Goal: Communication & Community: Answer question/provide support

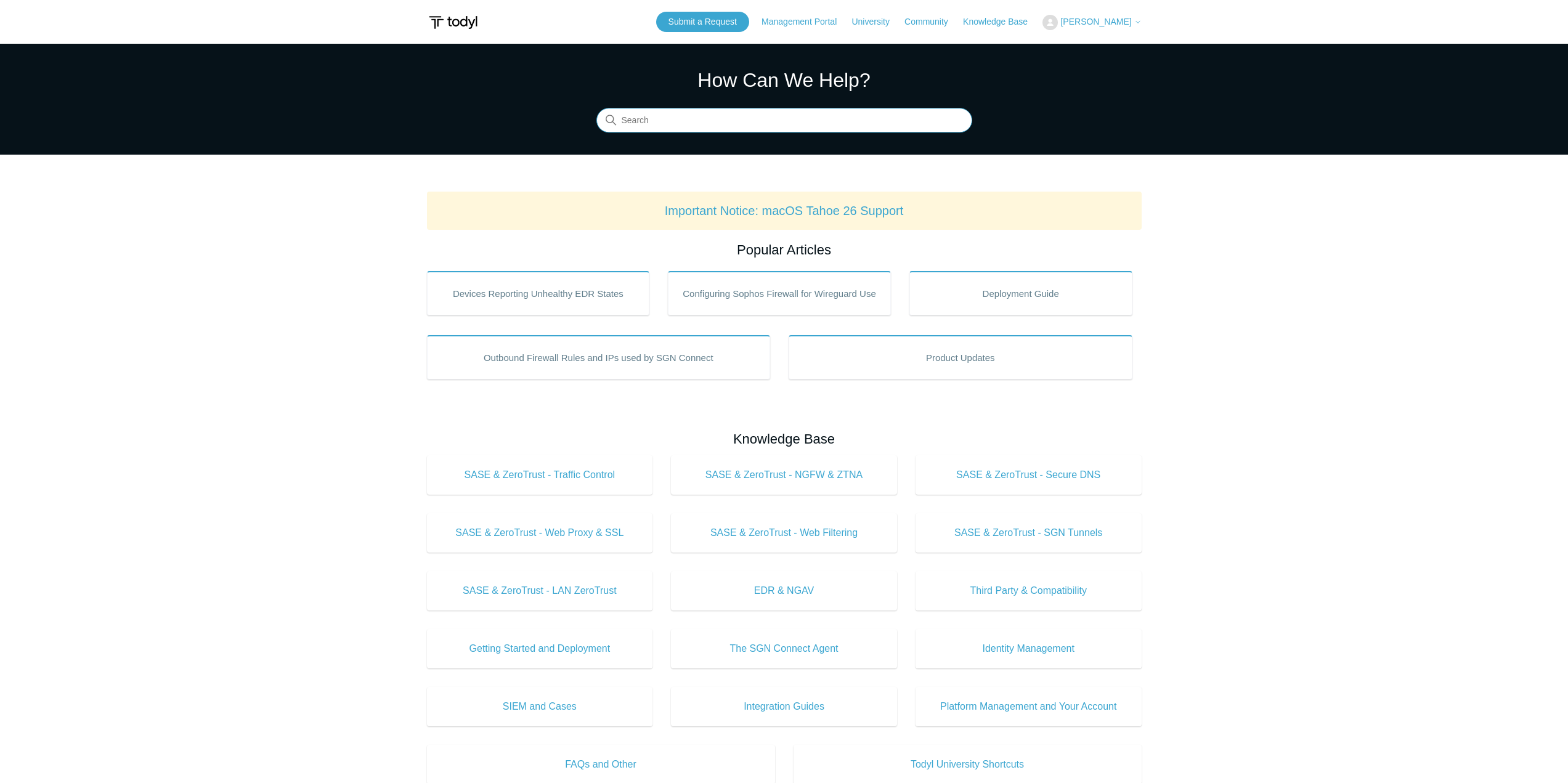
click at [721, 120] on input "Search" at bounding box center [784, 120] width 376 height 24
click at [1350, 367] on main "Todyl Support Center How Can We Help? Search Important Notice: macOS Tahoe 26 S…" at bounding box center [784, 577] width 1568 height 1066
click at [1094, 18] on span "[PERSON_NAME]" at bounding box center [1095, 21] width 71 height 10
click at [1099, 50] on link "My Support Requests" at bounding box center [1102, 48] width 120 height 21
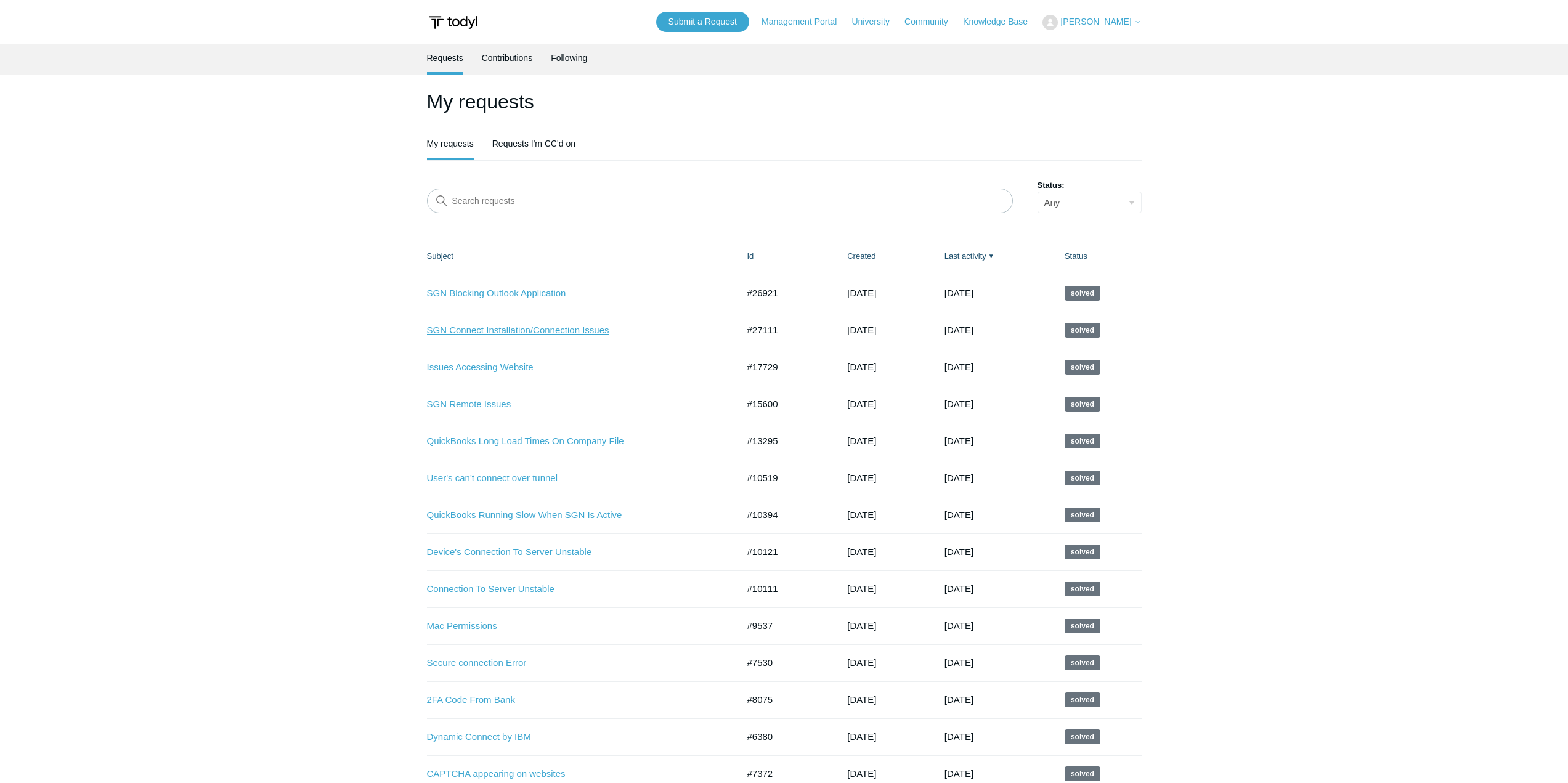
click at [557, 332] on link "SGN Connect Installation/Connection Issues" at bounding box center [573, 330] width 293 height 15
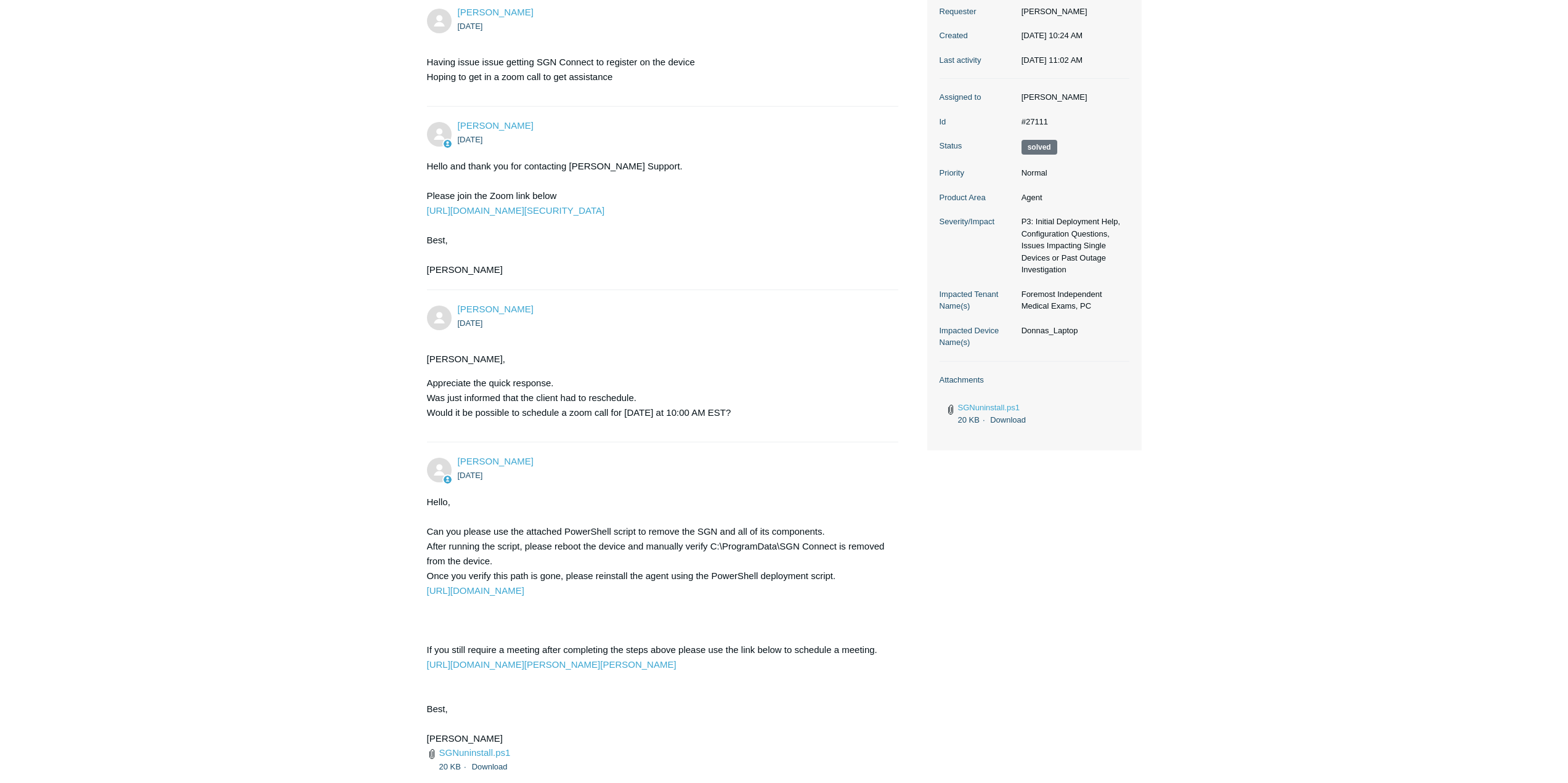
scroll to position [300, 0]
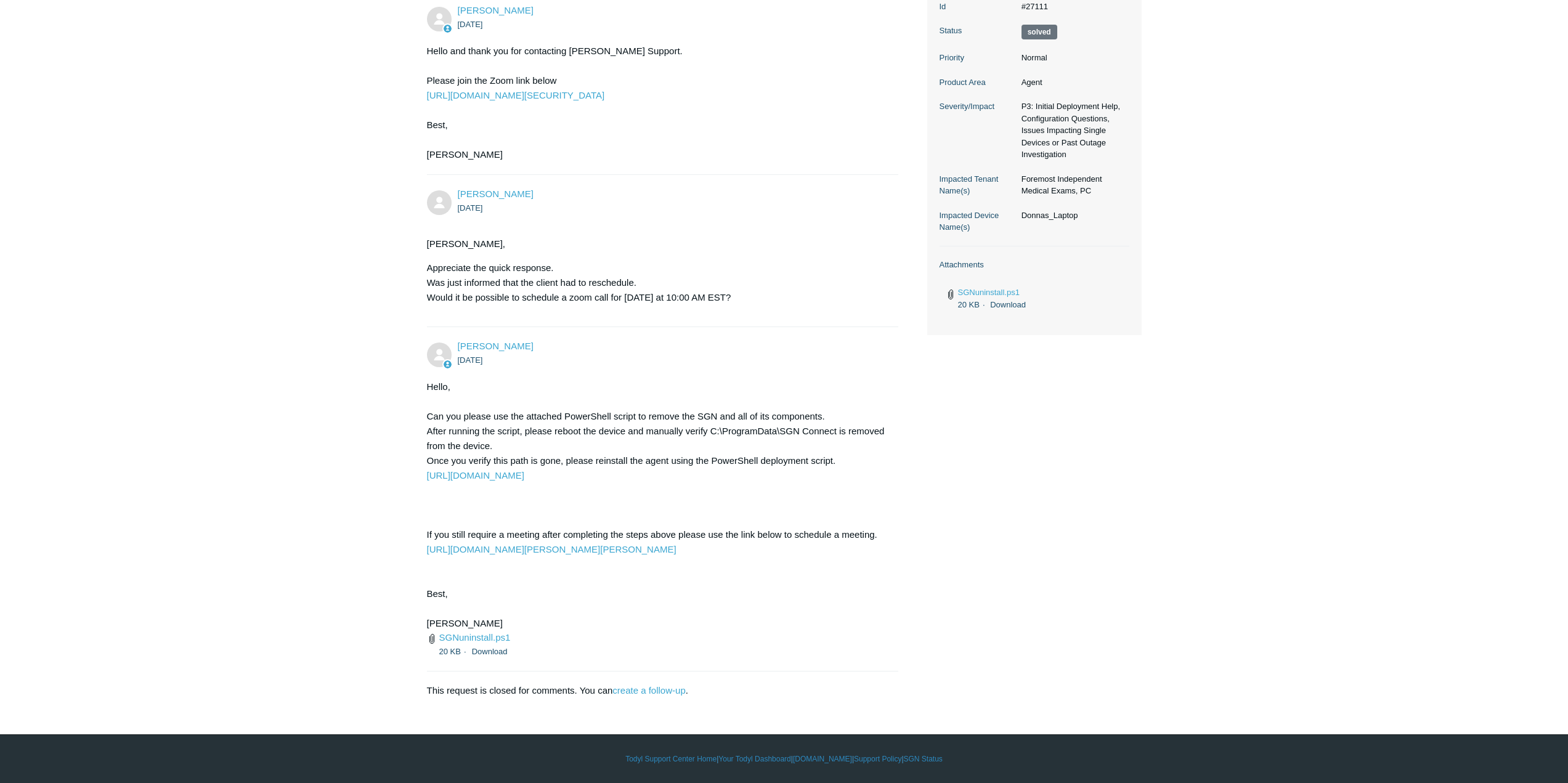
click at [1392, 308] on main "Requests Contributions Following Todyl Support Center My activities SGN Connect…" at bounding box center [784, 220] width 1568 height 954
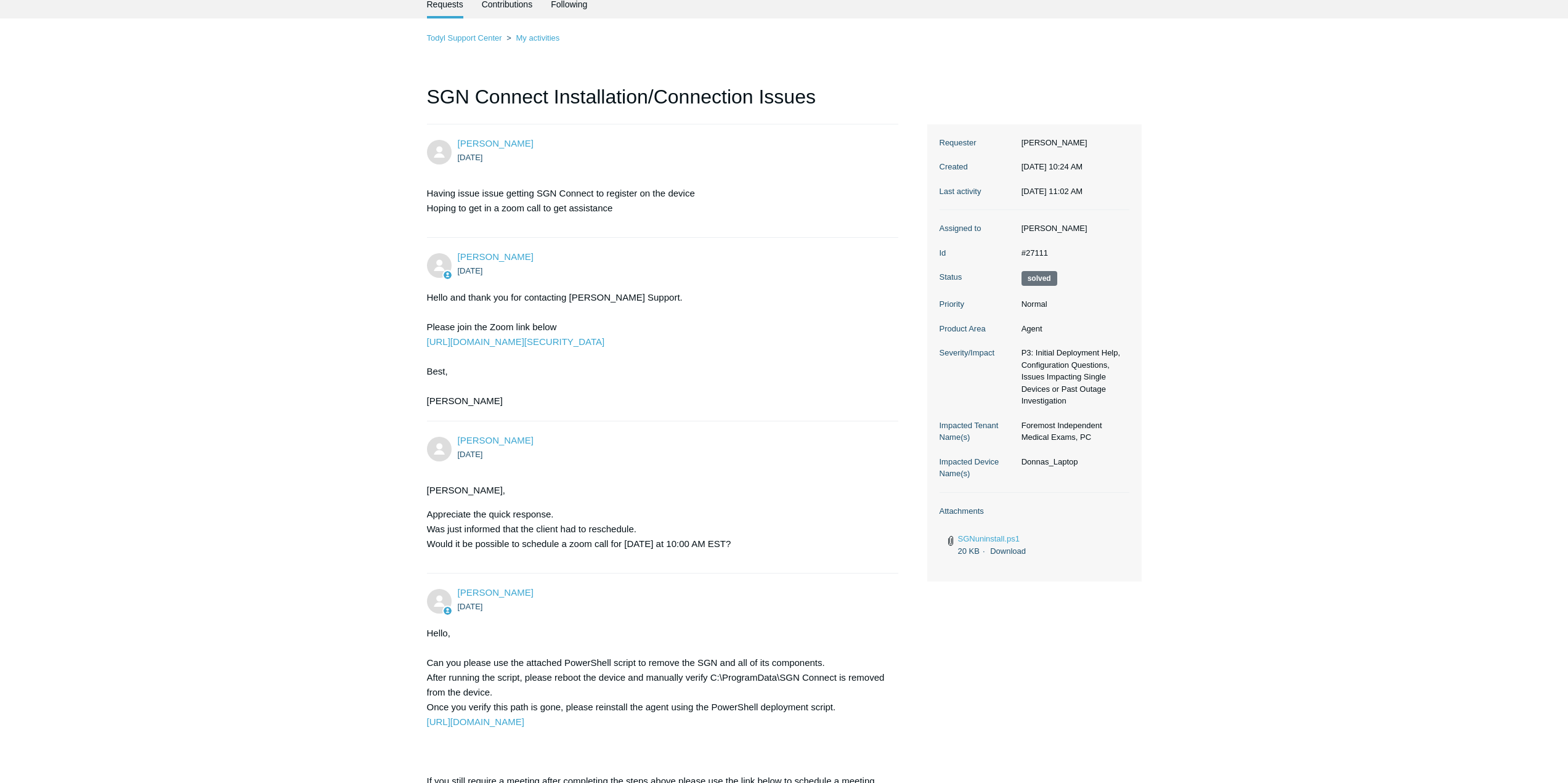
scroll to position [0, 0]
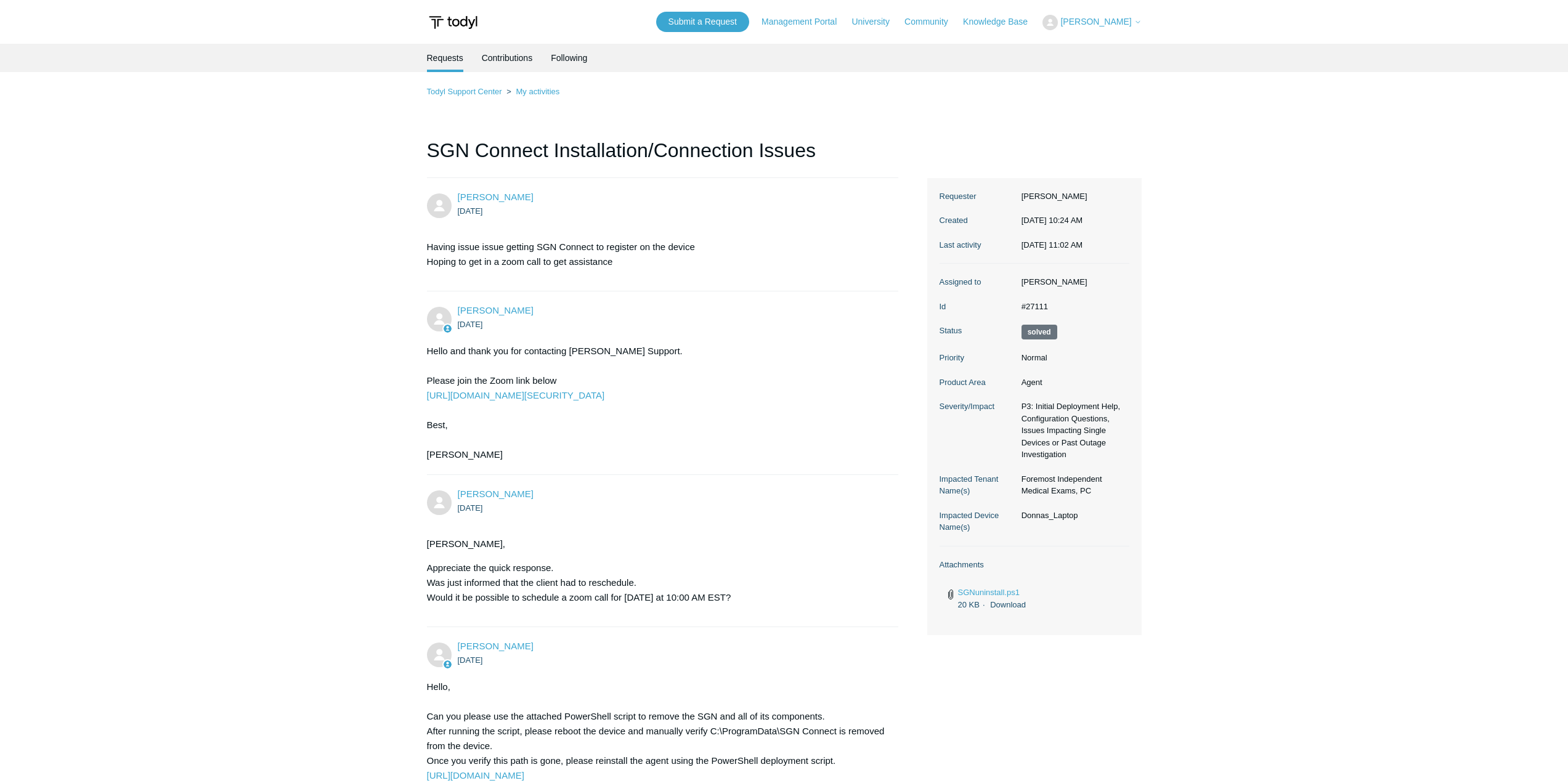
click at [1100, 21] on span "[PERSON_NAME]" at bounding box center [1095, 21] width 71 height 10
click at [1136, 47] on link "My Support Requests" at bounding box center [1102, 48] width 120 height 21
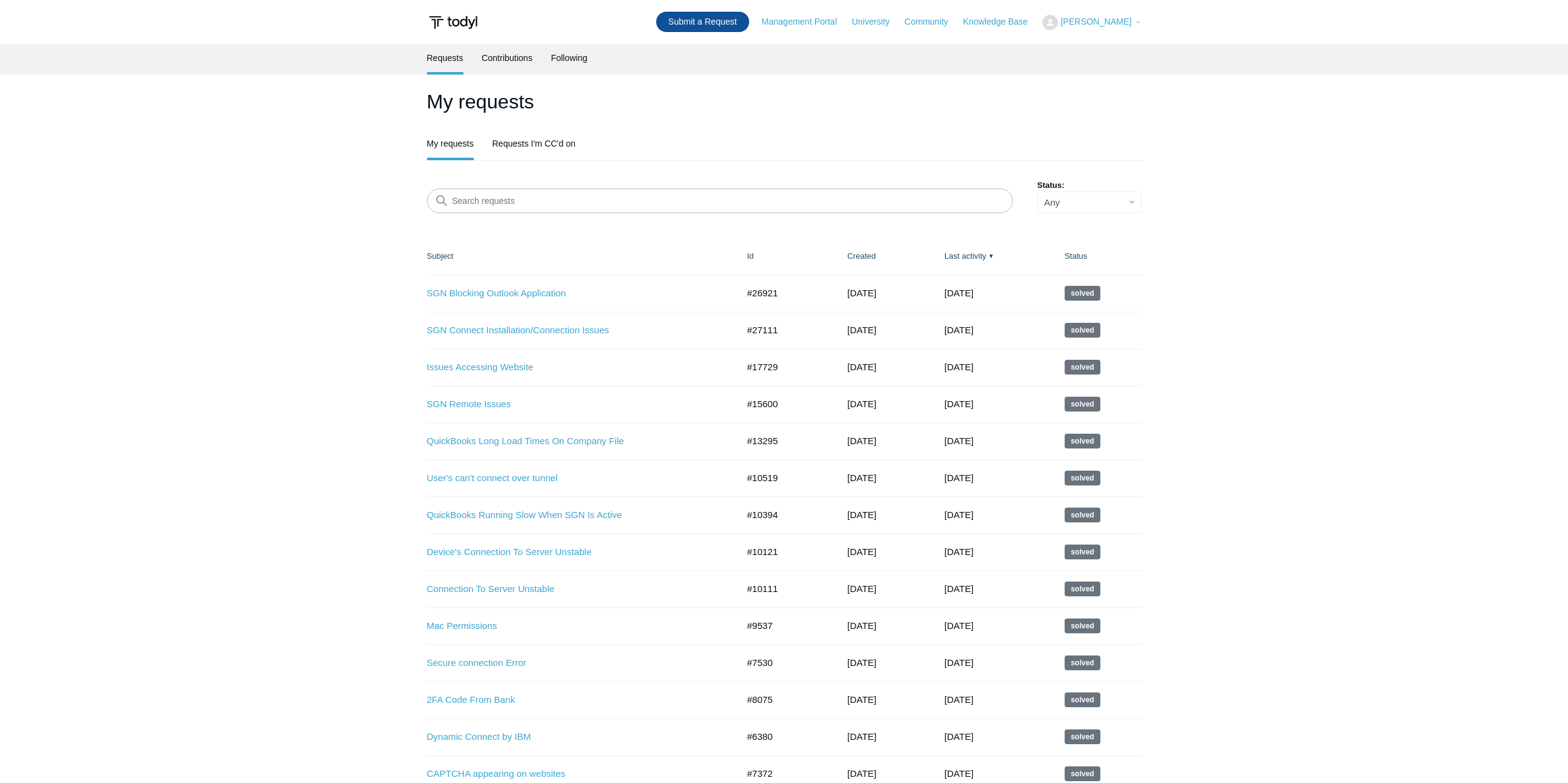
click at [708, 20] on link "Submit a Request" at bounding box center [702, 21] width 93 height 21
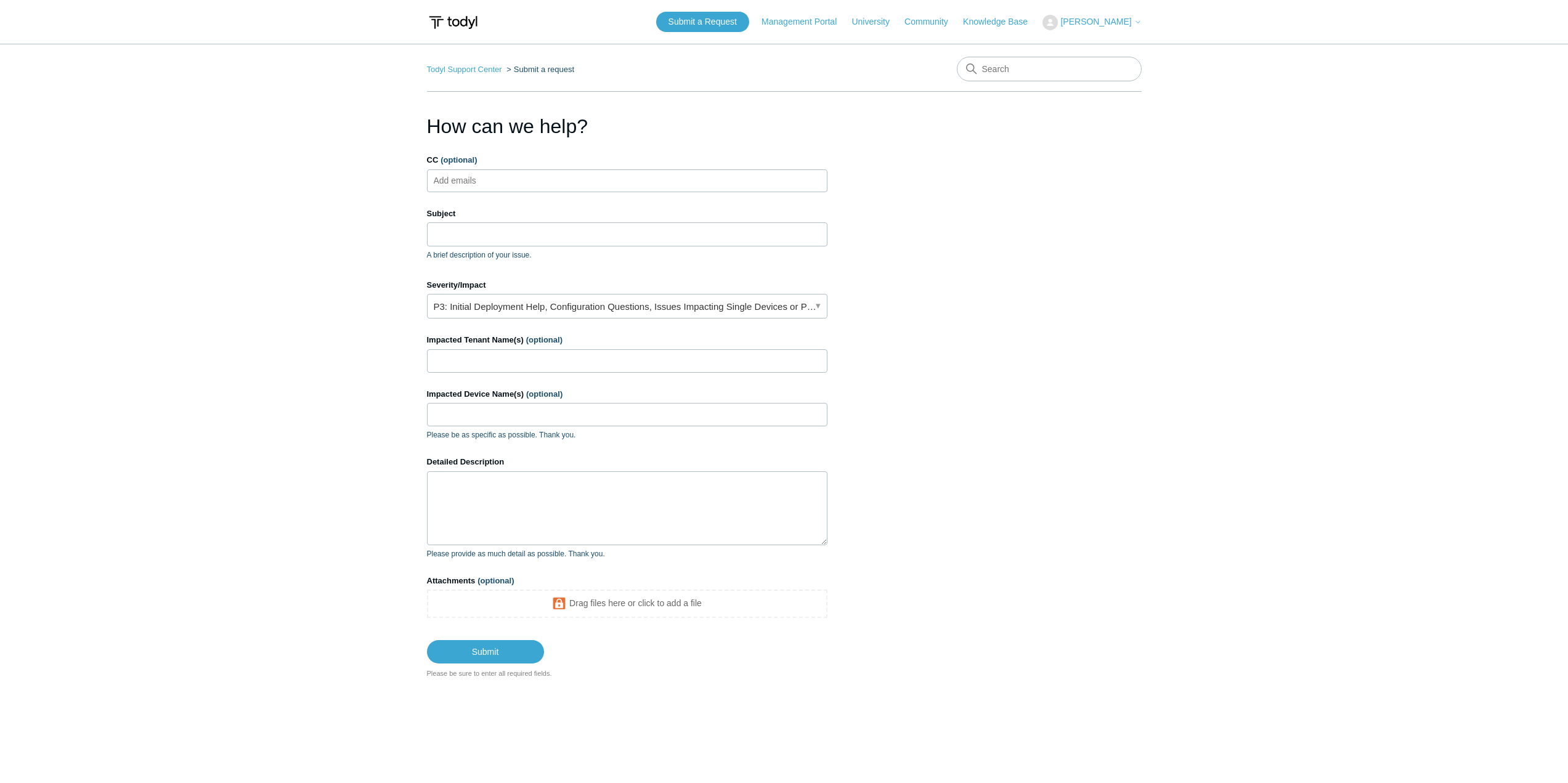
click at [567, 168] on div "CC (optional) Add emails" at bounding box center [627, 173] width 400 height 38
click at [547, 181] on ul "Add emails" at bounding box center [627, 181] width 400 height 22
click at [517, 218] on label "Subject" at bounding box center [627, 214] width 400 height 13
click at [517, 223] on input "Subject" at bounding box center [627, 234] width 400 height 23
drag, startPoint x: 508, startPoint y: 237, endPoint x: 516, endPoint y: 246, distance: 12.0
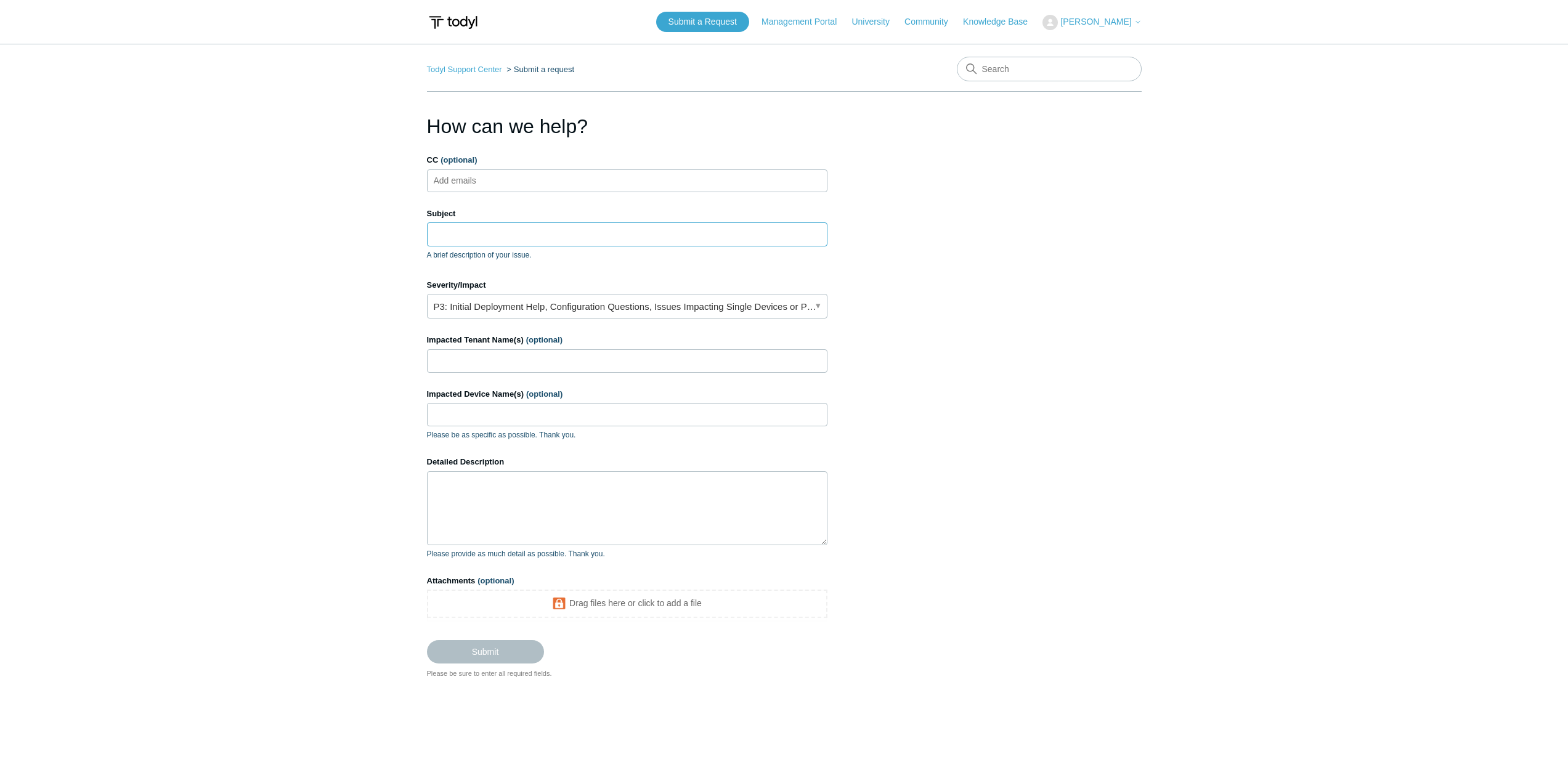
click at [507, 237] on input "Subject" at bounding box center [627, 234] width 400 height 23
type input "SGN Connect Installation/Connection Issues"
click at [538, 298] on link "P3: Initial Deployment Help, Configuration Questions, Issues Impacting Single D…" at bounding box center [627, 306] width 400 height 24
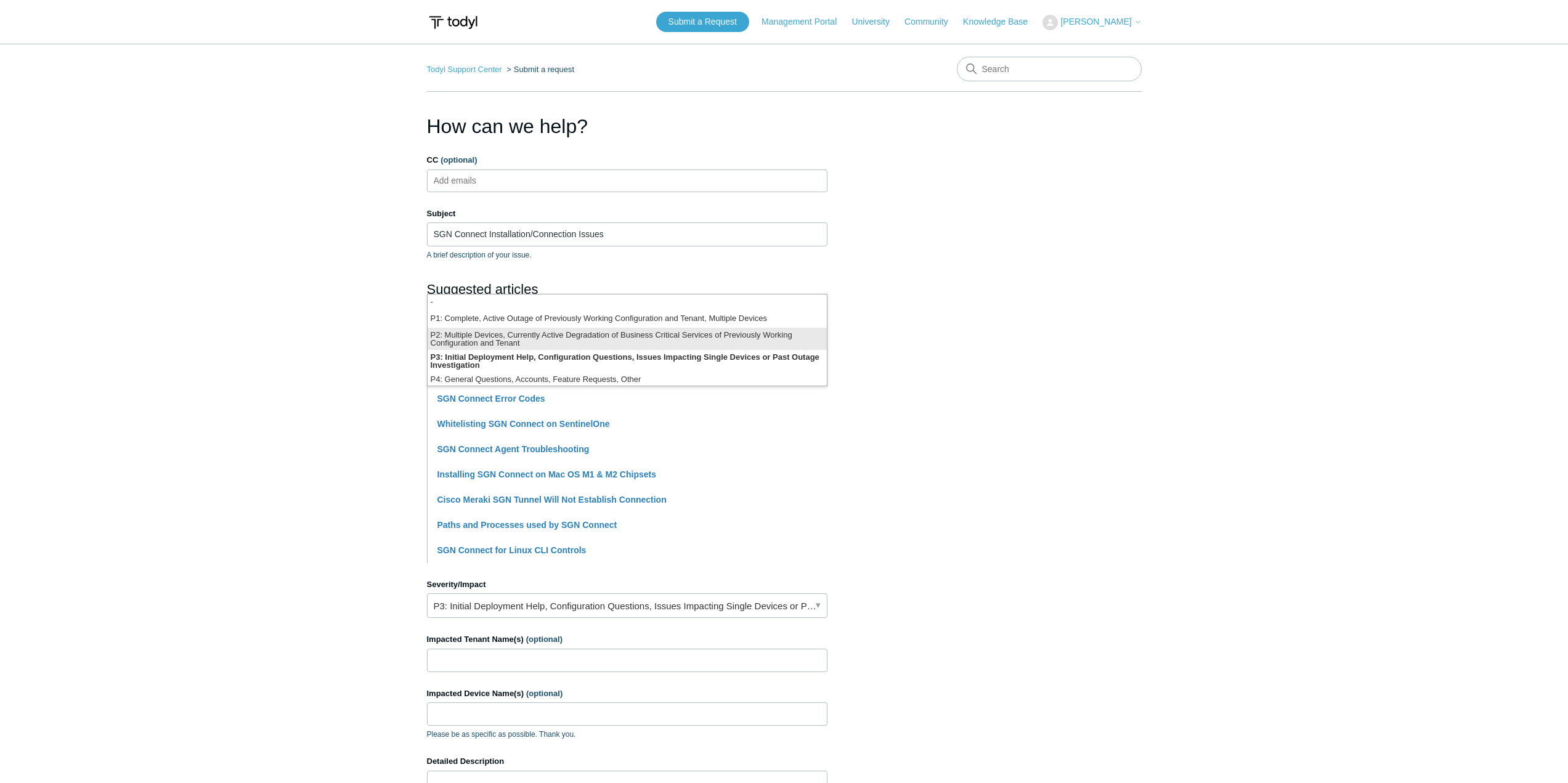
click at [513, 338] on li "P2: Multiple Devices, Currently Active Degradation of Business Critical Service…" at bounding box center [627, 339] width 399 height 22
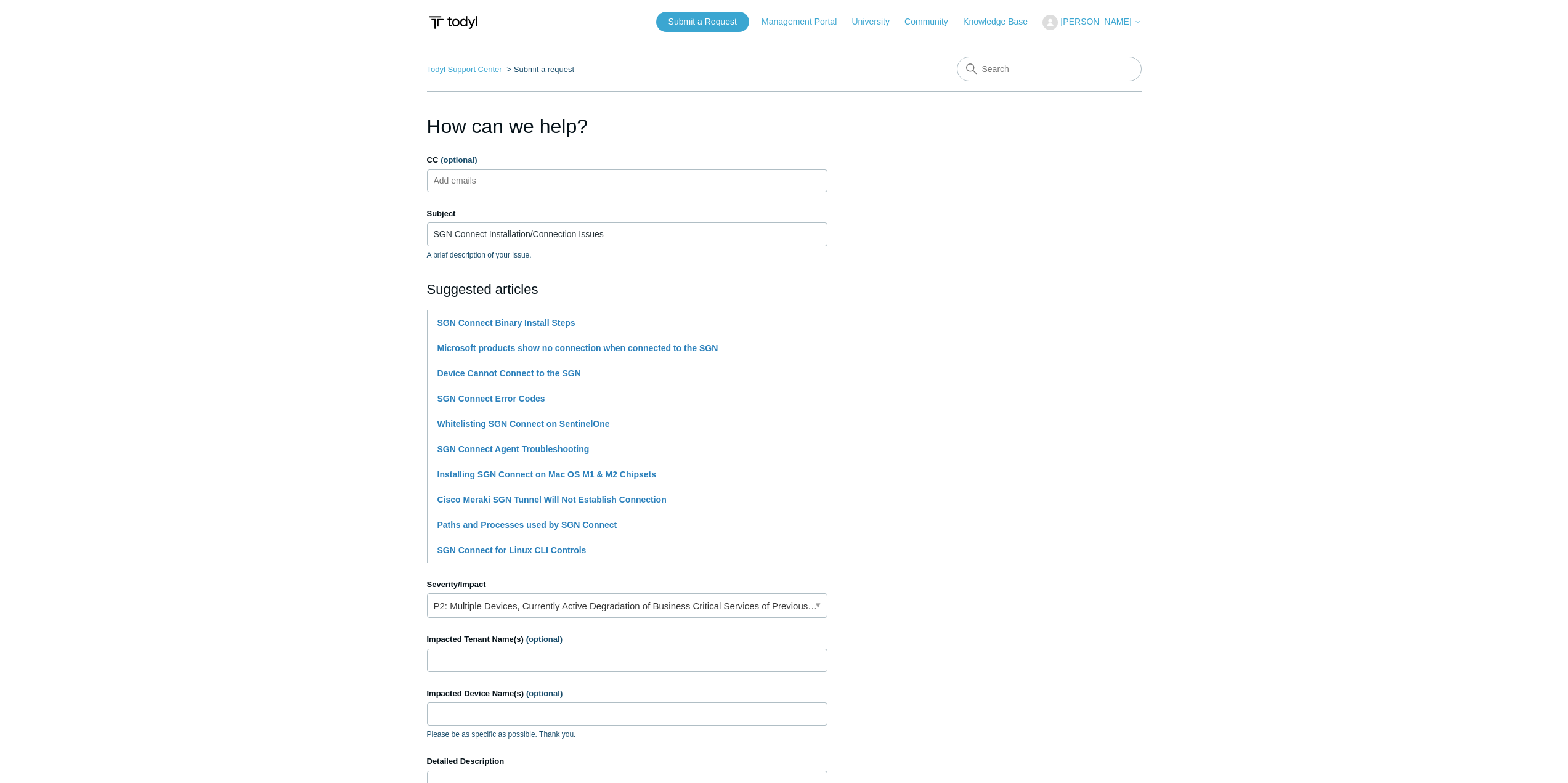
click at [1065, 394] on section "How can we help? CC (optional) Add emails Subject SGN Connect Installation/Conn…" at bounding box center [784, 545] width 715 height 867
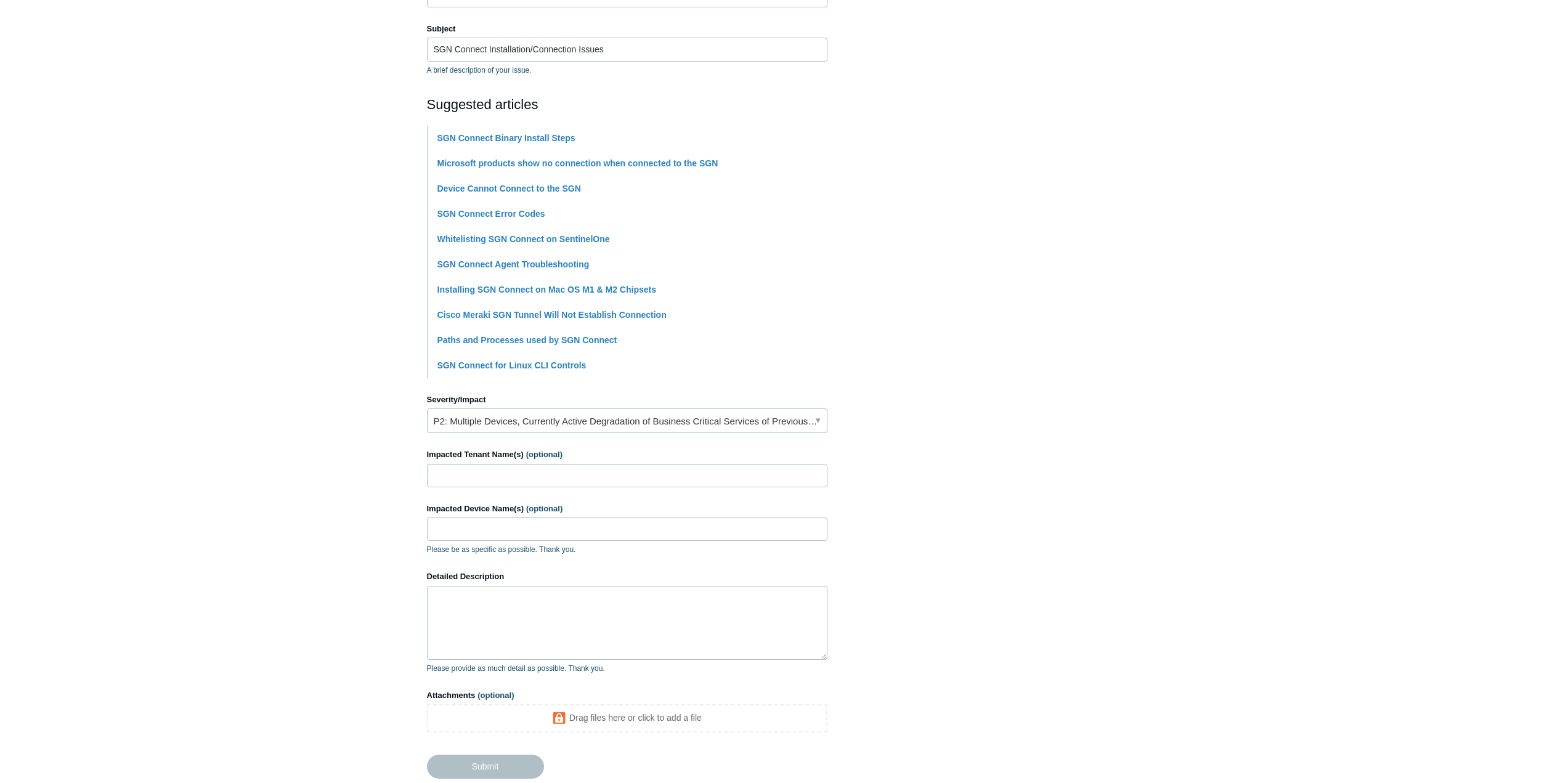
scroll to position [246, 0]
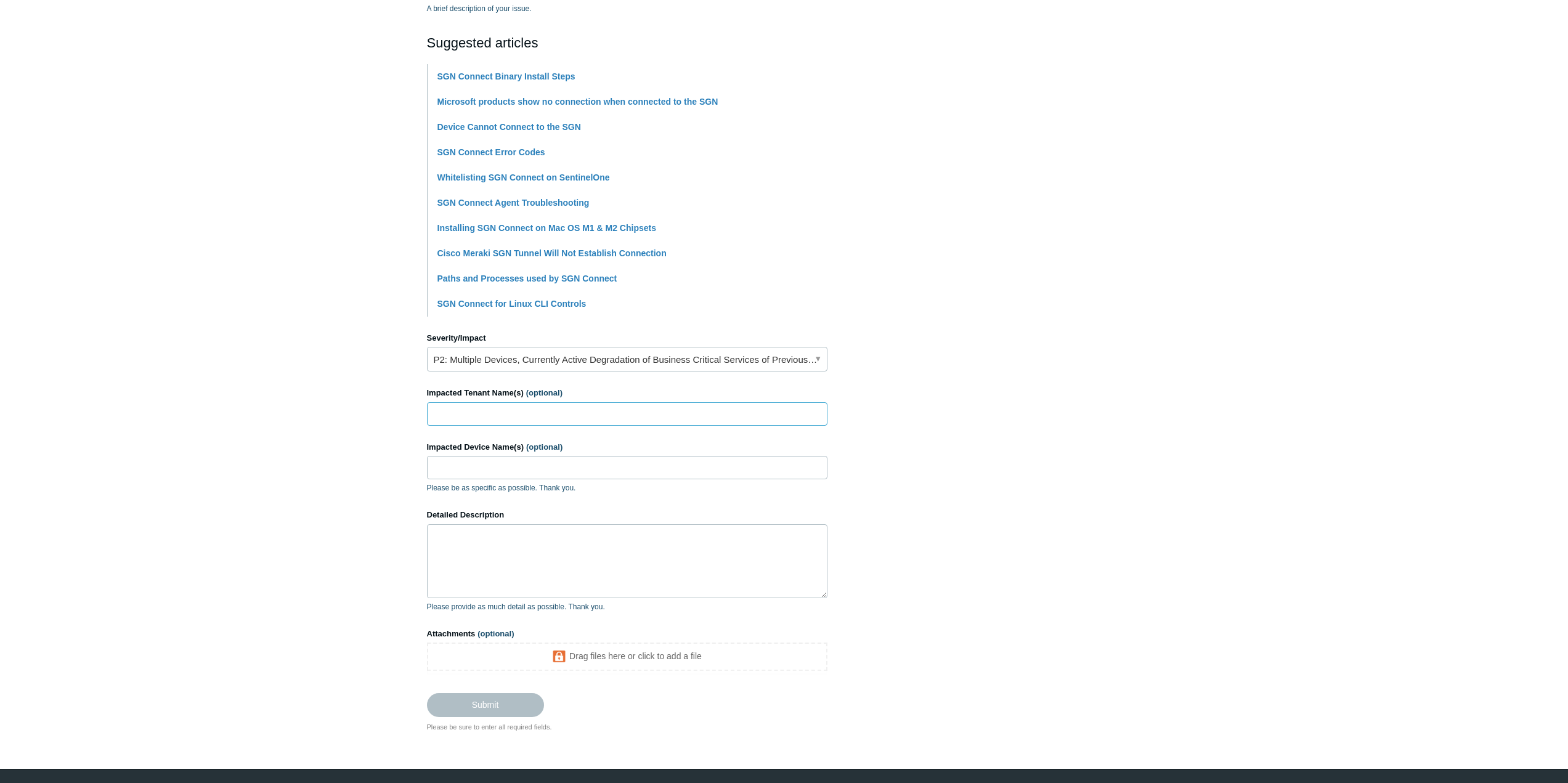
click at [450, 413] on input "Impacted Tenant Name(s) (optional)" at bounding box center [627, 414] width 400 height 23
click at [478, 419] on input "Impacted Tenant Name(s) (optional)" at bounding box center [627, 414] width 400 height 23
click at [486, 471] on input "Impacted Device Name(s) (optional)" at bounding box center [627, 468] width 400 height 23
click at [492, 417] on input "CCI09-PC" at bounding box center [627, 414] width 400 height 23
type input "CompuConnect"
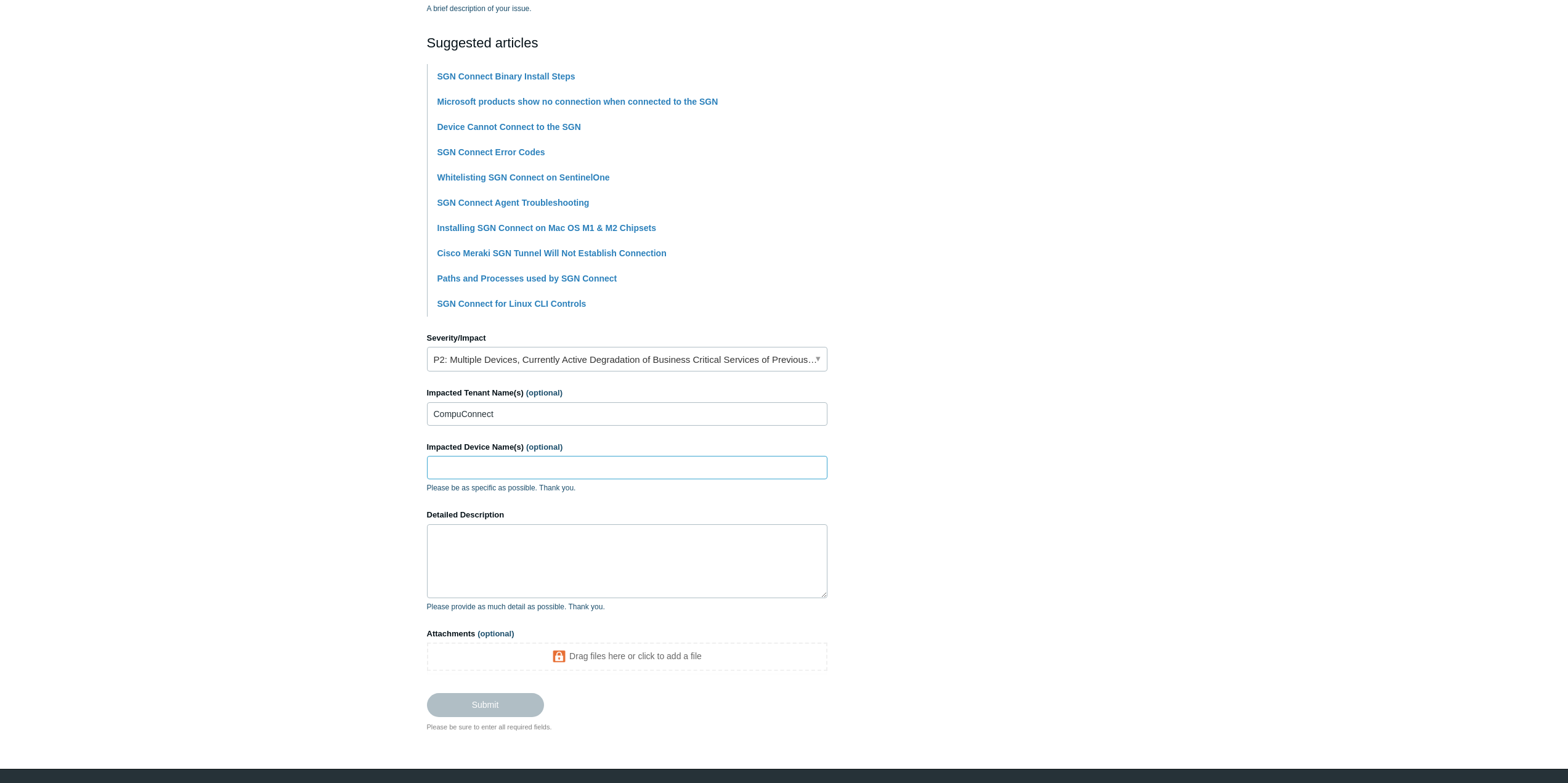
click at [520, 474] on input "Impacted Device Name(s) (optional)" at bounding box center [627, 468] width 400 height 23
paste input "CCI09-PC"
type input "CCI09-PC"
click at [559, 560] on textarea "Detailed Description" at bounding box center [627, 561] width 400 height 74
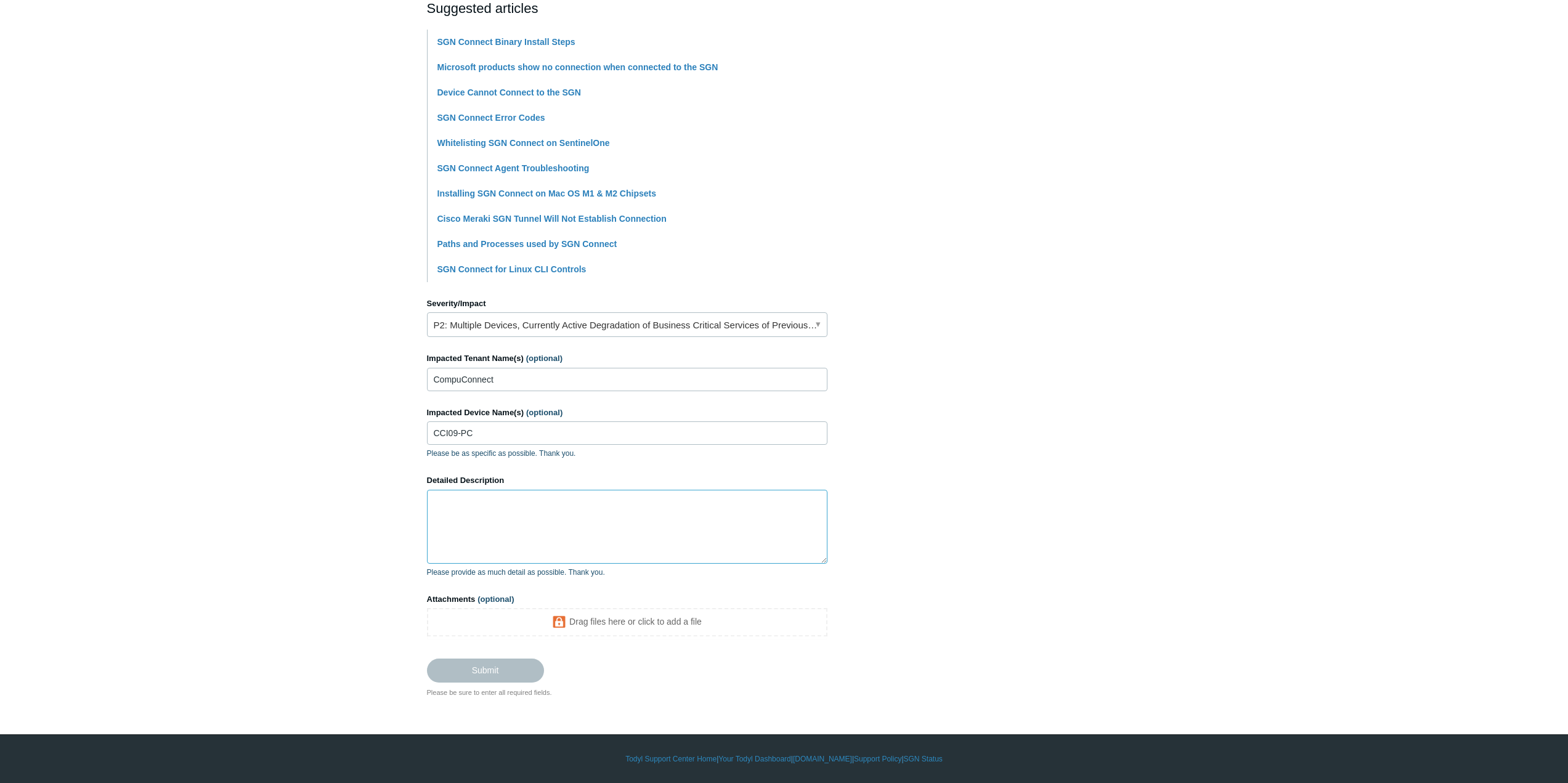
click at [506, 540] on textarea "Detailed Description" at bounding box center [627, 527] width 400 height 74
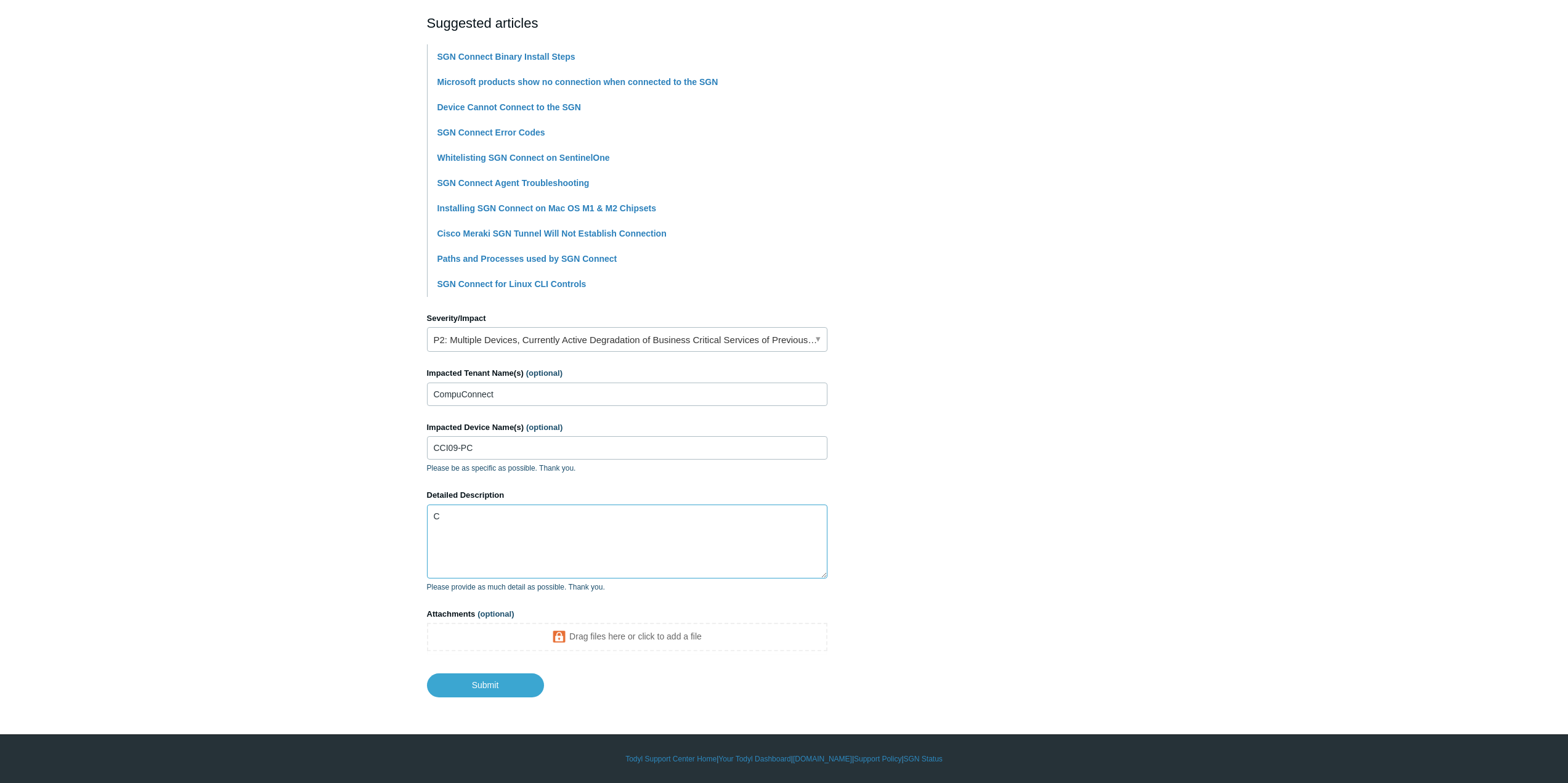
scroll to position [267, 0]
type textarea "Can't get SGN to install properly"
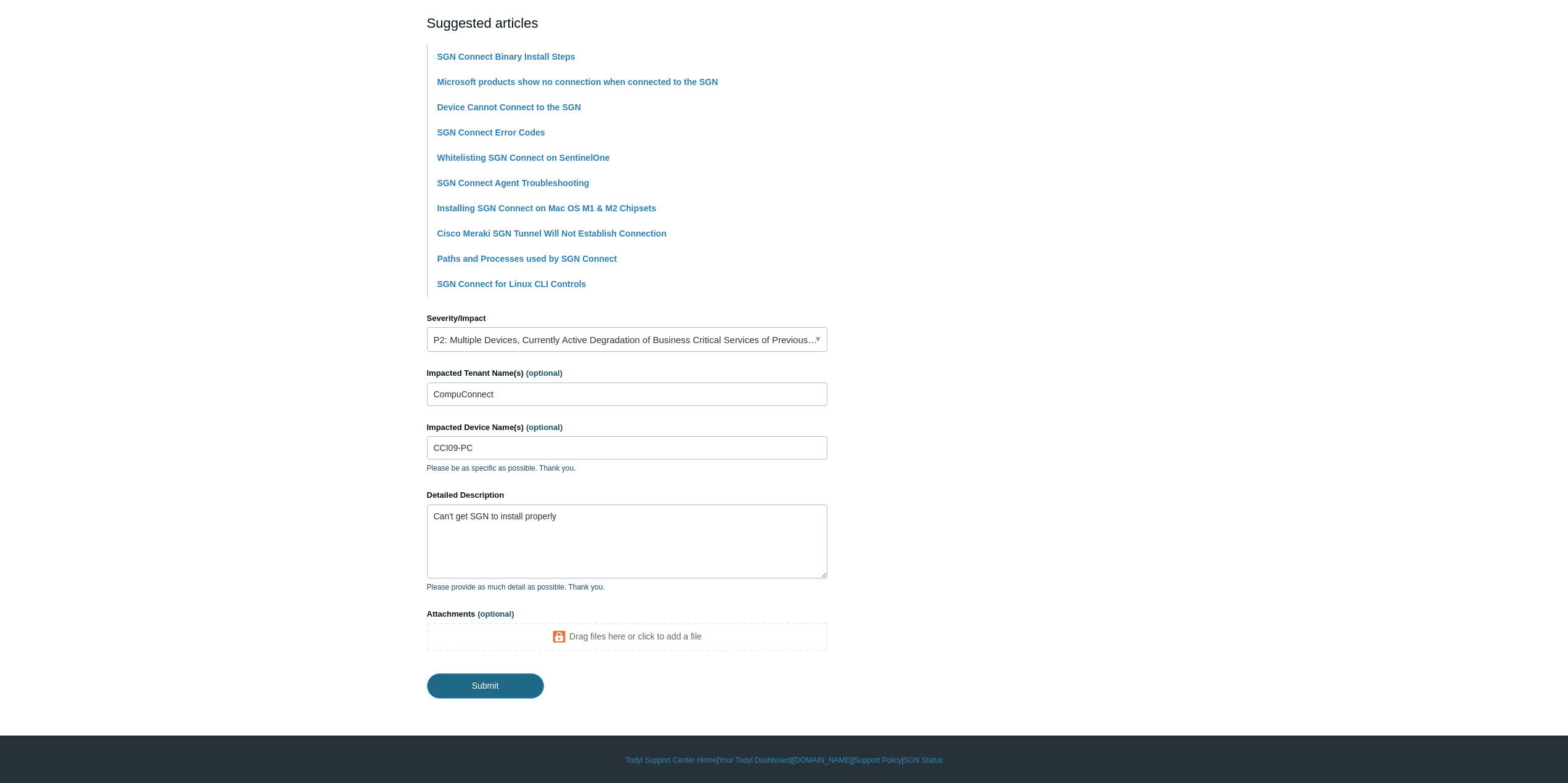
click at [488, 680] on input "Submit" at bounding box center [485, 685] width 117 height 24
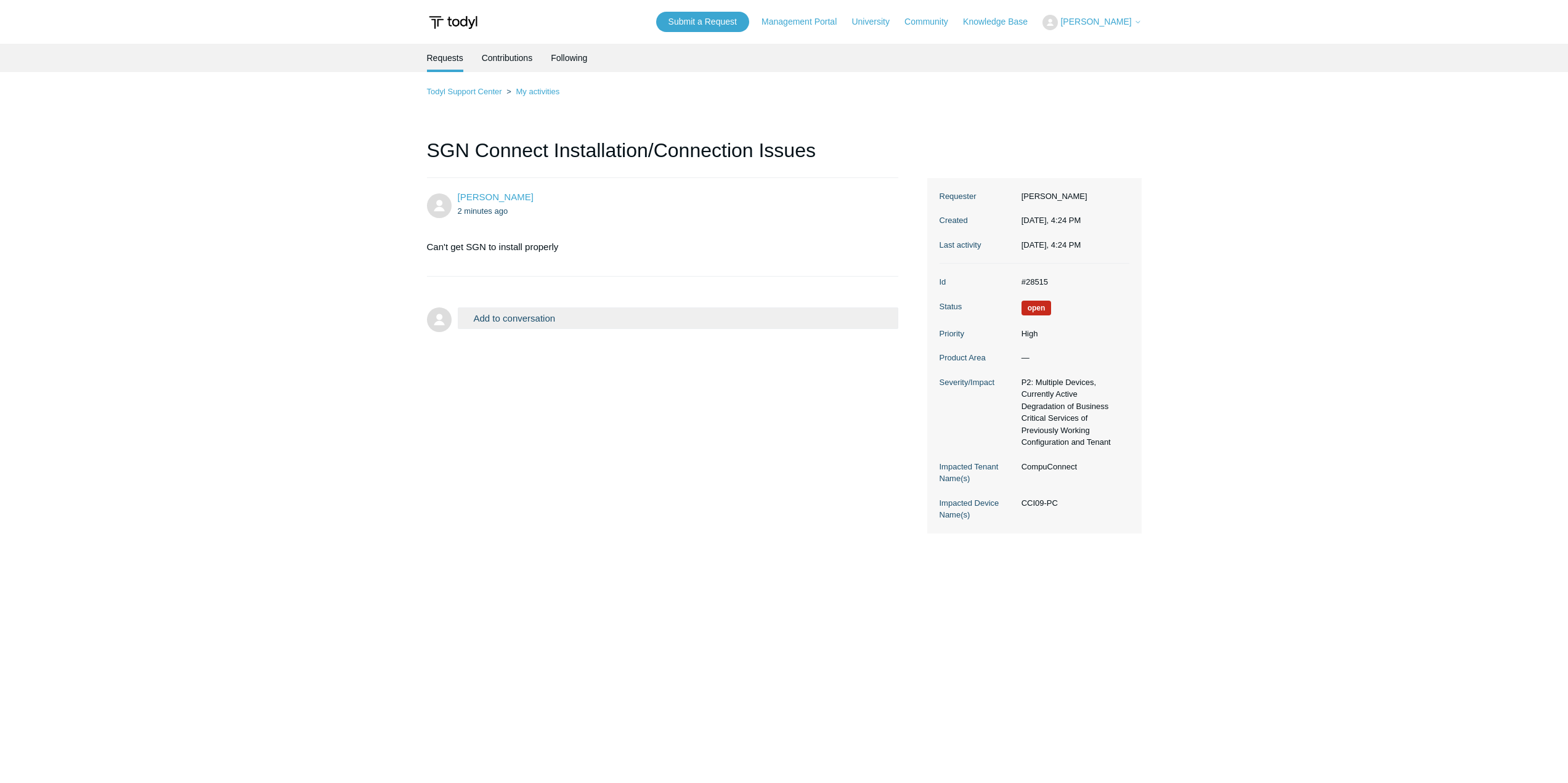
drag, startPoint x: 363, startPoint y: 376, endPoint x: 315, endPoint y: 328, distance: 67.9
click at [362, 377] on main "Requests Contributions Following Todyl Support Center My activities SGN Connect…" at bounding box center [784, 396] width 1568 height 705
drag, startPoint x: 480, startPoint y: 361, endPoint x: 569, endPoint y: 351, distance: 89.6
click at [480, 361] on div "Rudy Jimenez 13 minutes ago Can't get SGN to install properly Add to conversati…" at bounding box center [784, 355] width 715 height 355
click at [1286, 333] on main "Requests Contributions Following Todyl Support Center My activities SGN Connect…" at bounding box center [784, 396] width 1568 height 705
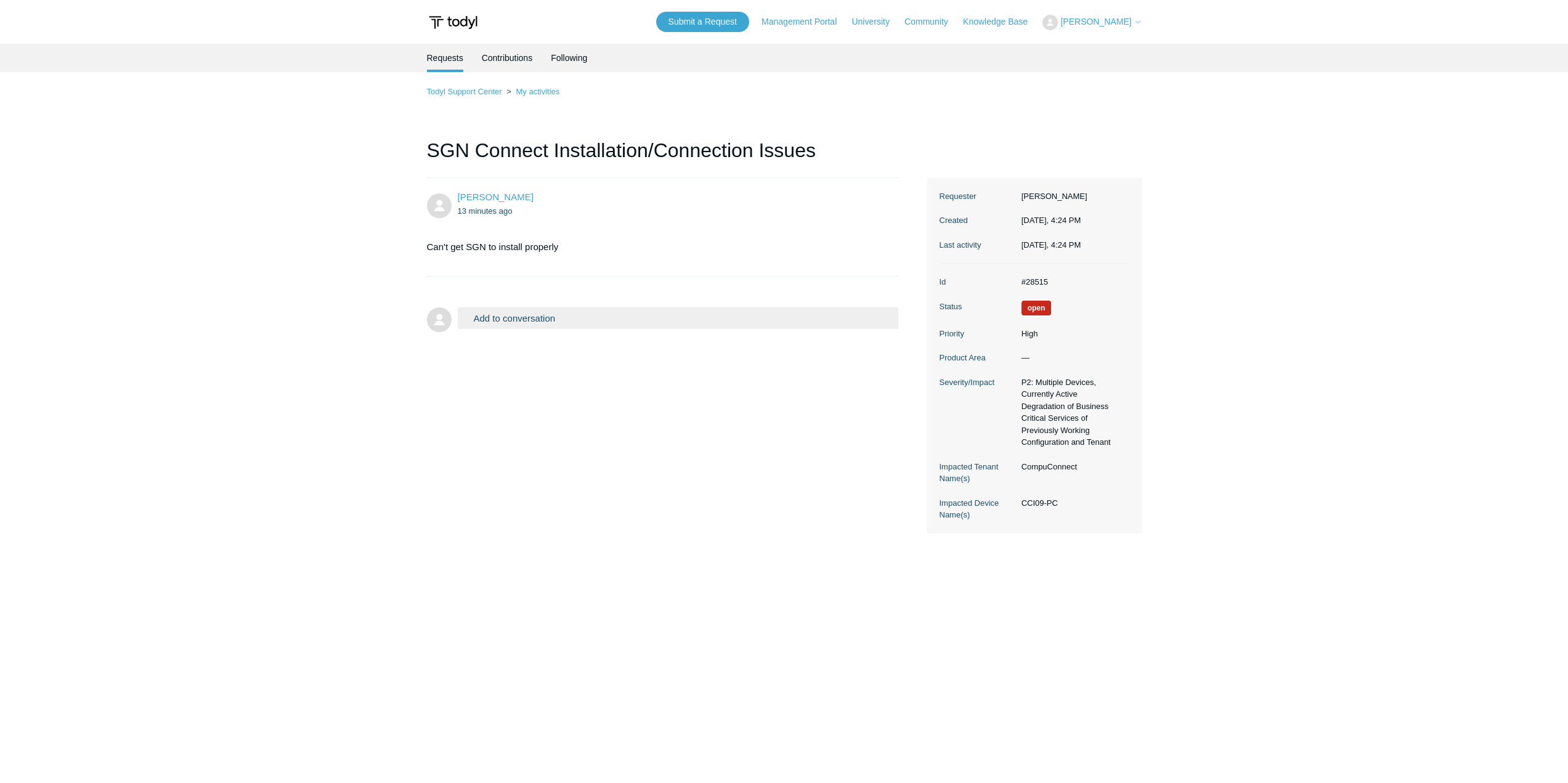
click at [517, 316] on button "Add to conversation" at bounding box center [679, 318] width 441 height 21
click at [467, 91] on link "Todyl Support Center" at bounding box center [464, 91] width 75 height 9
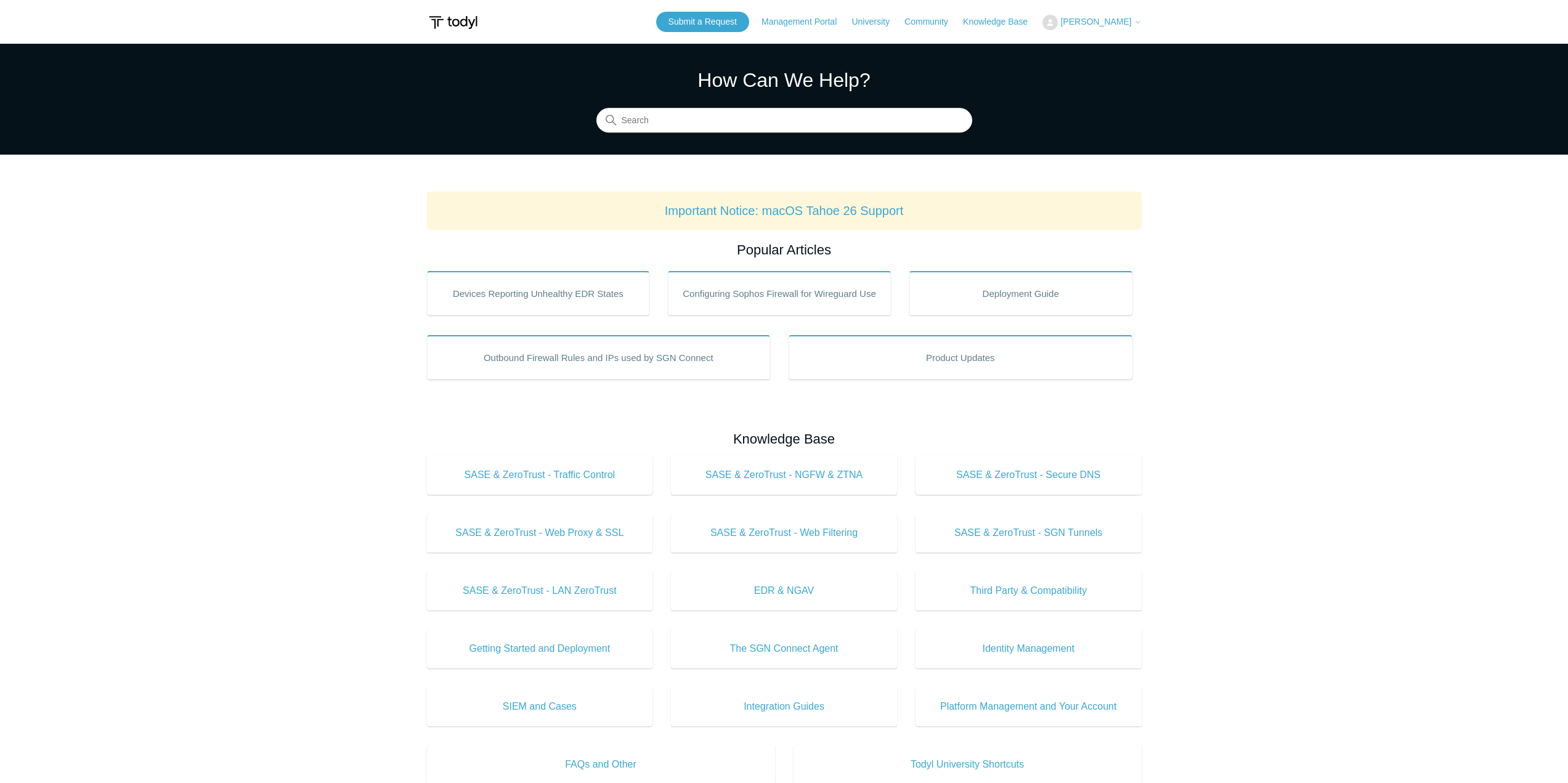
click at [1098, 13] on div "Submit a Request Management Portal University Community Knowledge Base Rudy Jim…" at bounding box center [898, 21] width 485 height 21
click at [1092, 22] on span "[PERSON_NAME]" at bounding box center [1095, 21] width 71 height 10
click at [1087, 42] on link "My Support Requests" at bounding box center [1102, 48] width 120 height 21
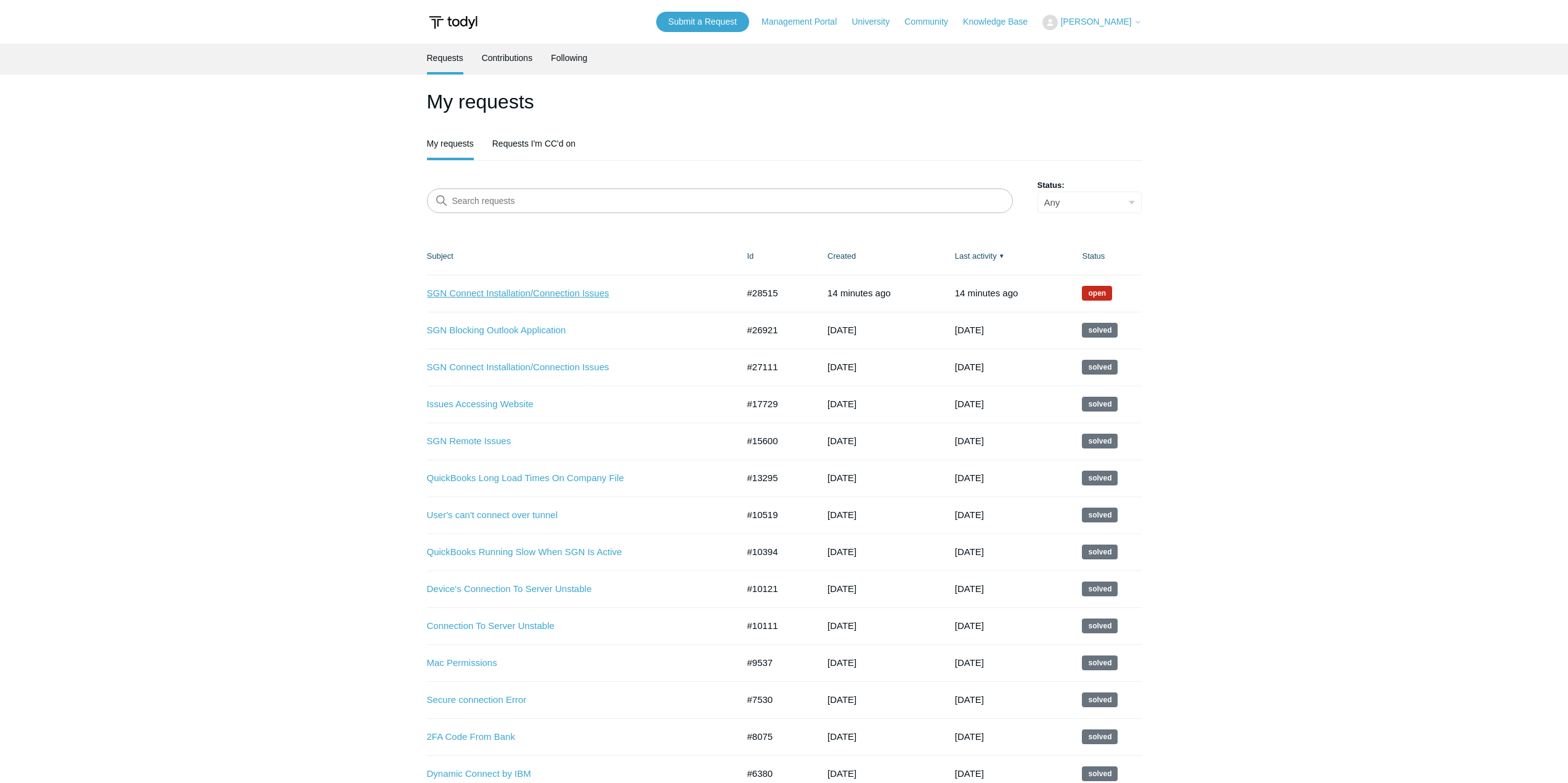
click at [593, 295] on link "SGN Connect Installation/Connection Issues" at bounding box center [573, 293] width 293 height 15
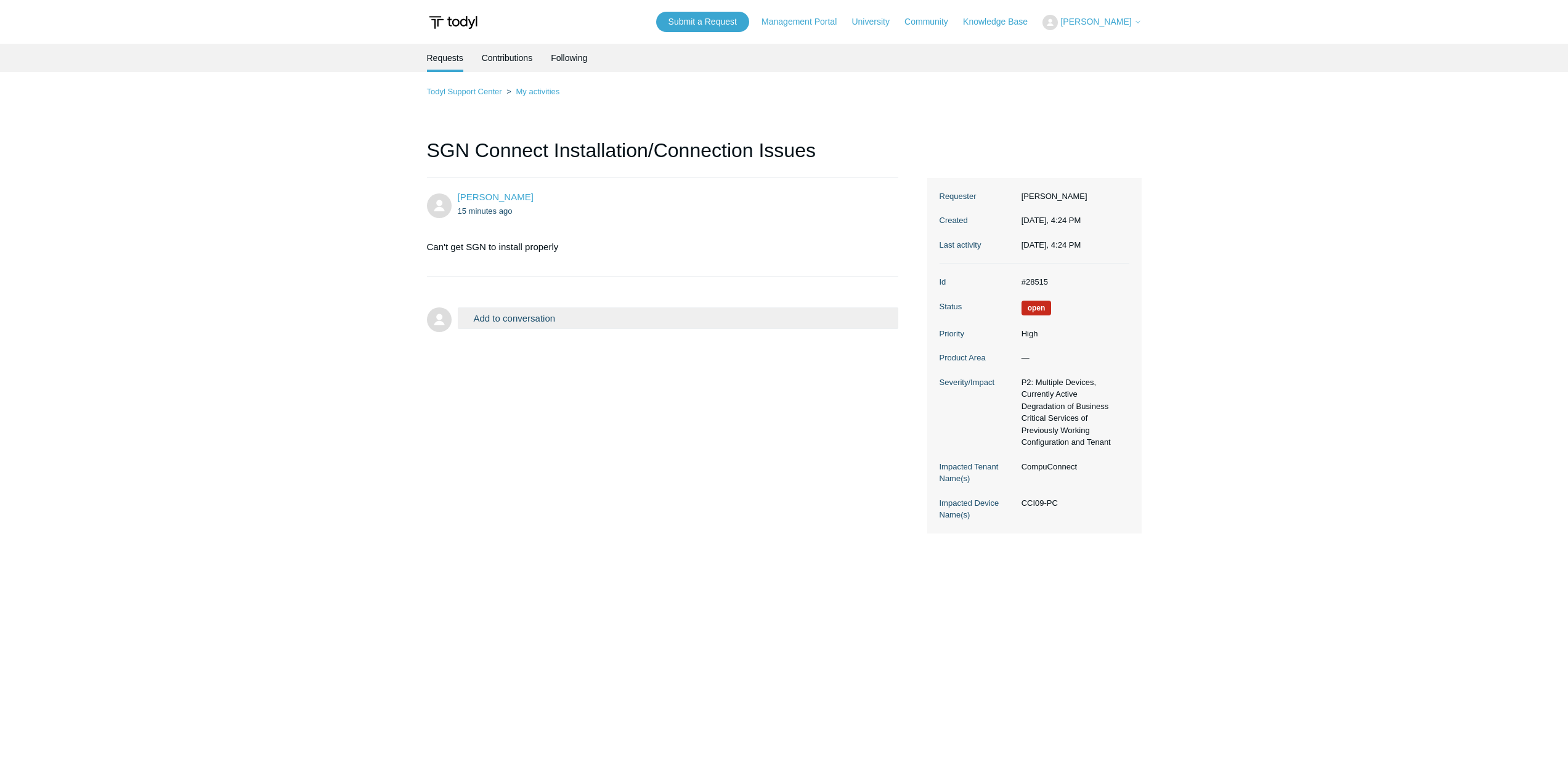
click at [640, 539] on main "Requests Contributions Following Todyl Support Center My activities SGN Connect…" at bounding box center [784, 396] width 1568 height 705
click at [1115, 67] on ul "Requests Contributions Following" at bounding box center [784, 58] width 715 height 28
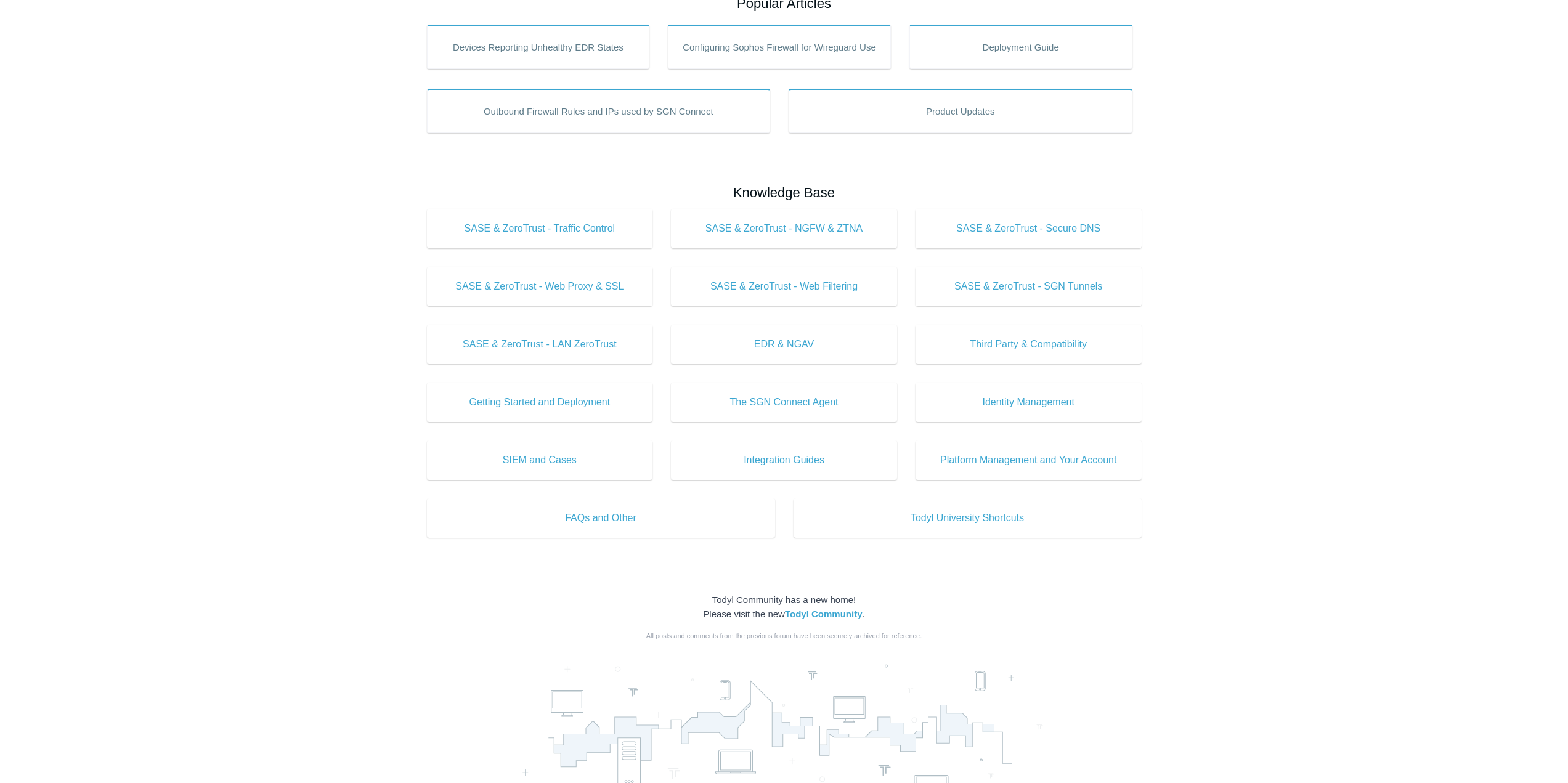
scroll to position [413, 0]
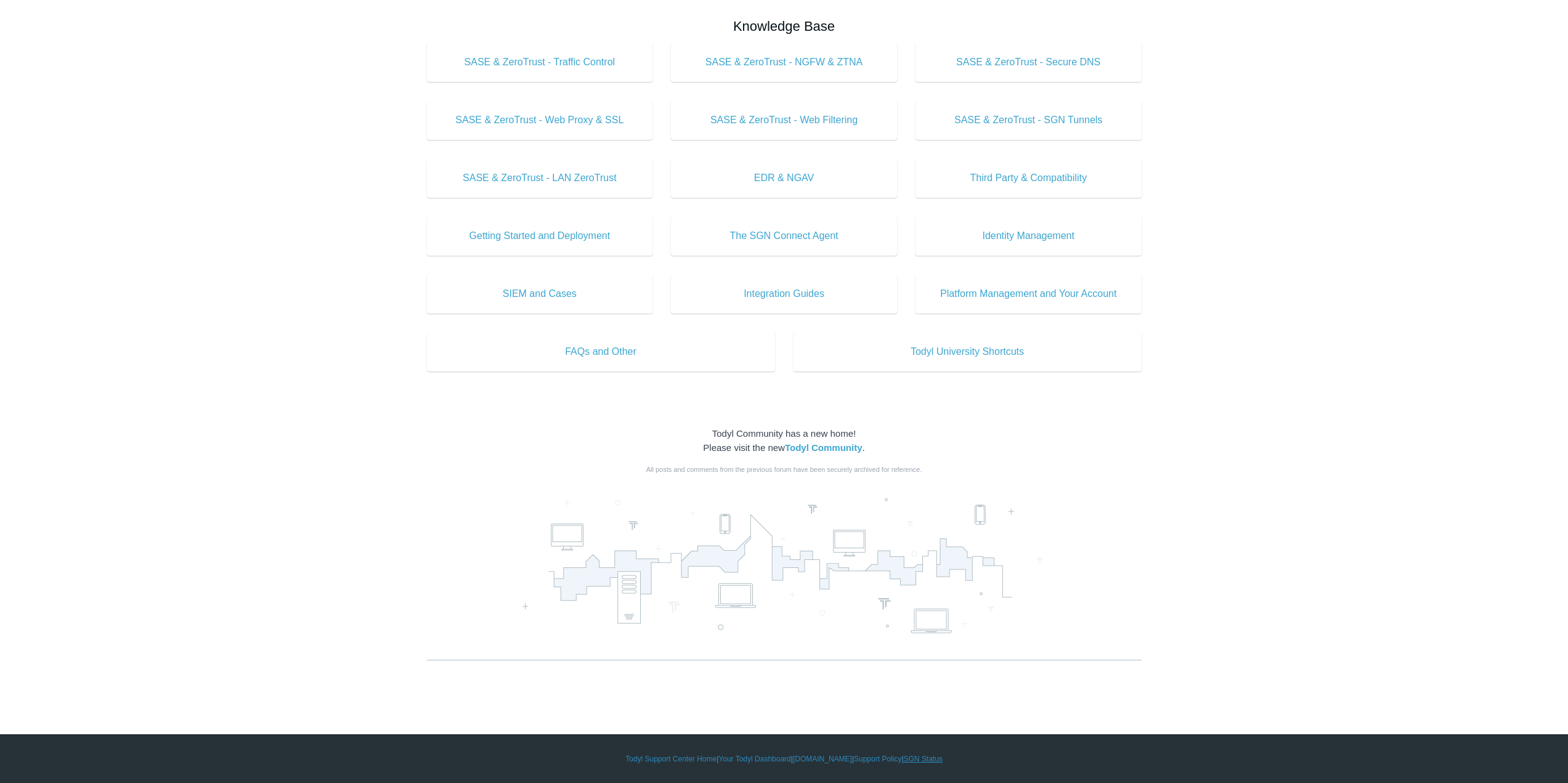
click at [927, 762] on link "SGN Status" at bounding box center [924, 759] width 39 height 11
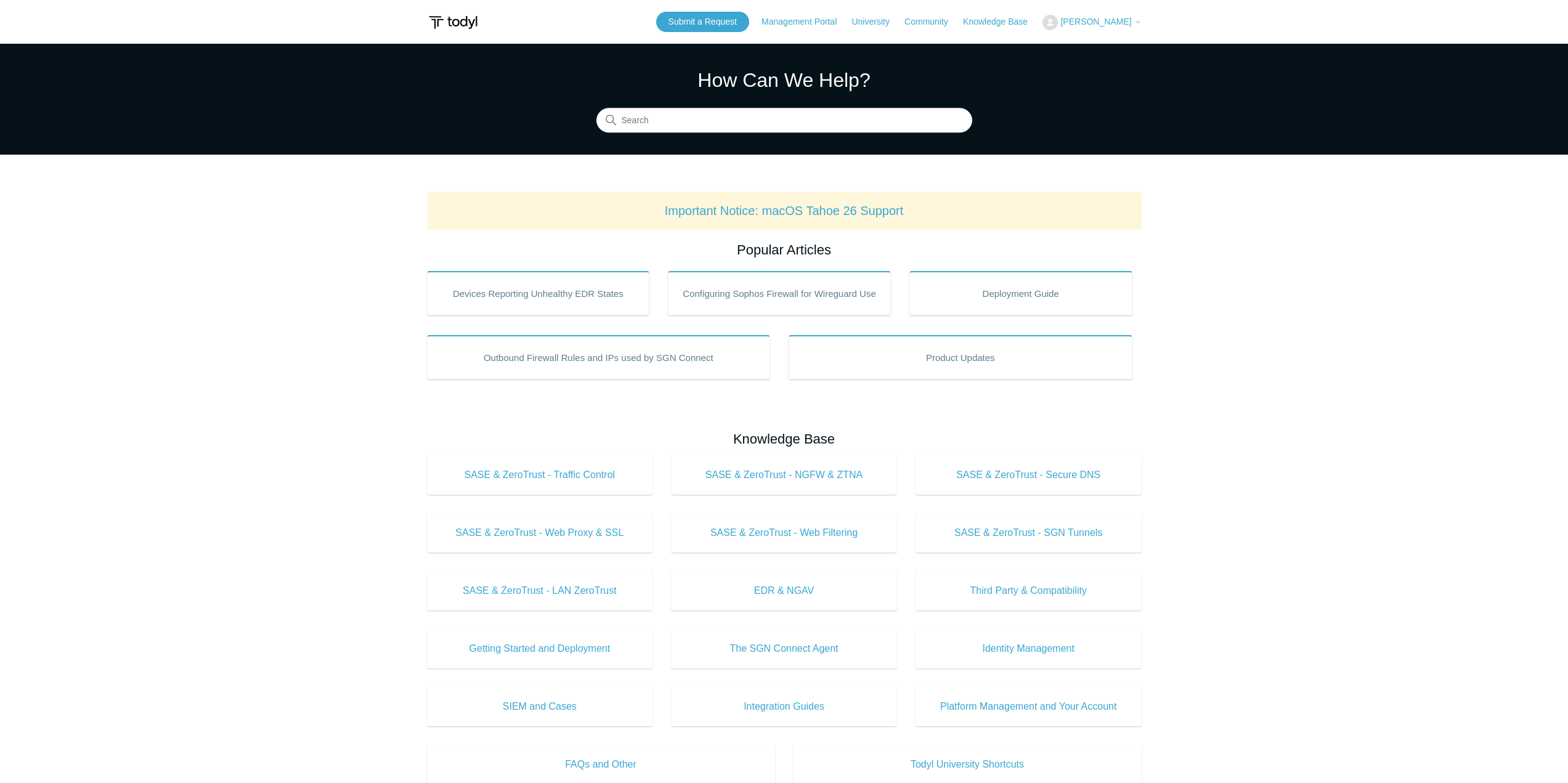
click at [1106, 26] on span "[PERSON_NAME]" at bounding box center [1095, 21] width 71 height 10
click at [1096, 48] on link "My Support Requests" at bounding box center [1102, 48] width 120 height 21
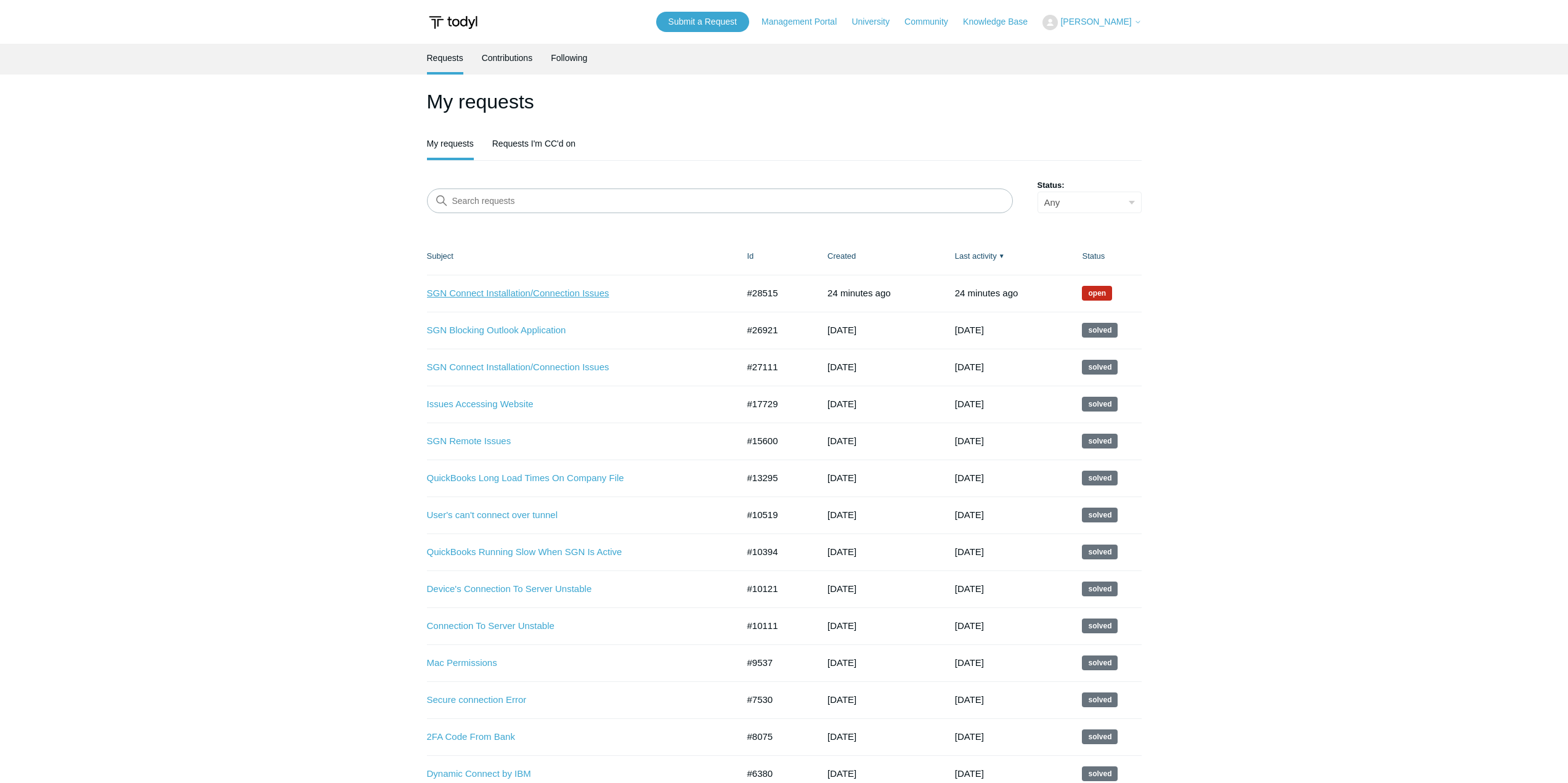
click at [460, 290] on link "SGN Connect Installation/Connection Issues" at bounding box center [573, 293] width 293 height 15
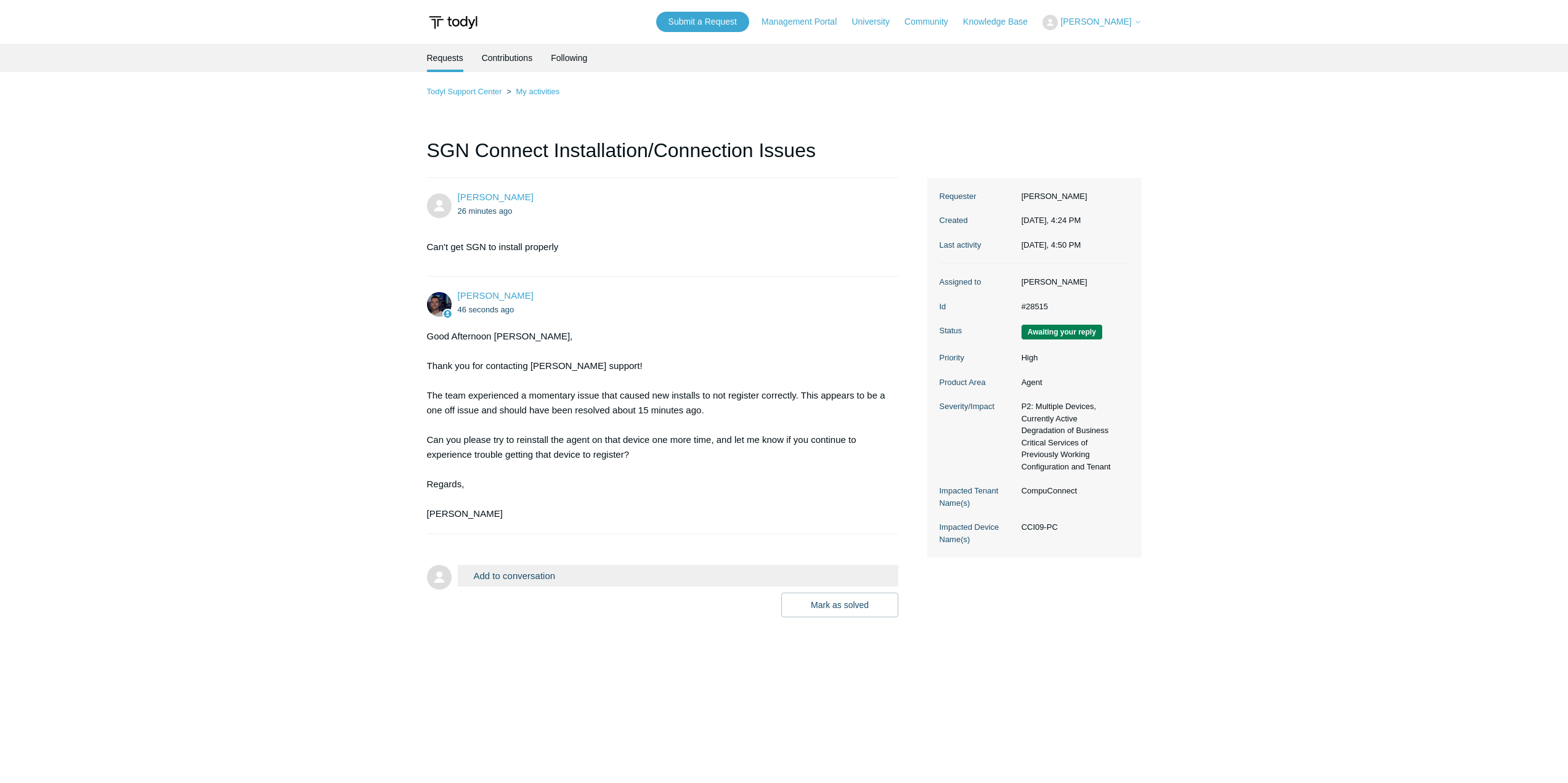
click at [236, 474] on main "Requests Contributions Following Todyl Support Center My activities SGN Connect…" at bounding box center [784, 396] width 1568 height 705
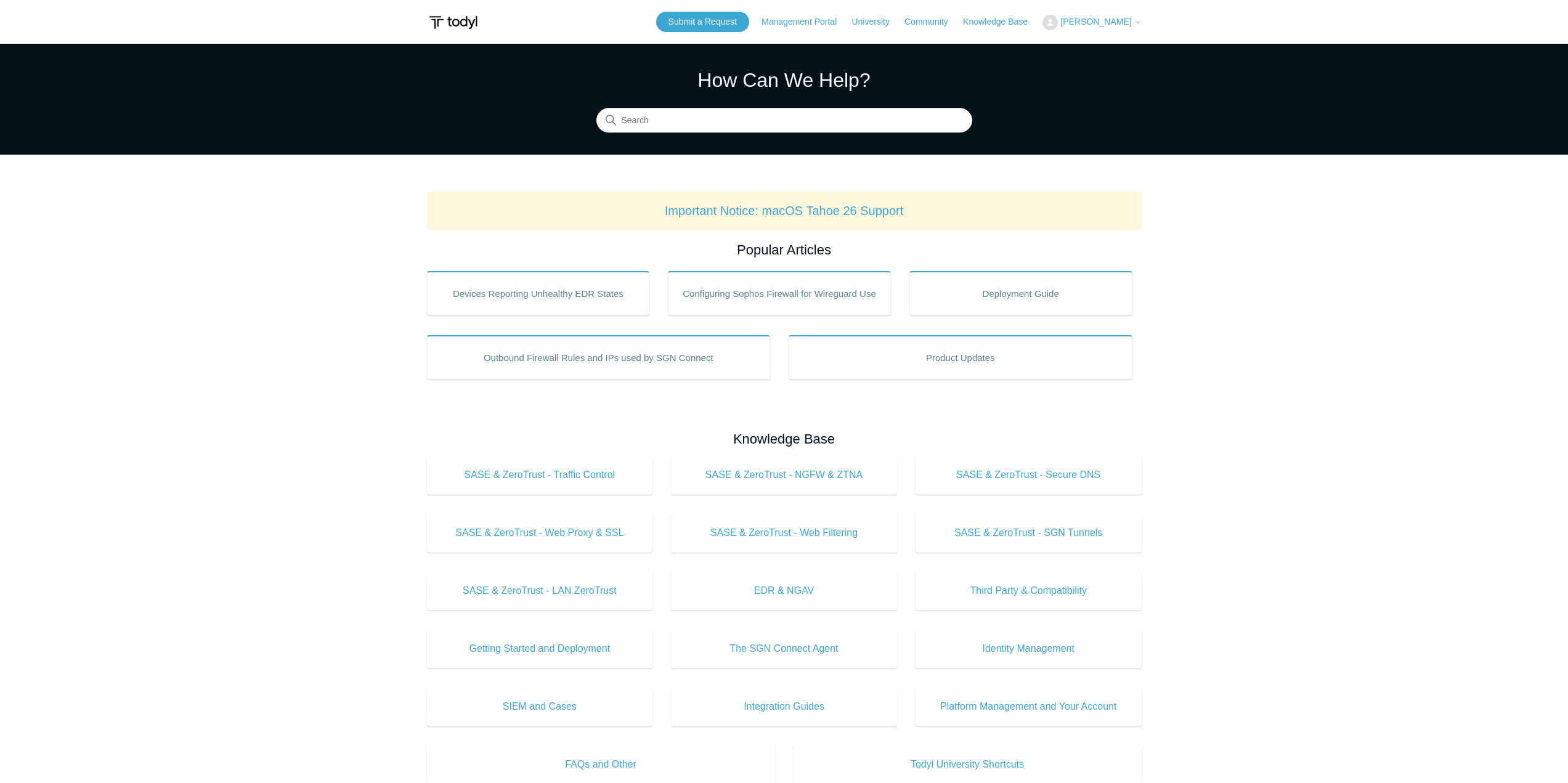
click at [1099, 24] on span "[PERSON_NAME]" at bounding box center [1095, 21] width 71 height 10
click at [1085, 46] on link "My Support Requests" at bounding box center [1102, 48] width 120 height 21
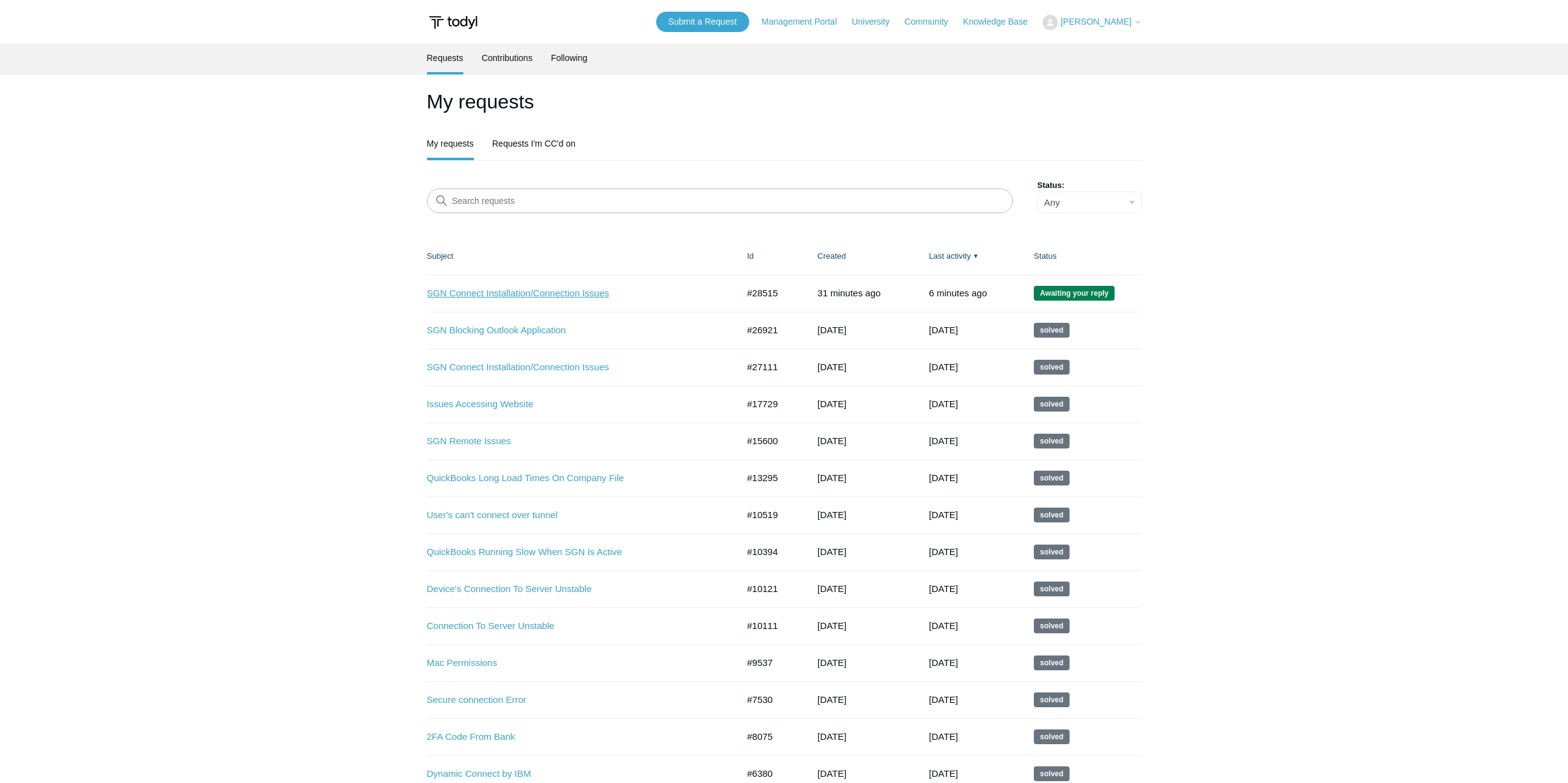
click at [575, 295] on link "SGN Connect Installation/Connection Issues" at bounding box center [573, 293] width 293 height 15
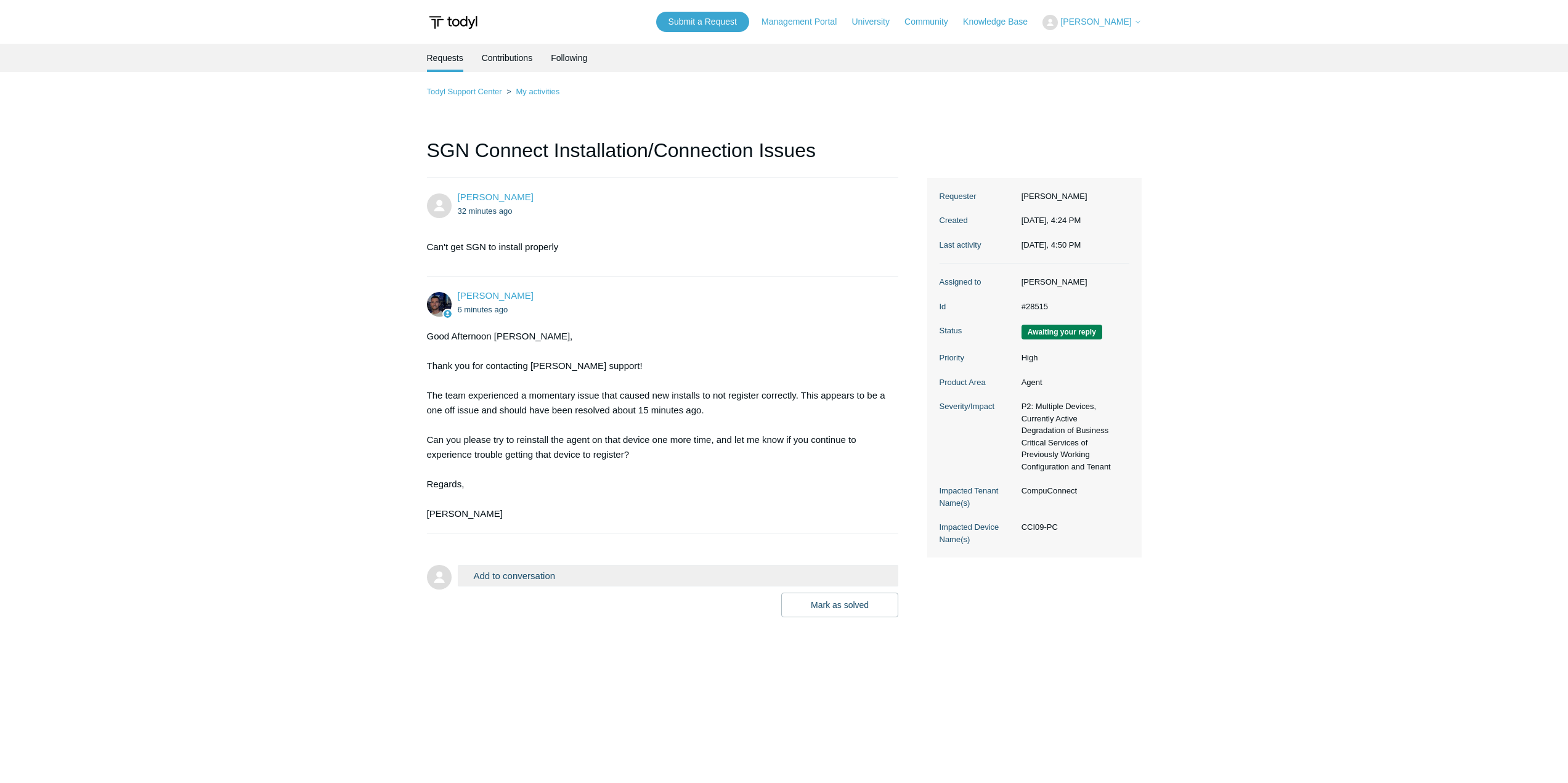
click at [562, 578] on button "Add to conversation" at bounding box center [679, 576] width 441 height 21
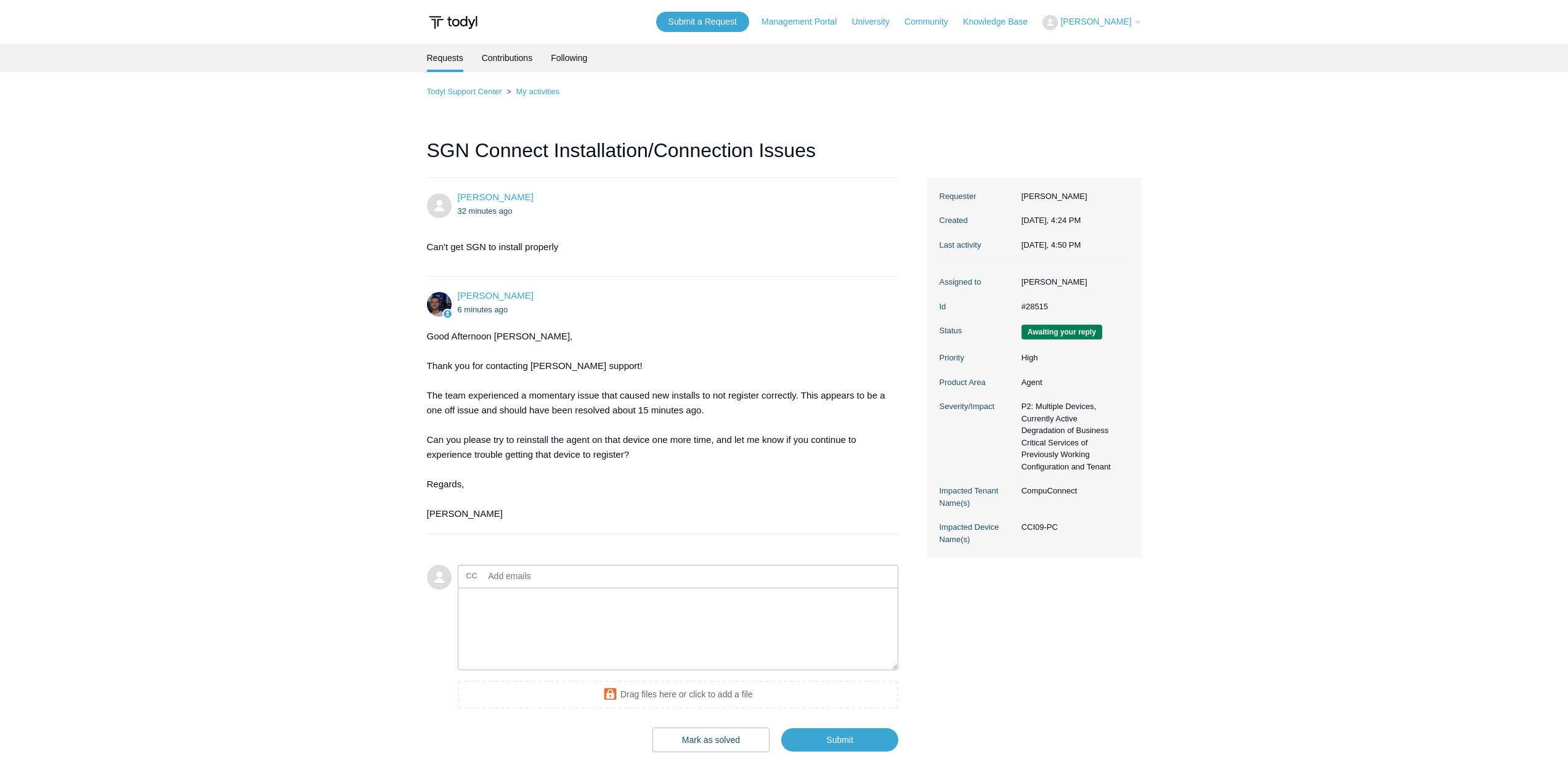
click at [548, 507] on div "Good Afternoon Rudy, Thank you for contacting Todyl support! The team experienc…" at bounding box center [656, 425] width 460 height 192
click at [539, 605] on textarea "Add your reply" at bounding box center [679, 629] width 441 height 83
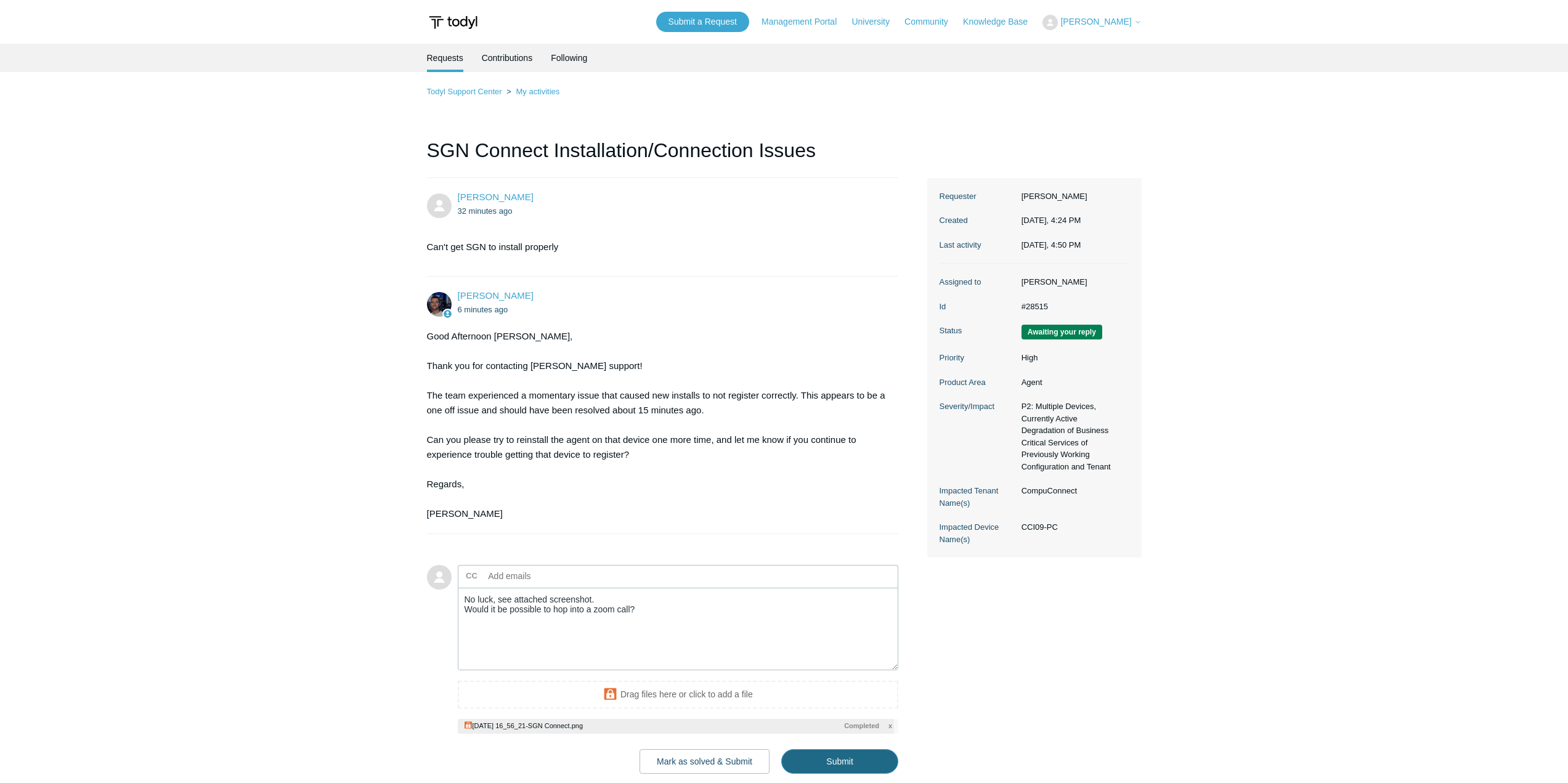
click at [872, 761] on input "Submit" at bounding box center [840, 761] width 117 height 24
type textarea "No luck, see attached screenshot. Would it be possible to hop into a zoom call?…"
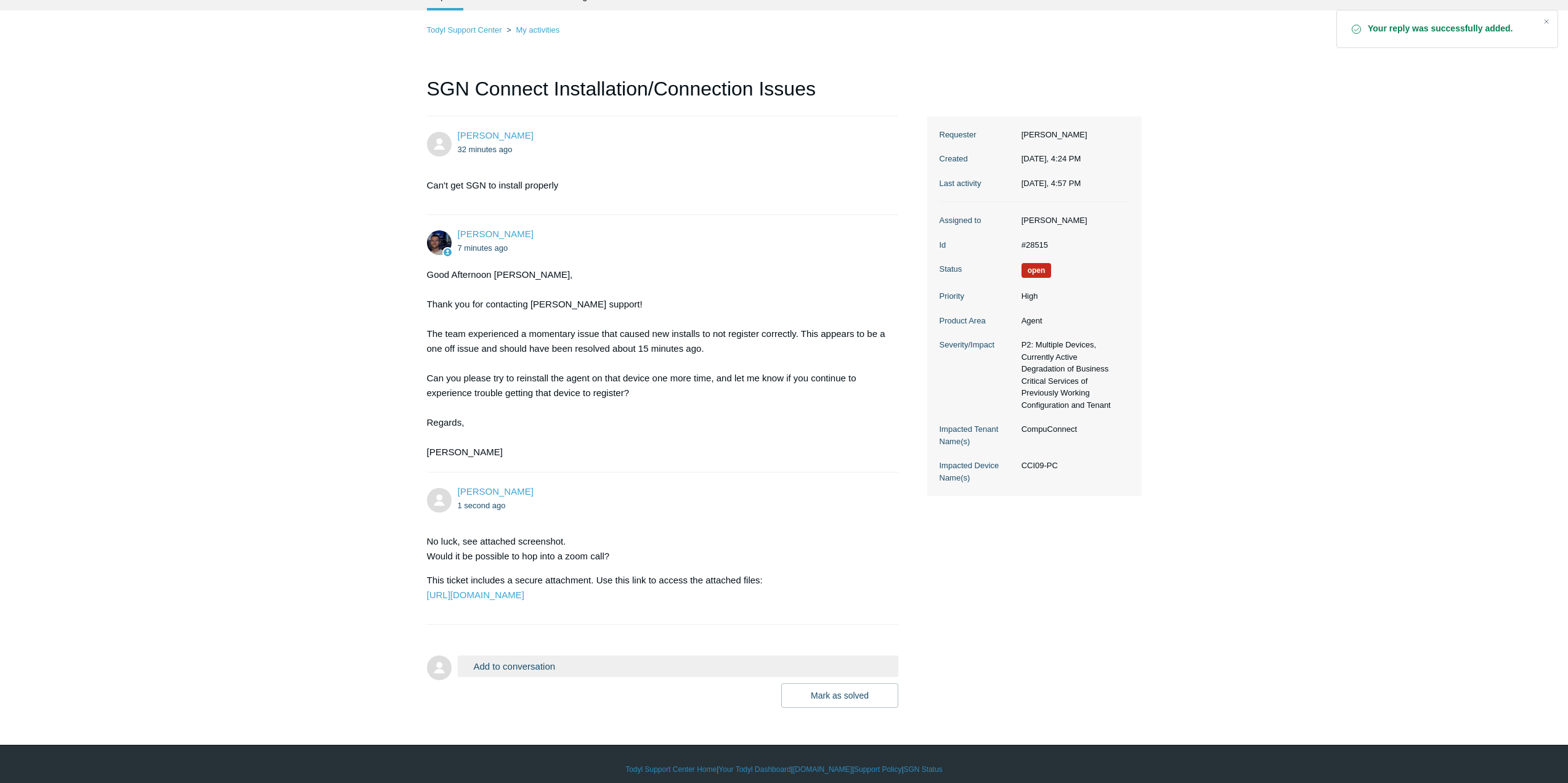
scroll to position [102, 0]
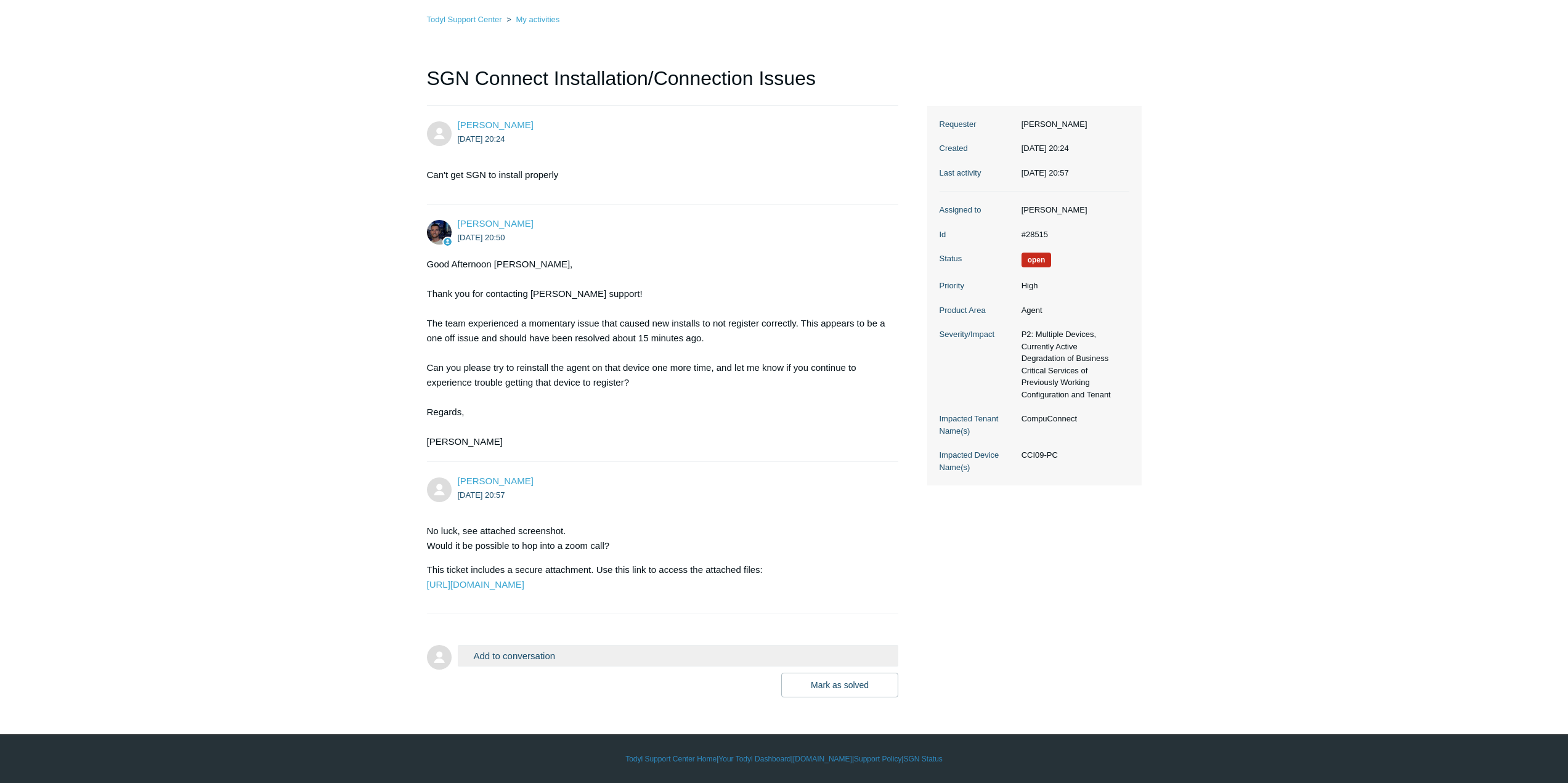
scroll to position [102, 0]
drag, startPoint x: 245, startPoint y: 392, endPoint x: 243, endPoint y: 370, distance: 22.1
click at [245, 392] on main "Requests Contributions Following Todyl Support Center My activities SGN Connect…" at bounding box center [784, 334] width 1568 height 725
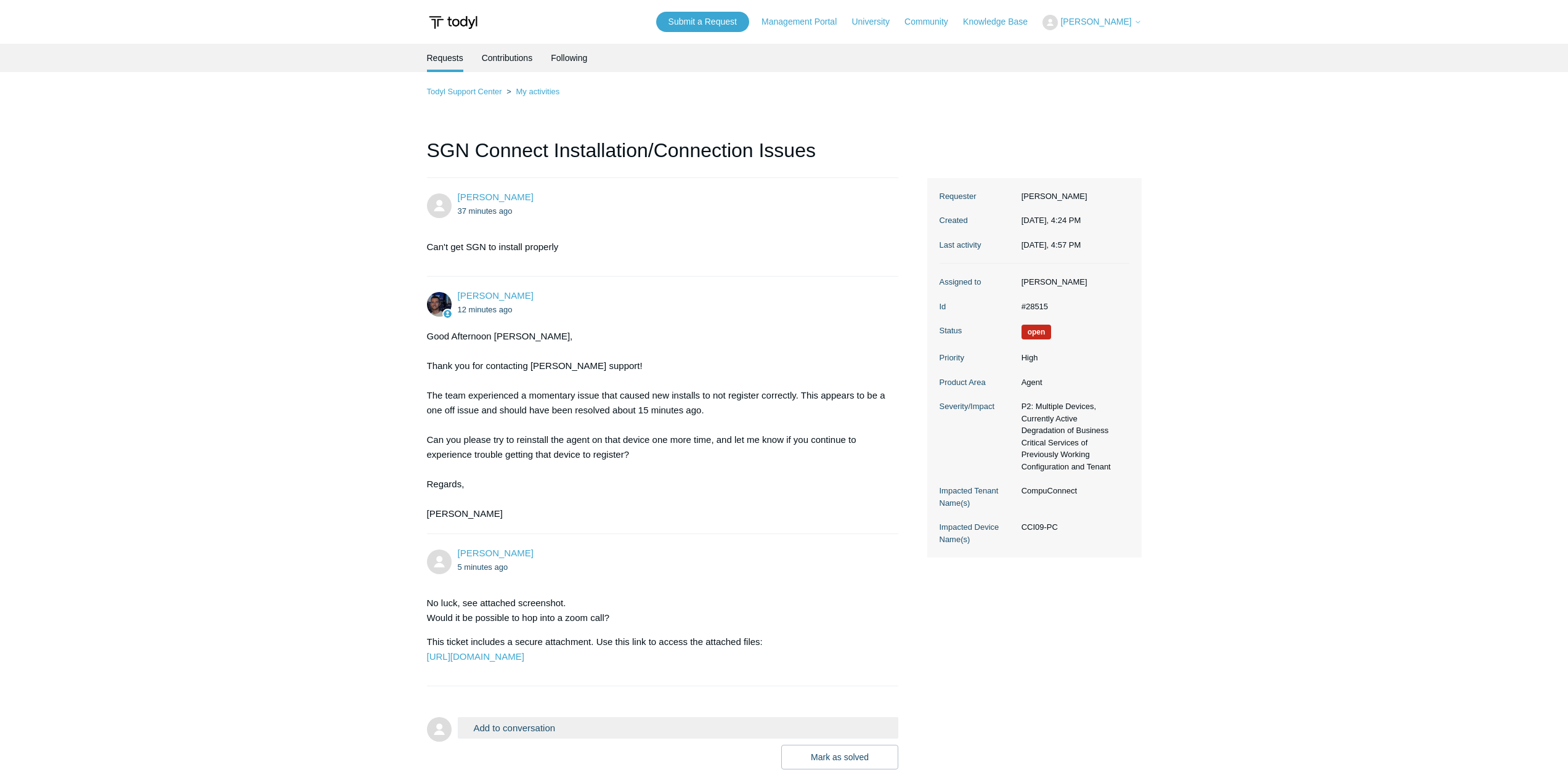
scroll to position [102, 0]
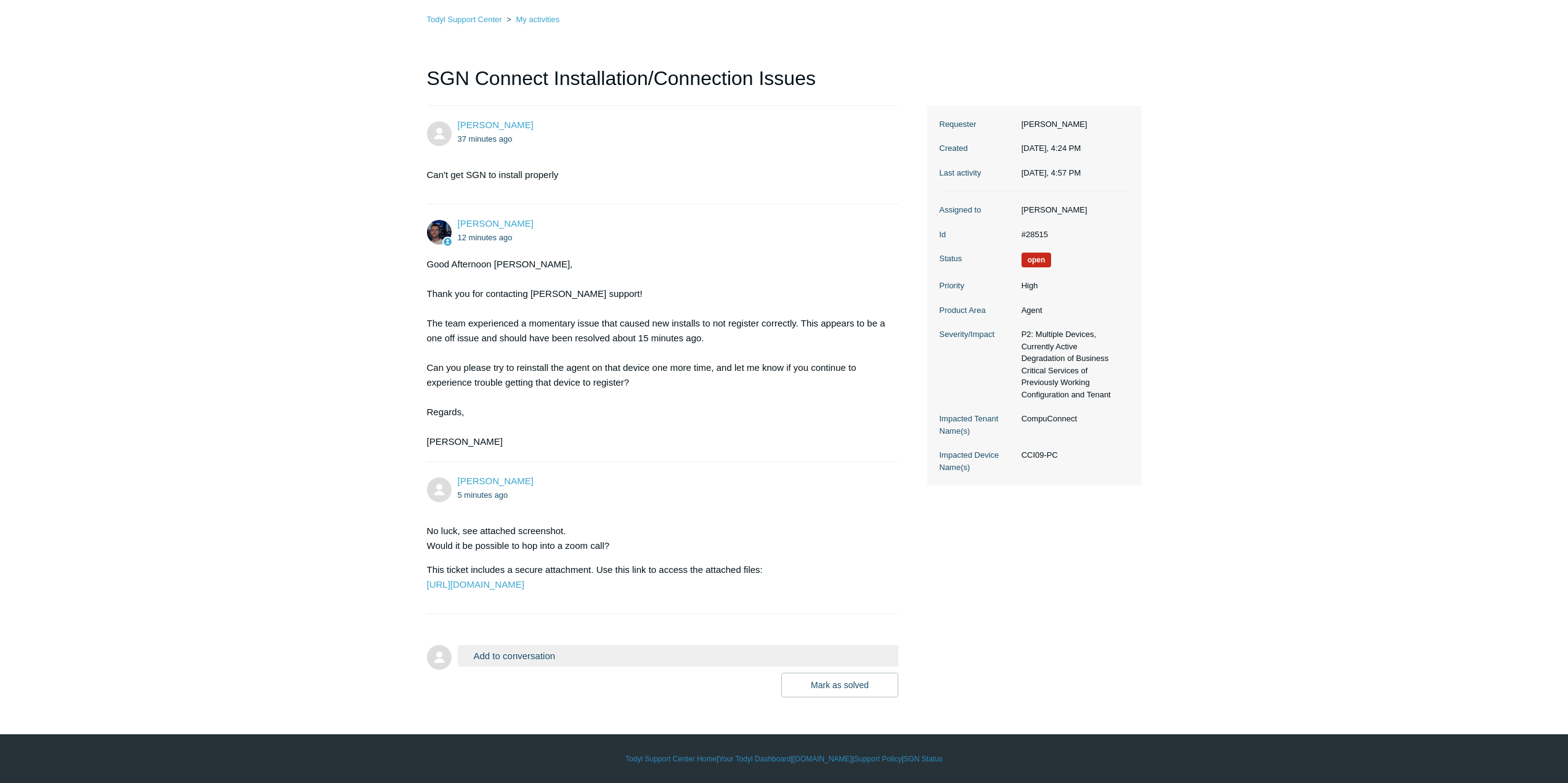
click at [132, 175] on main "Requests Contributions Following Todyl Support Center My activities SGN Connect…" at bounding box center [784, 334] width 1568 height 725
click at [111, 170] on main "Requests Contributions Following Todyl Support Center My activities SGN Connect…" at bounding box center [784, 334] width 1568 height 725
click at [102, 195] on main "Requests Contributions Following Todyl Support Center My activities SGN Connect…" at bounding box center [784, 334] width 1568 height 725
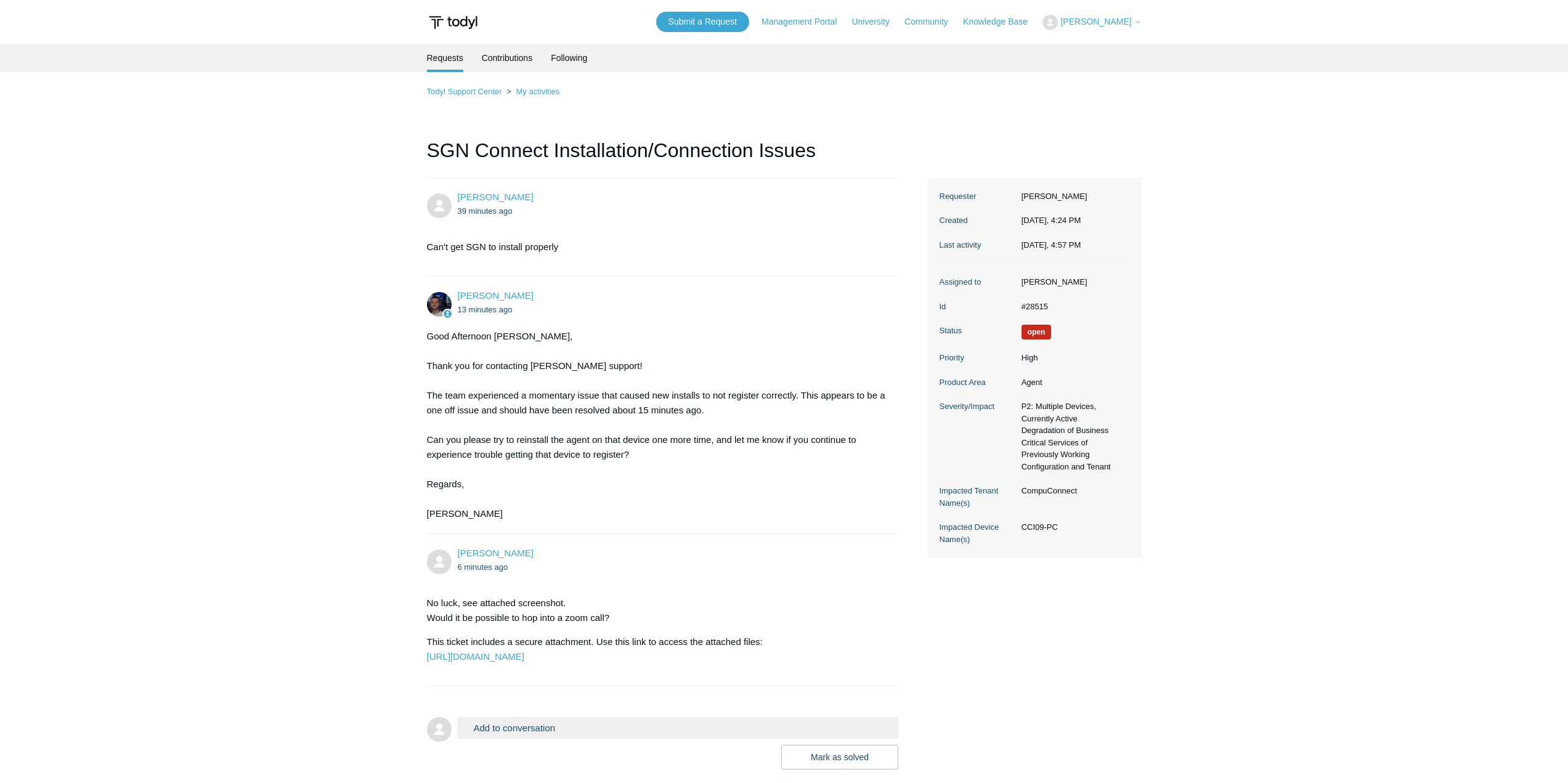
scroll to position [102, 0]
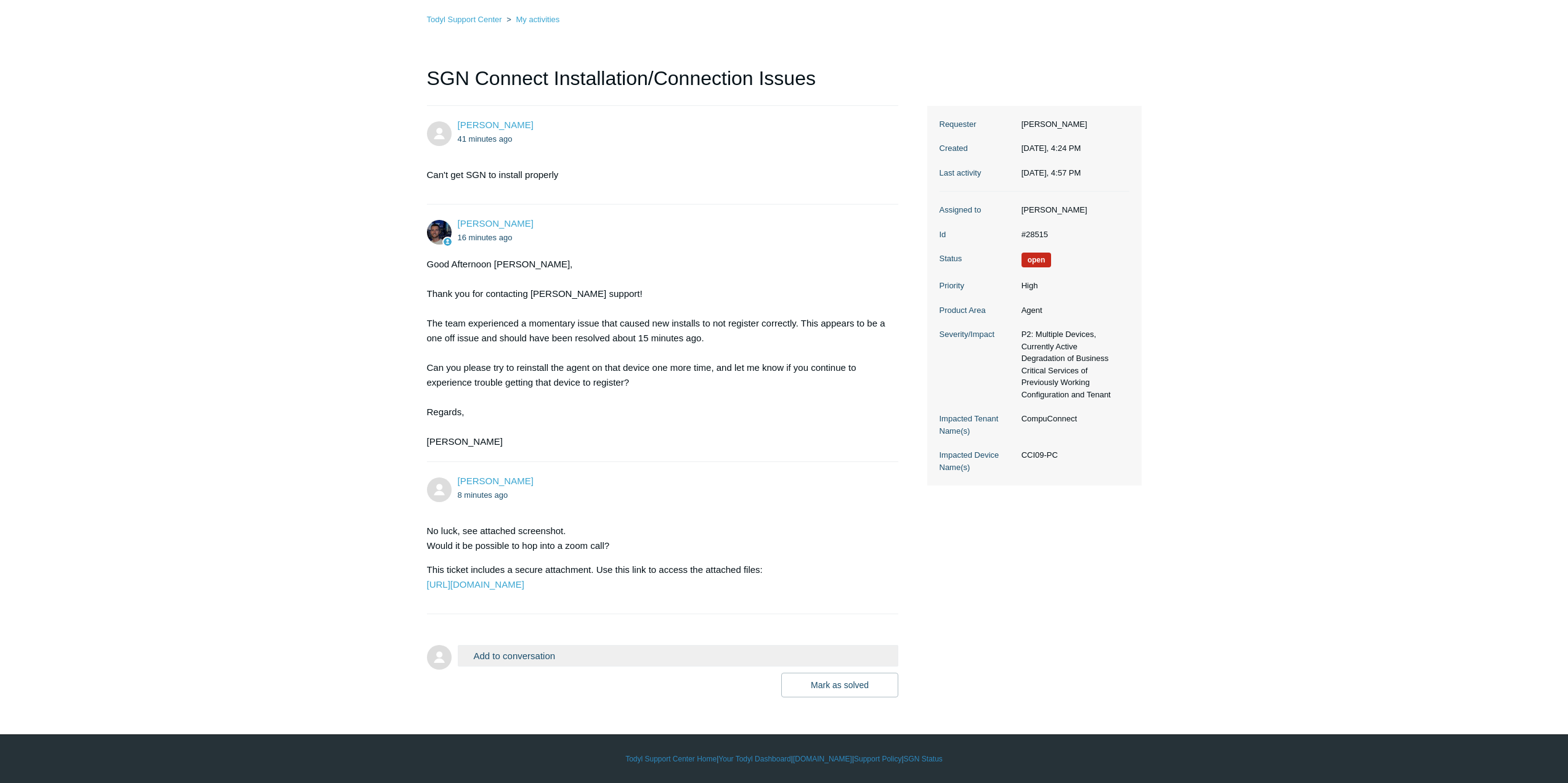
scroll to position [102, 0]
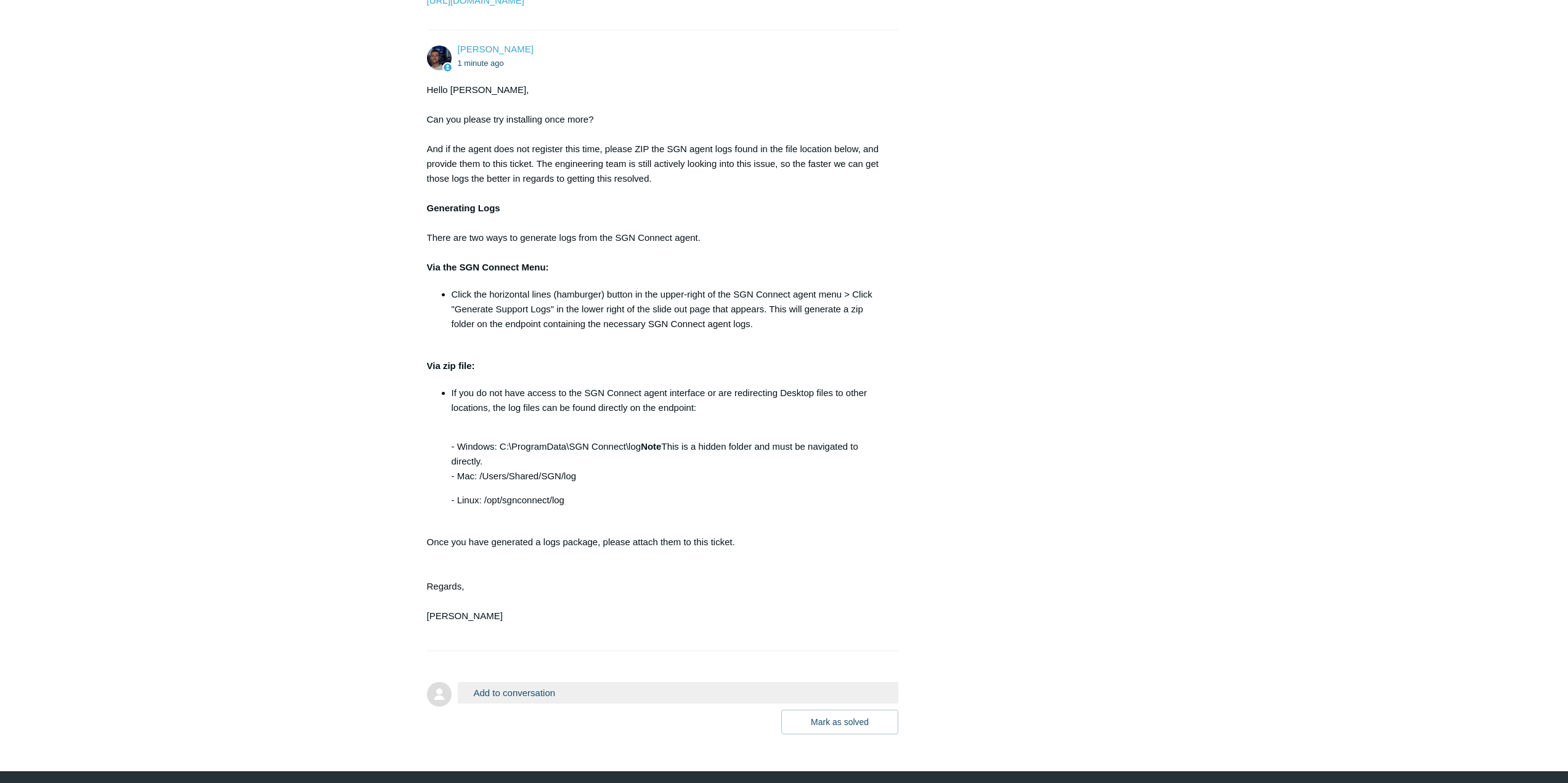
scroll to position [718, 0]
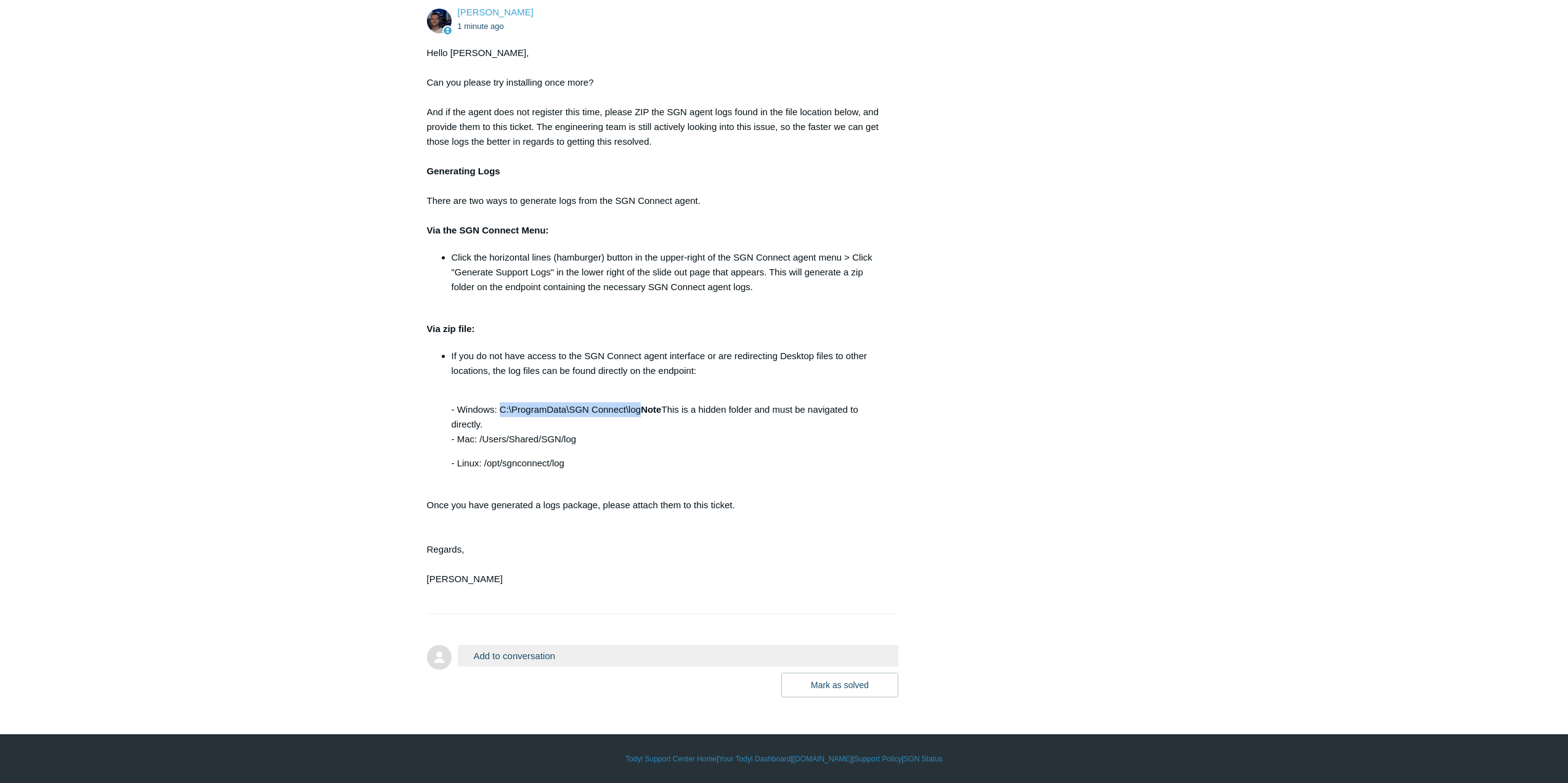
drag, startPoint x: 501, startPoint y: 416, endPoint x: 640, endPoint y: 419, distance: 139.0
click at [640, 419] on p "- Windows: C:\ProgramData\SGN Connect\log Note This is a hidden folder and must…" at bounding box center [670, 417] width 435 height 60
copy p "C:\ProgramData\SGN Connect\log"
click at [606, 447] on p "- Windows: C:\ProgramData\SGN Connect\log Note This is a hidden folder and must…" at bounding box center [670, 417] width 435 height 60
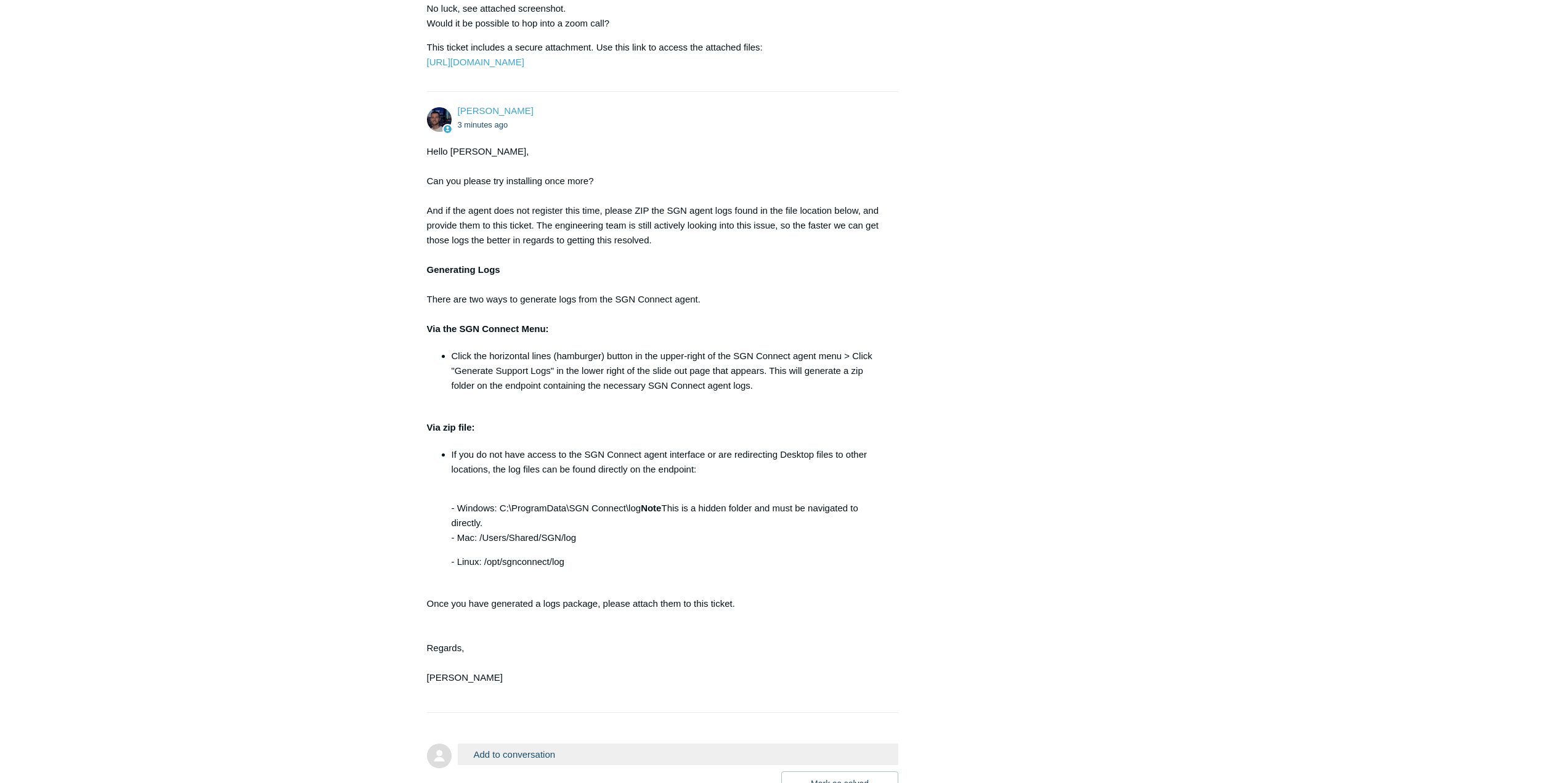
scroll to position [722, 0]
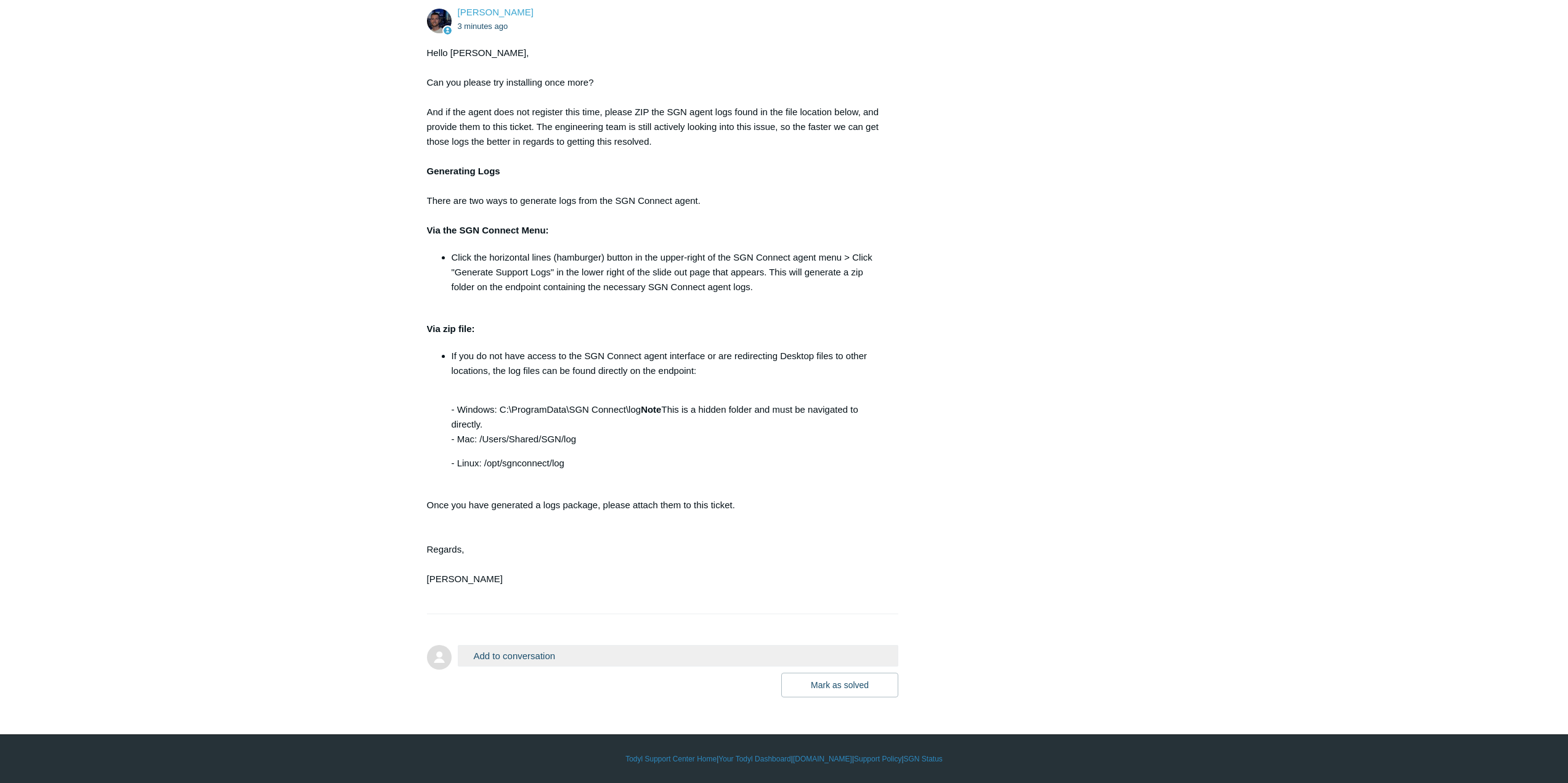
click at [1010, 639] on div "Rudy Jimenez 47 minutes ago Can't get SGN to install properly Connor Davis 21 m…" at bounding box center [784, 91] width 715 height 1213
click at [795, 653] on button "Add to conversation" at bounding box center [679, 656] width 441 height 21
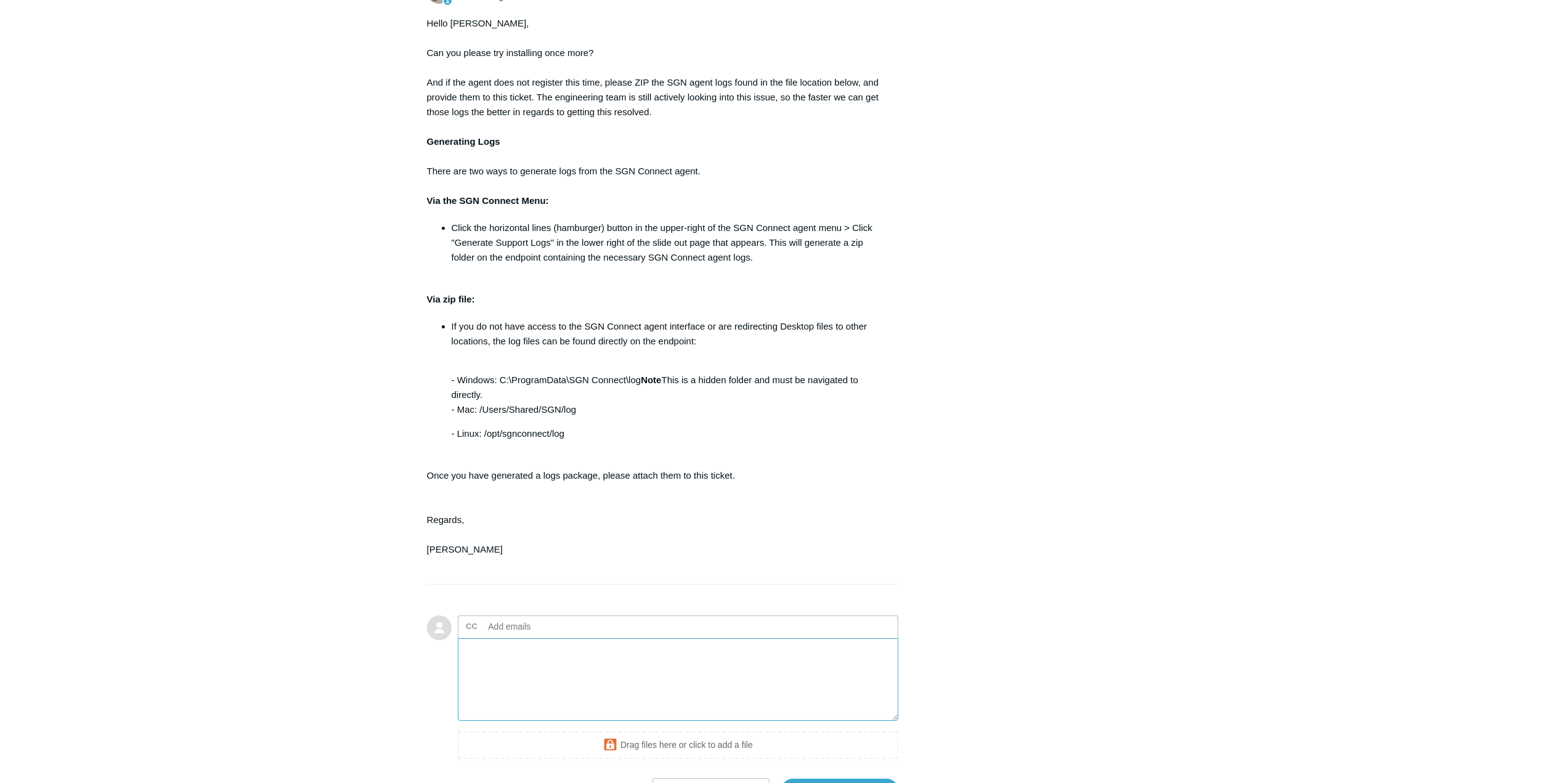
scroll to position [858, 0]
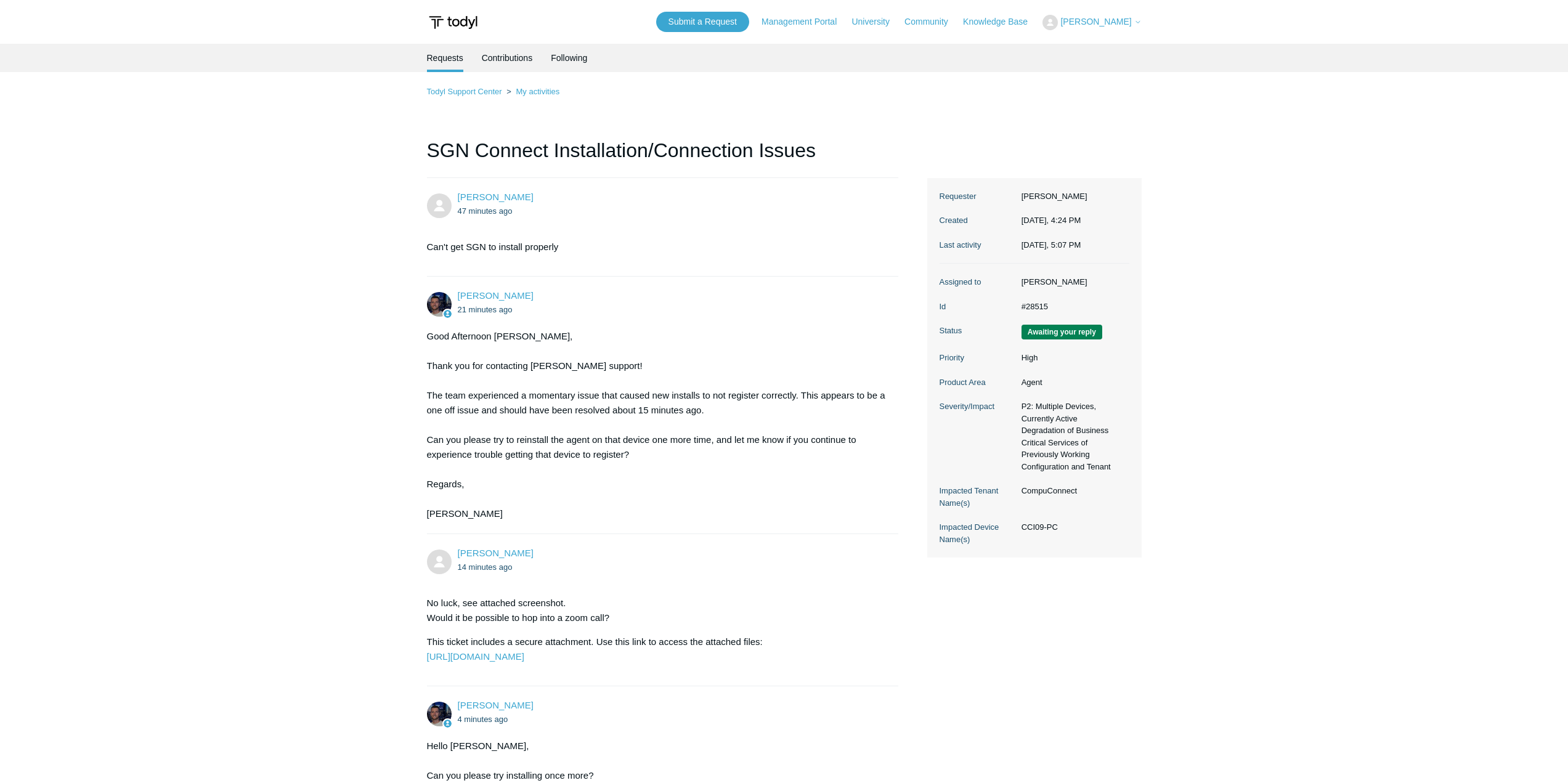
scroll to position [722, 0]
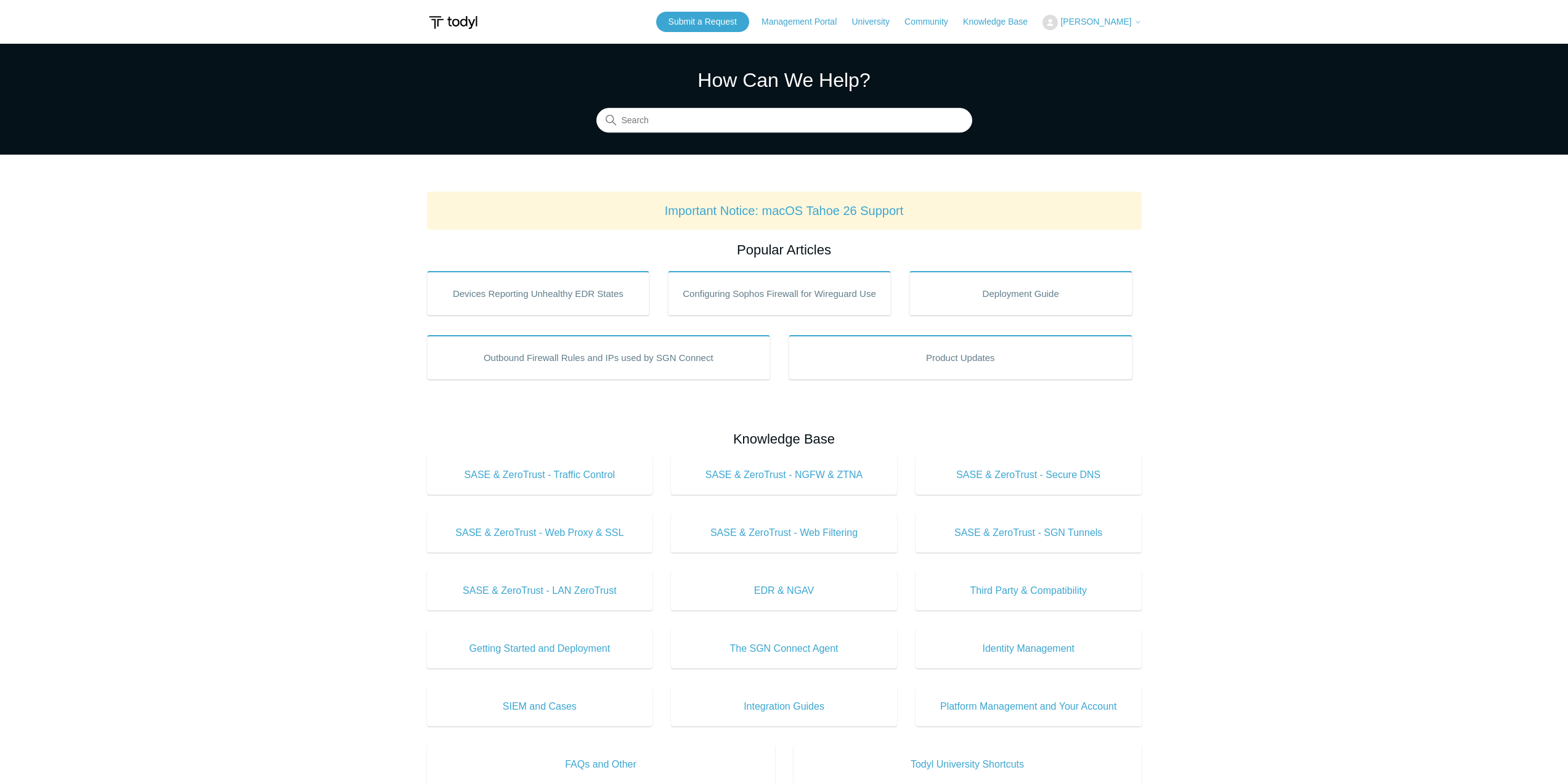
click at [1089, 26] on span "[PERSON_NAME]" at bounding box center [1100, 21] width 81 height 10
click at [1092, 43] on link "My Support Requests" at bounding box center [1102, 48] width 120 height 21
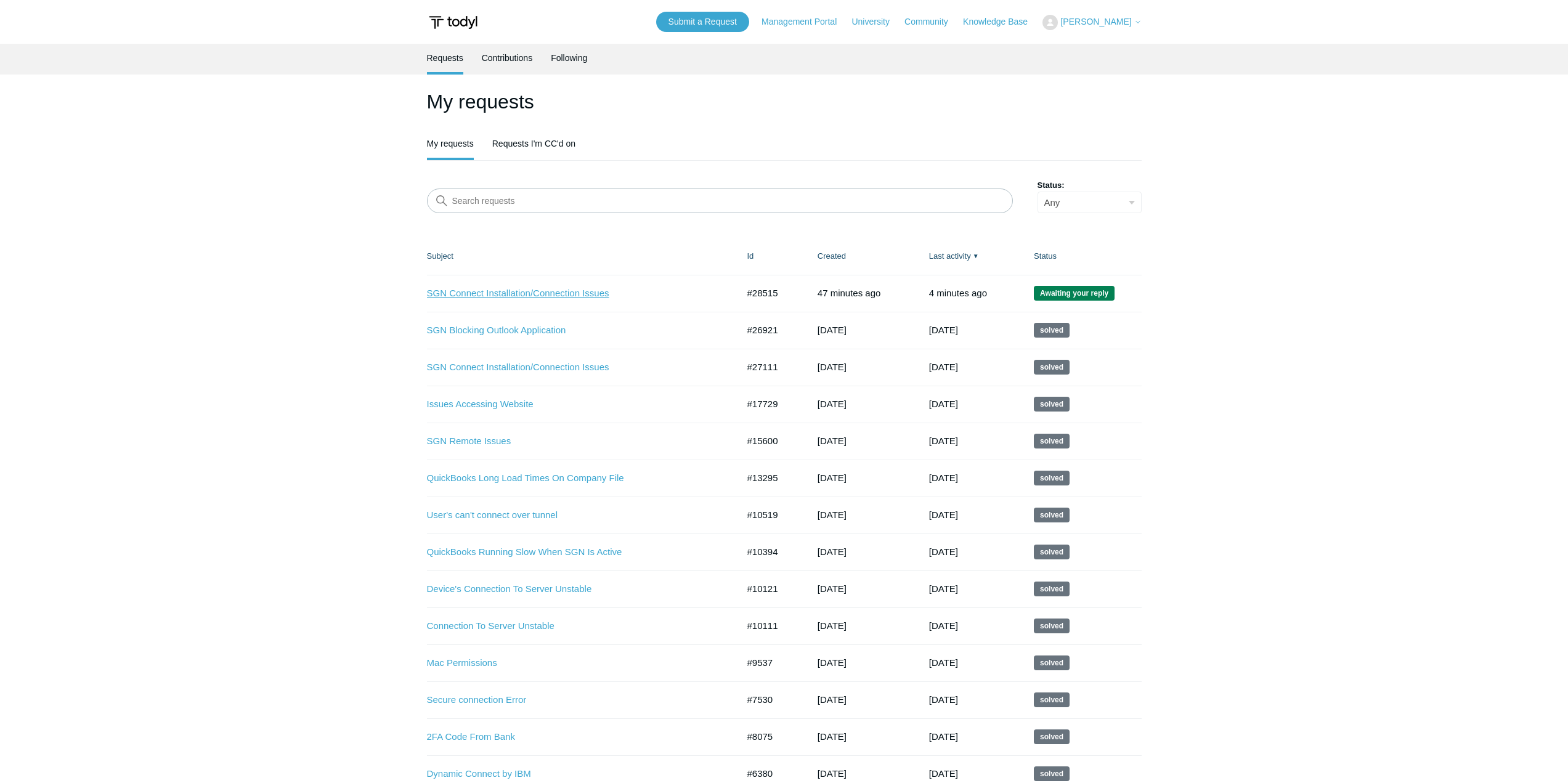
click at [579, 290] on link "SGN Connect Installation/Connection Issues" at bounding box center [573, 293] width 293 height 15
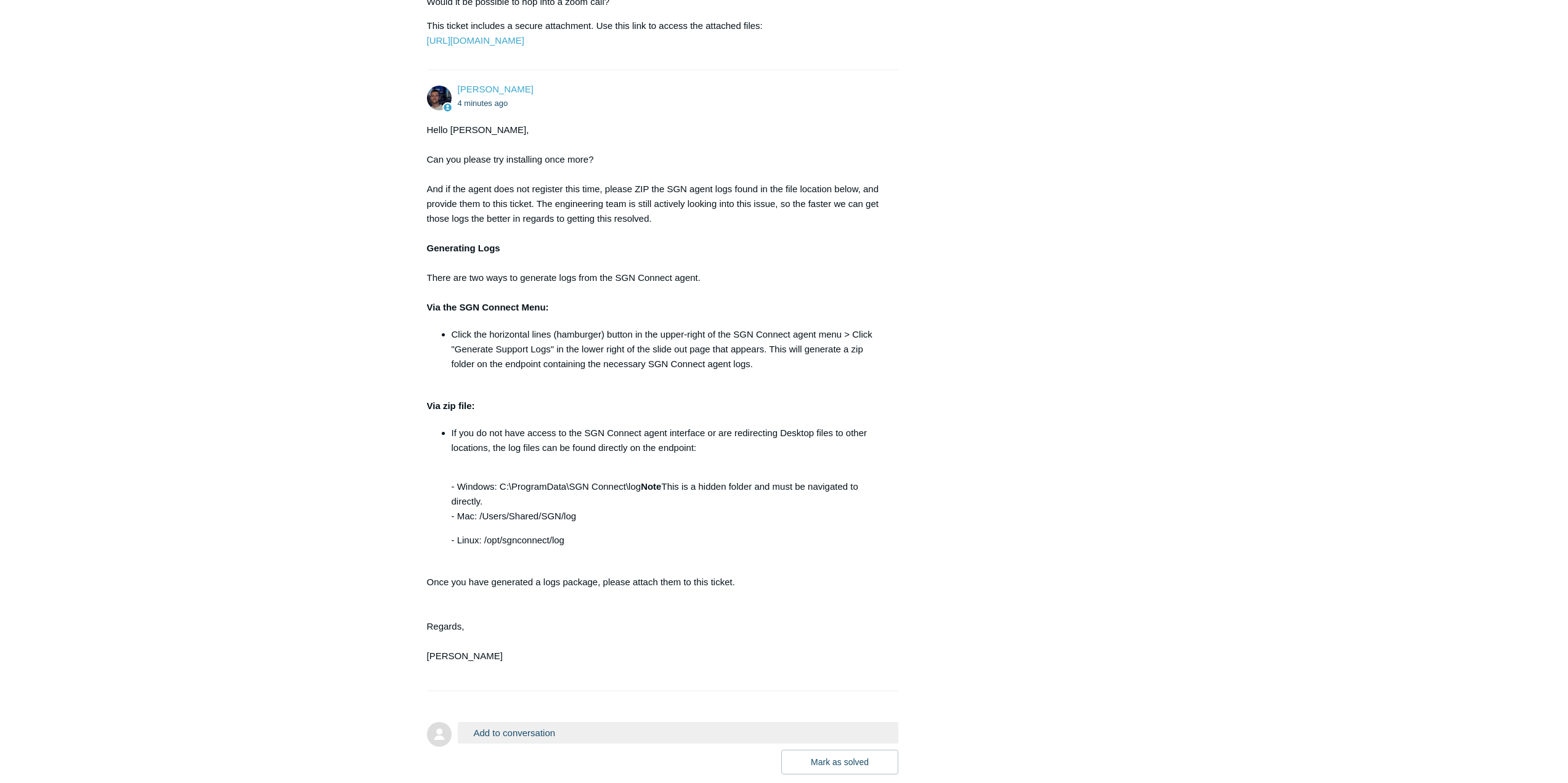
scroll to position [722, 0]
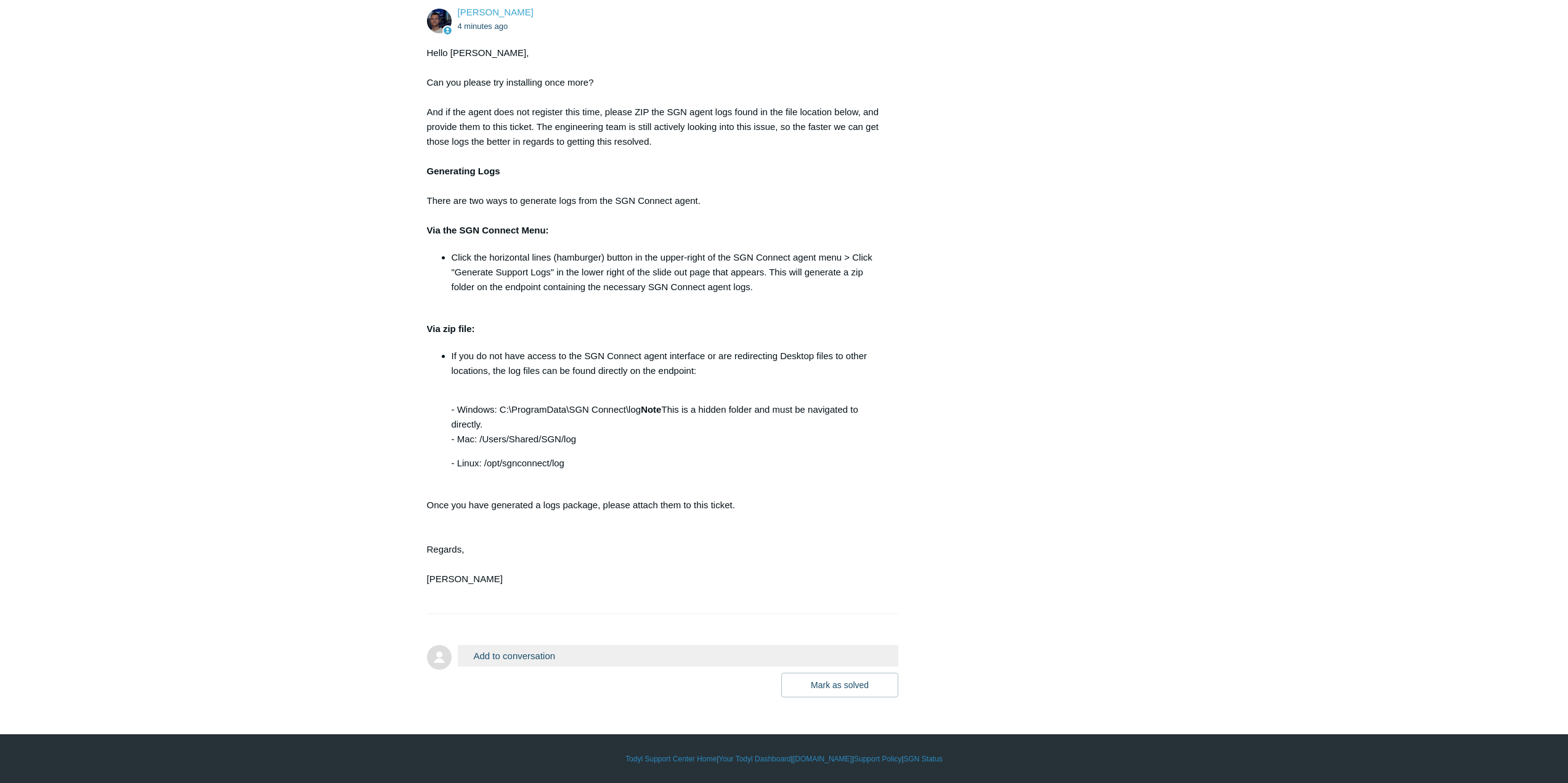
click at [557, 655] on button "Add to conversation" at bounding box center [679, 656] width 441 height 21
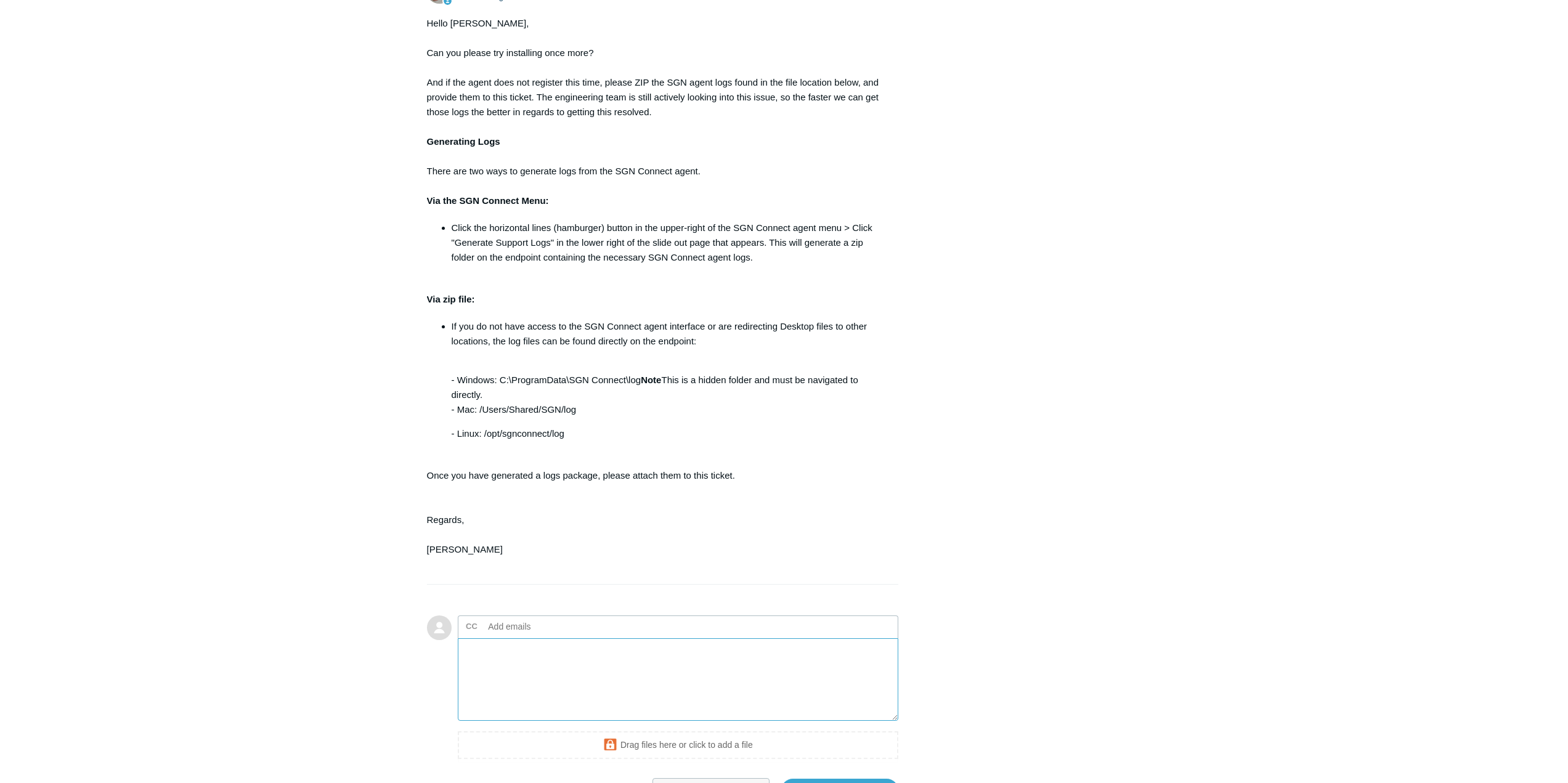
scroll to position [858, 0]
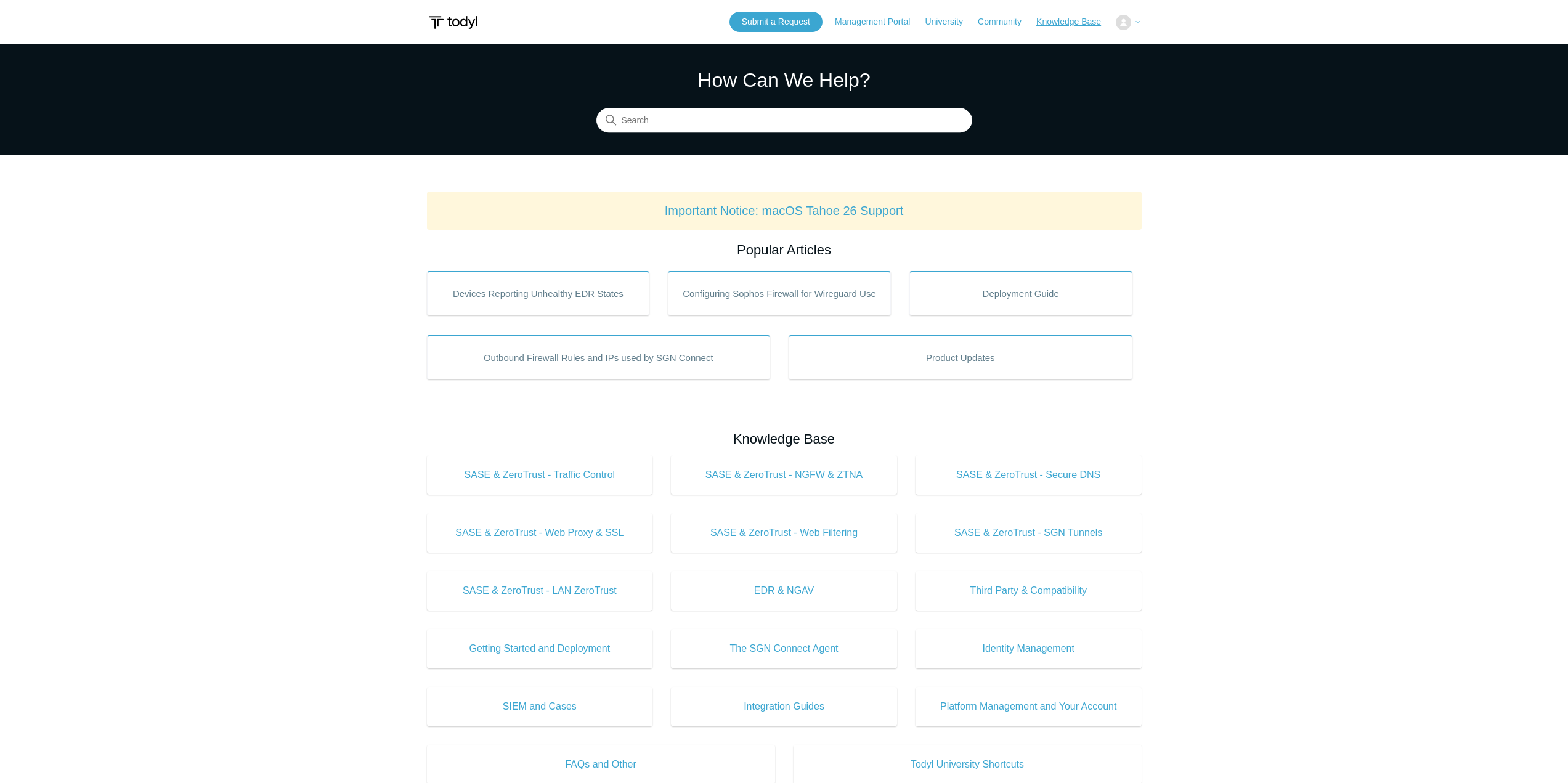
click at [1104, 21] on link "Knowledge Base" at bounding box center [1075, 21] width 77 height 13
click at [1136, 21] on icon at bounding box center [1138, 22] width 8 height 8
click at [1116, 26] on span "[PERSON_NAME]" at bounding box center [1100, 21] width 81 height 10
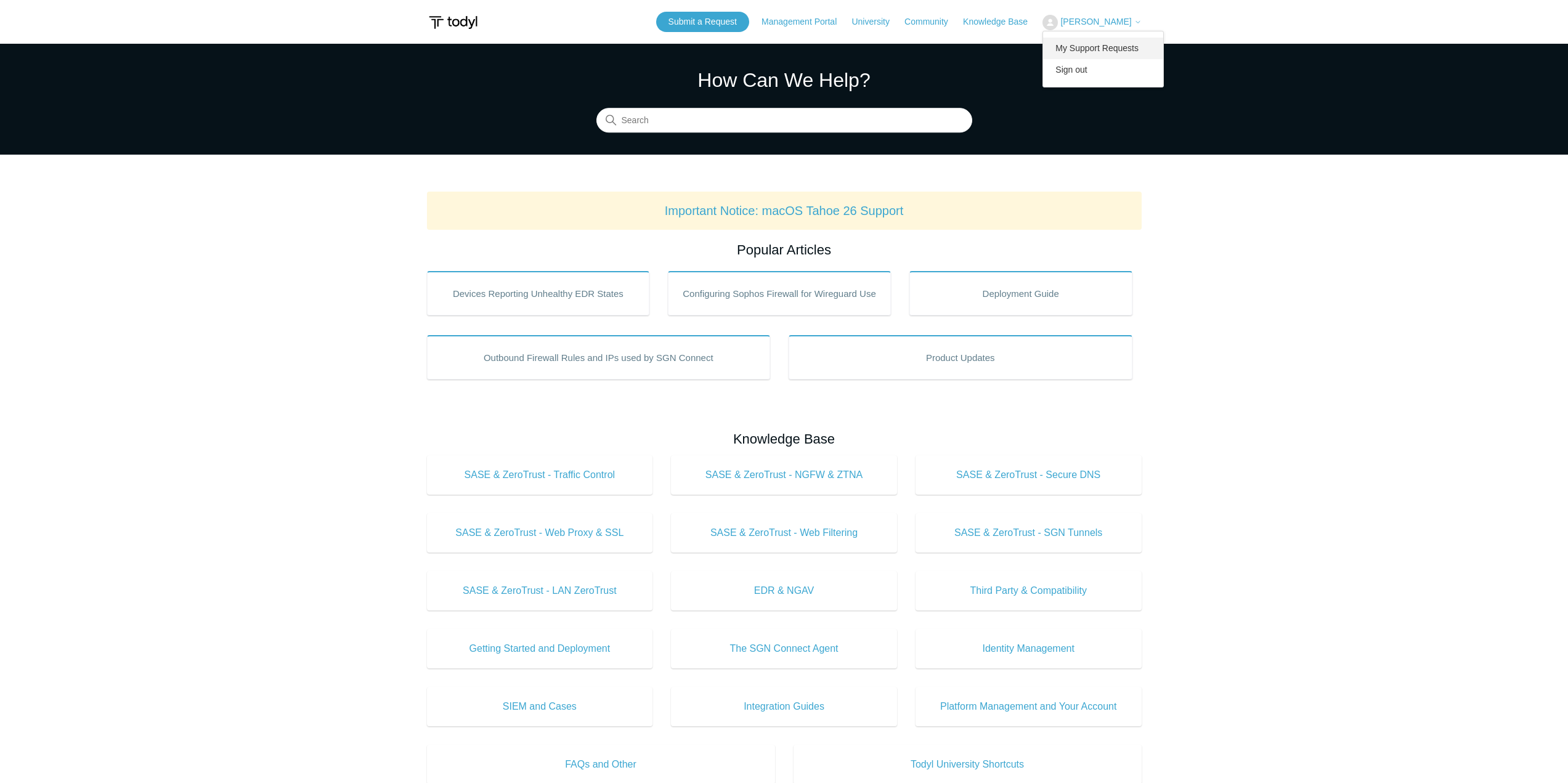
click at [1102, 45] on link "My Support Requests" at bounding box center [1102, 48] width 120 height 21
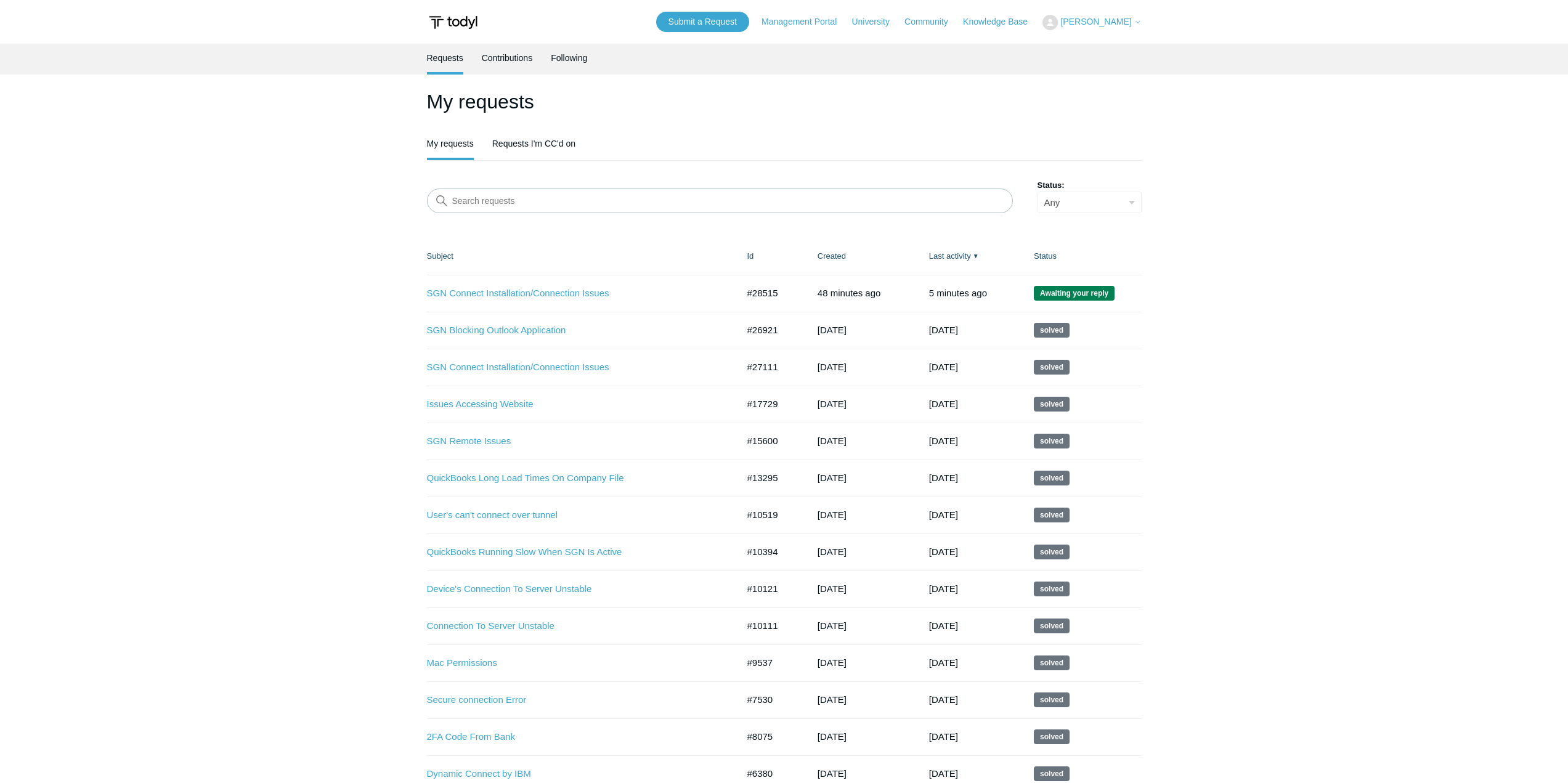
click at [548, 302] on td "SGN Connect Installation/Connection Issues #28515 48 minutes ago Awaiting your …" at bounding box center [581, 293] width 309 height 37
click at [552, 292] on link "SGN Connect Installation/Connection Issues" at bounding box center [573, 293] width 293 height 15
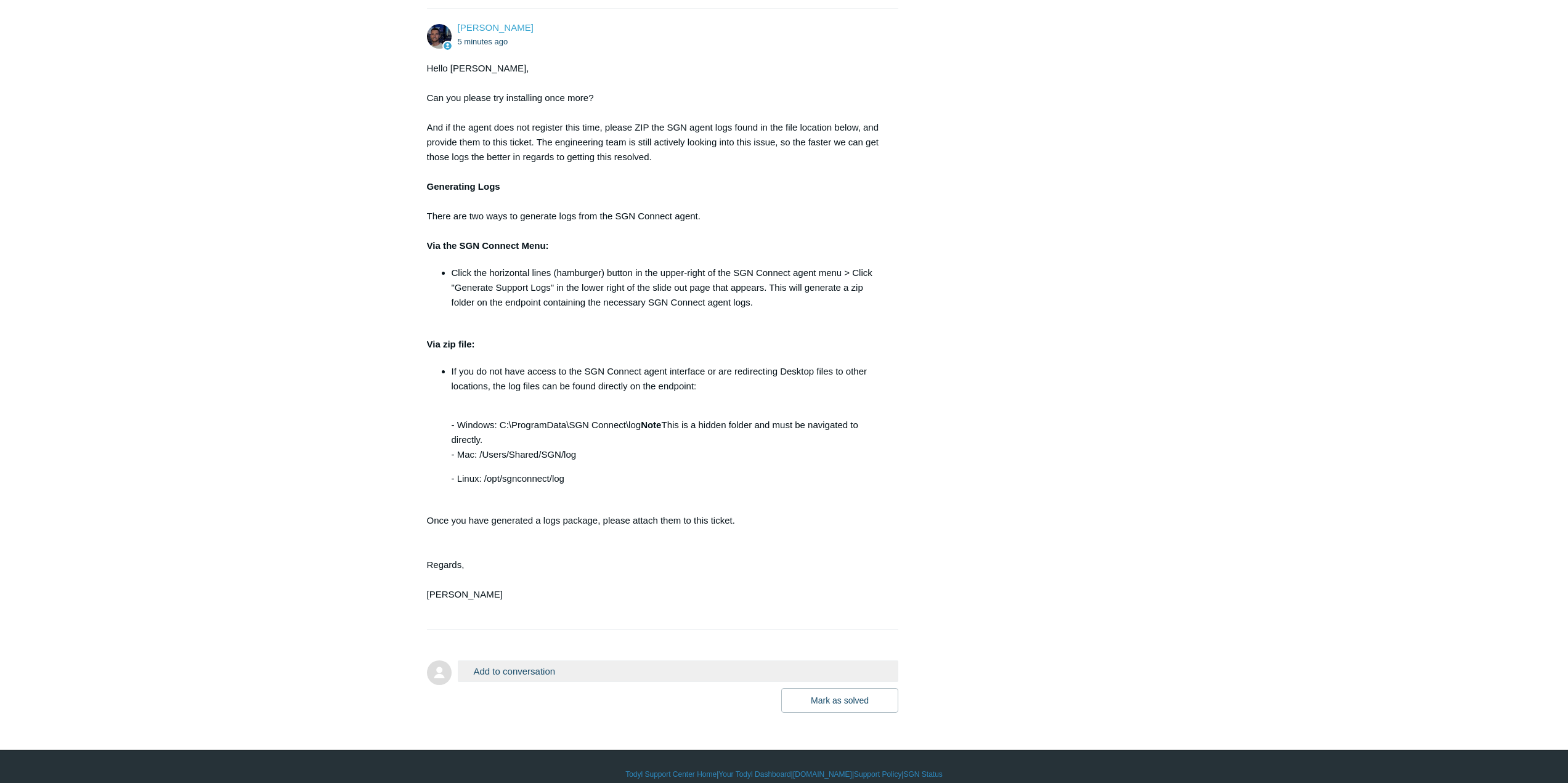
scroll to position [722, 0]
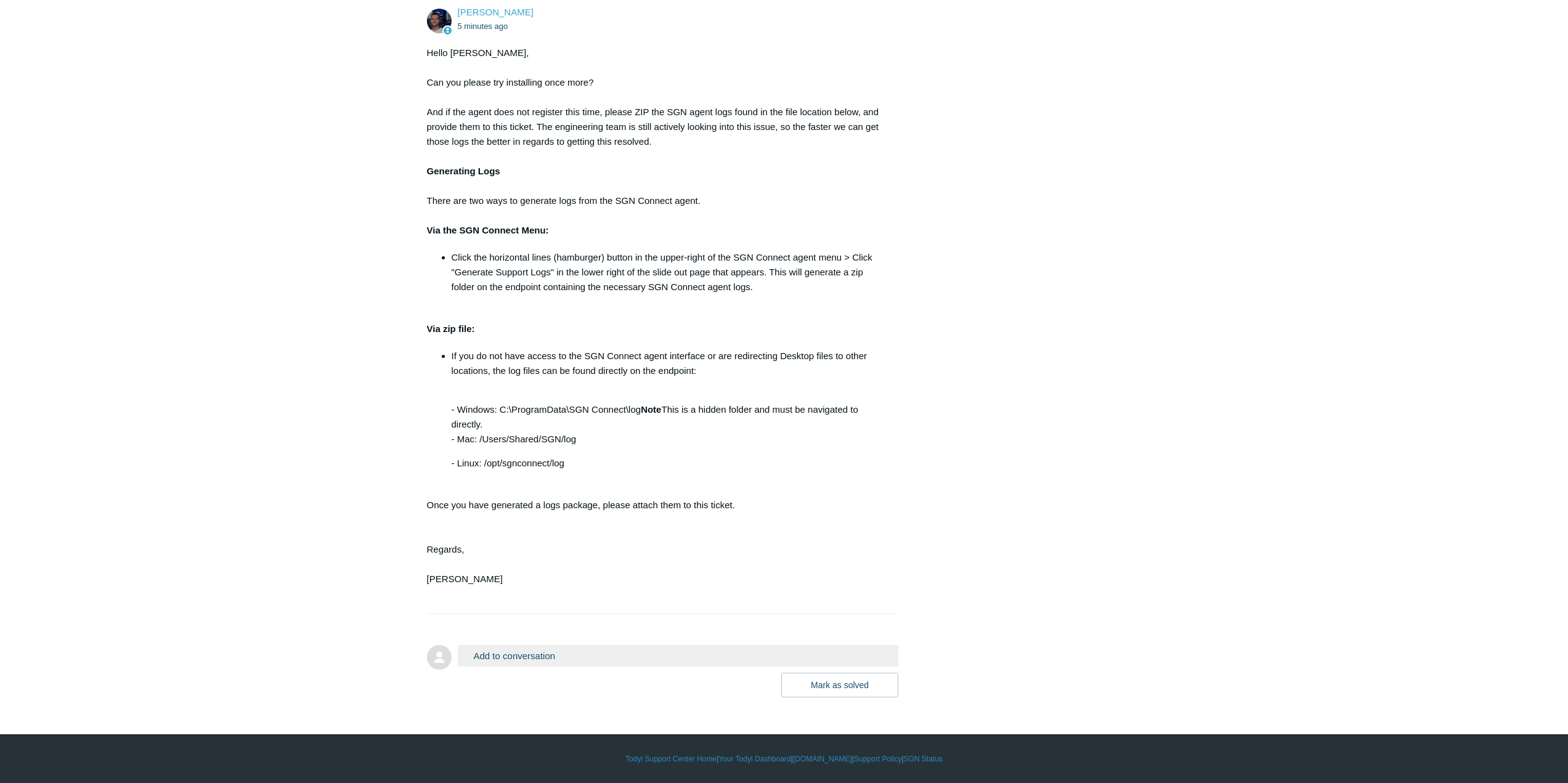
click at [494, 645] on button "Add to conversation" at bounding box center [679, 656] width 441 height 21
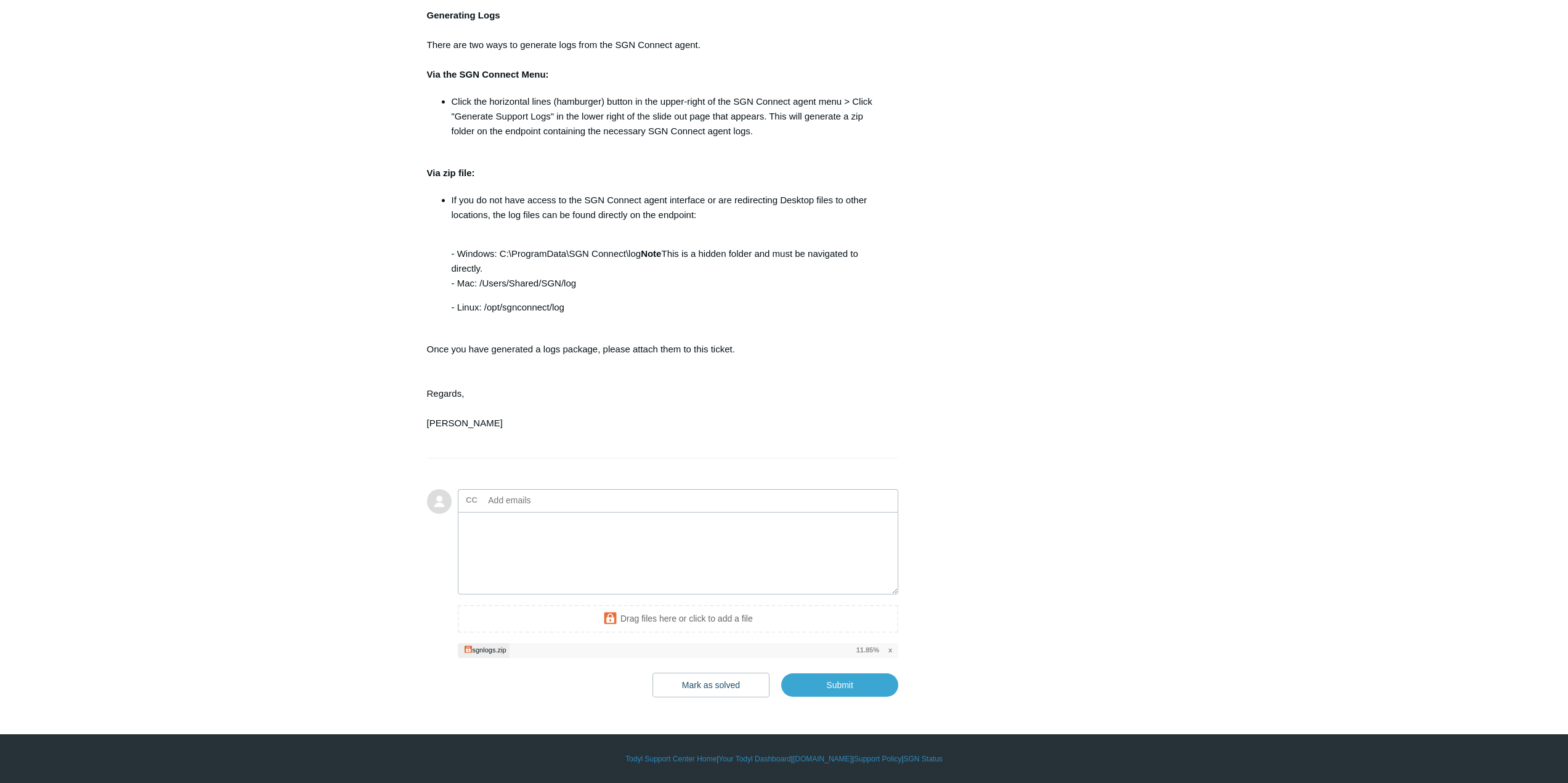
scroll to position [756, 0]
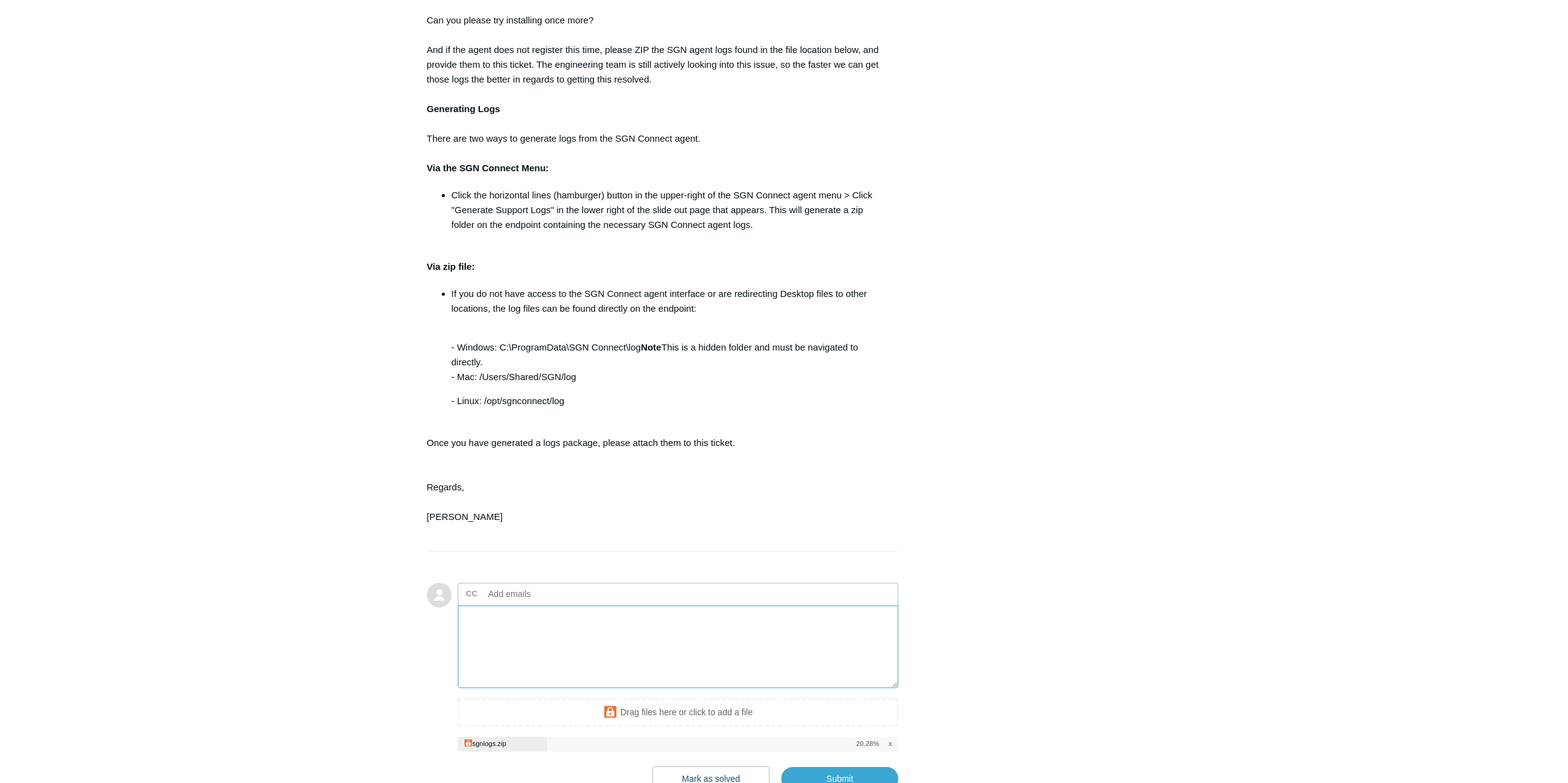
click at [574, 654] on textarea "Add your reply" at bounding box center [679, 646] width 441 height 83
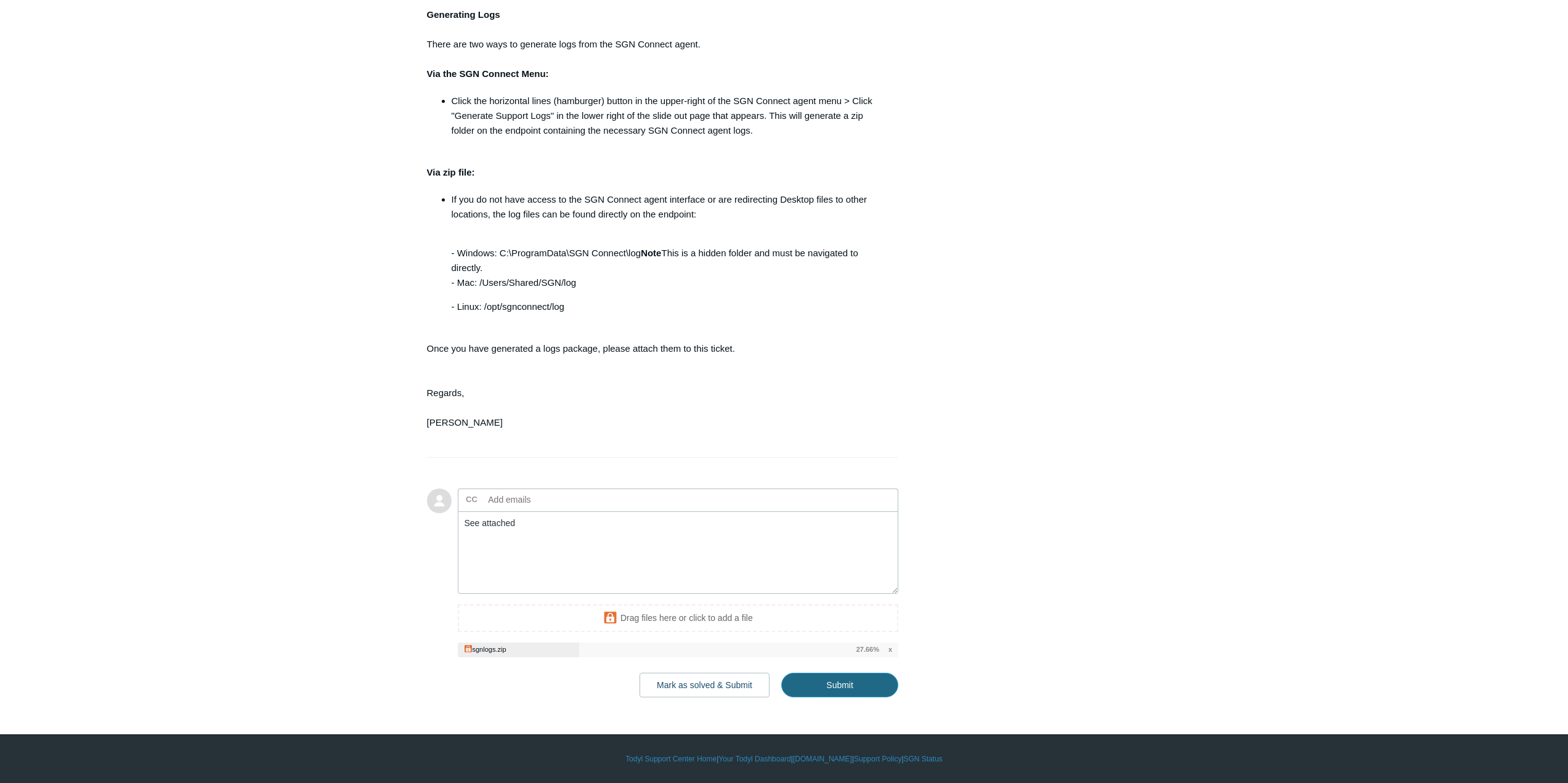
click at [863, 689] on input "Submit" at bounding box center [840, 684] width 117 height 24
click at [877, 679] on input "Submit" at bounding box center [840, 684] width 117 height 24
type textarea "See attached This ticket includes a secure attachment. Use this link to access …"
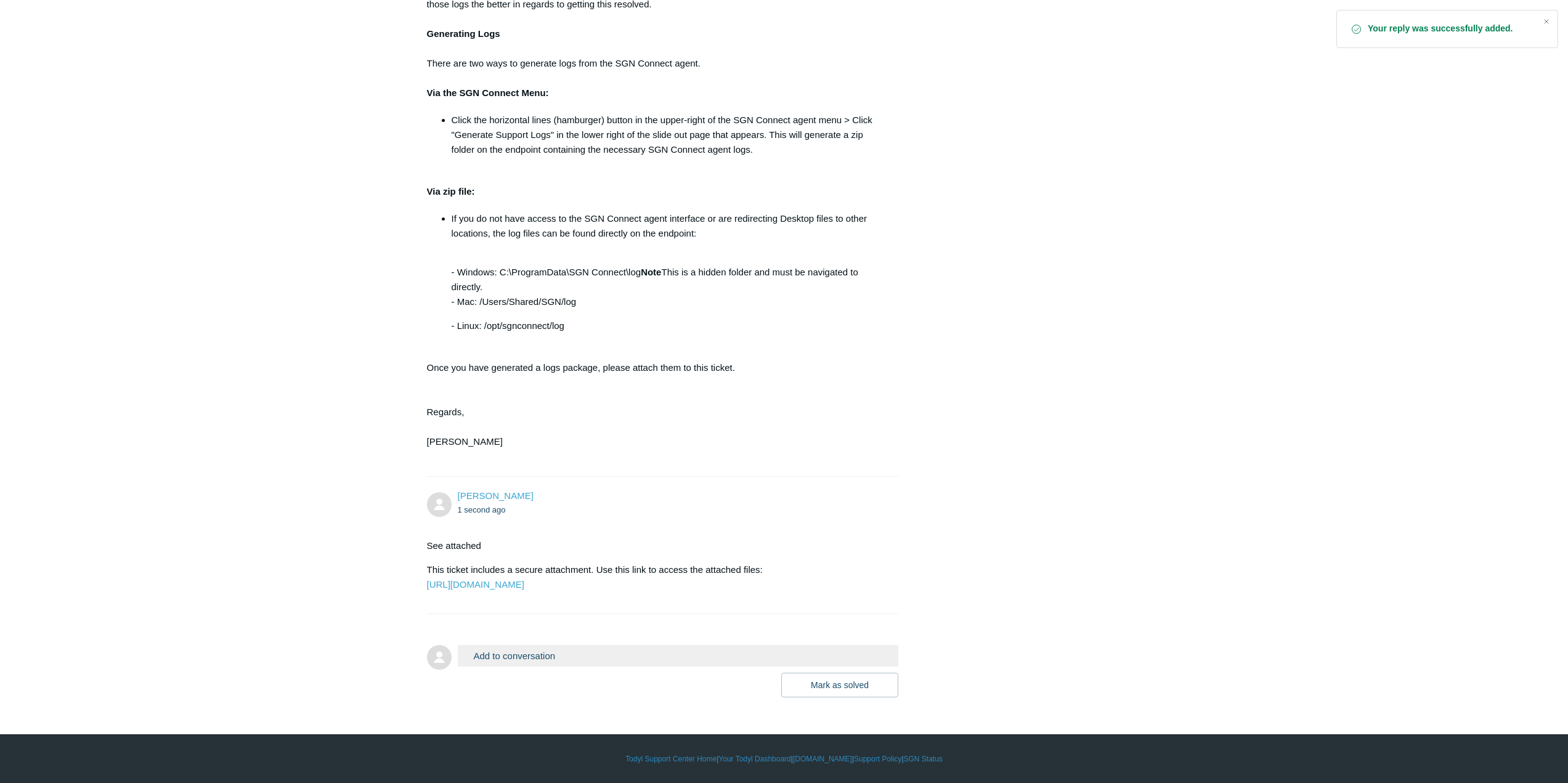
scroll to position [889, 0]
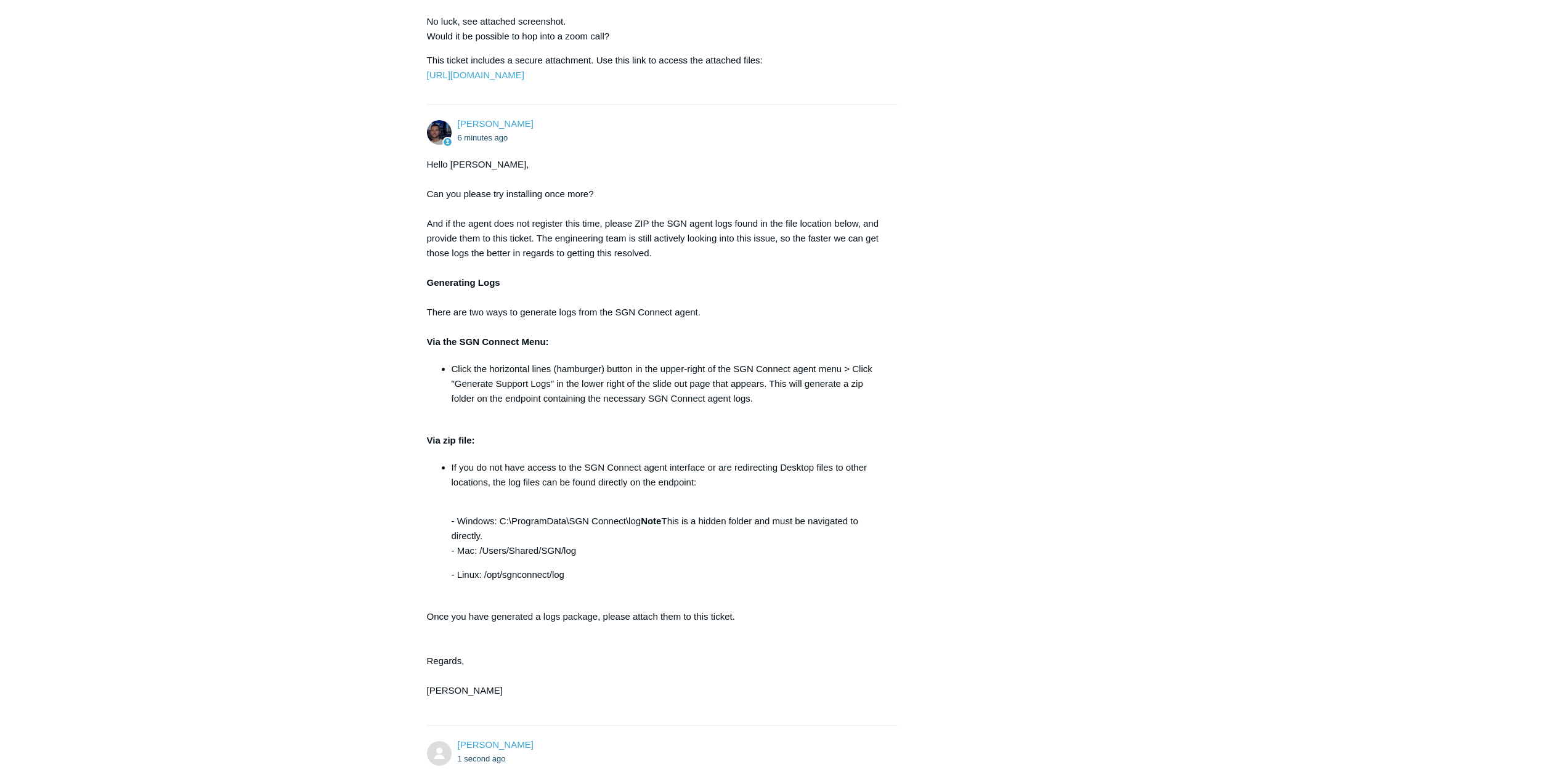
click at [111, 218] on main "Requests Contributions Following Todyl Support Center My activities SGN Connect…" at bounding box center [784, 204] width 1568 height 1484
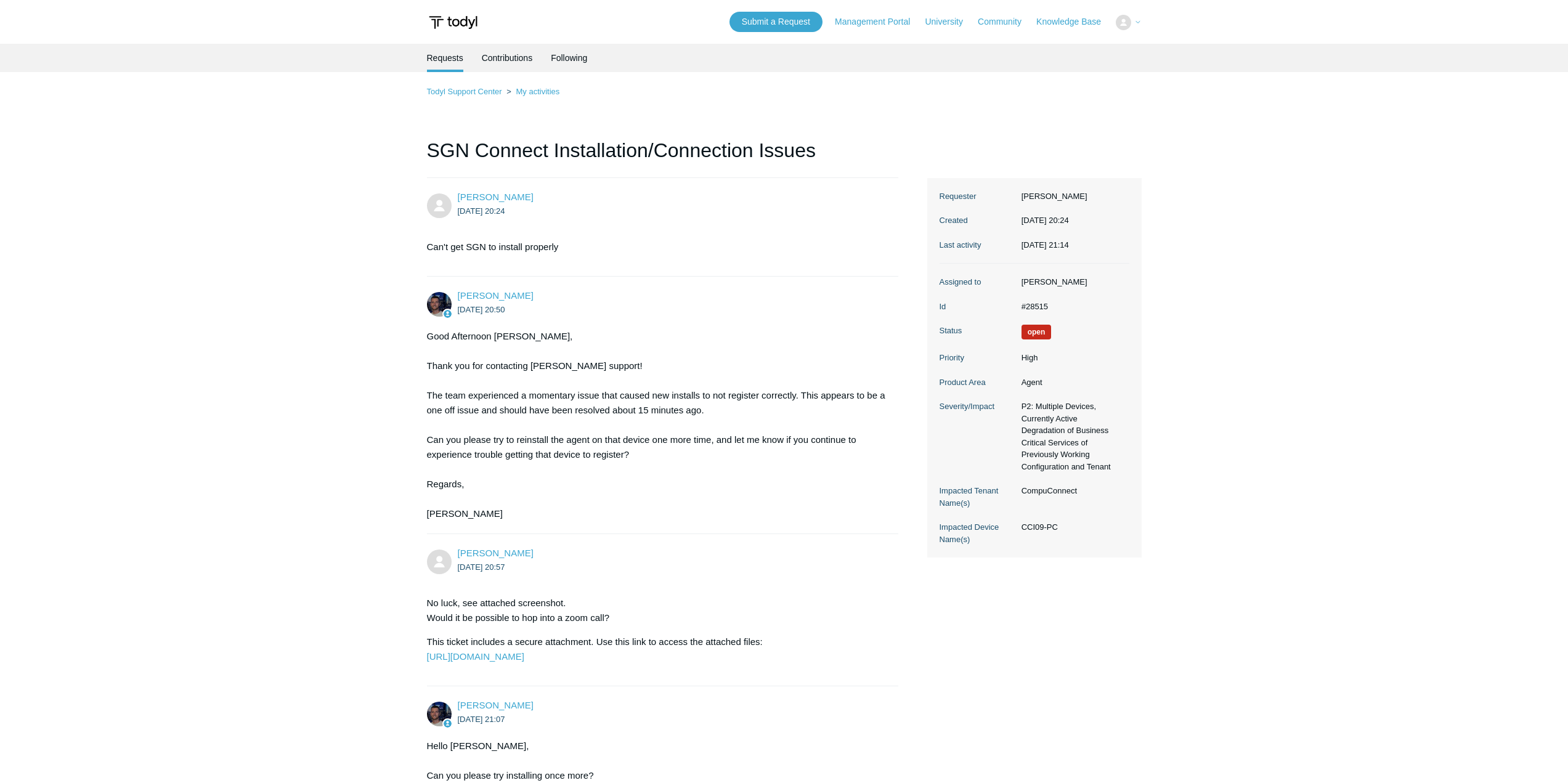
scroll to position [582, 0]
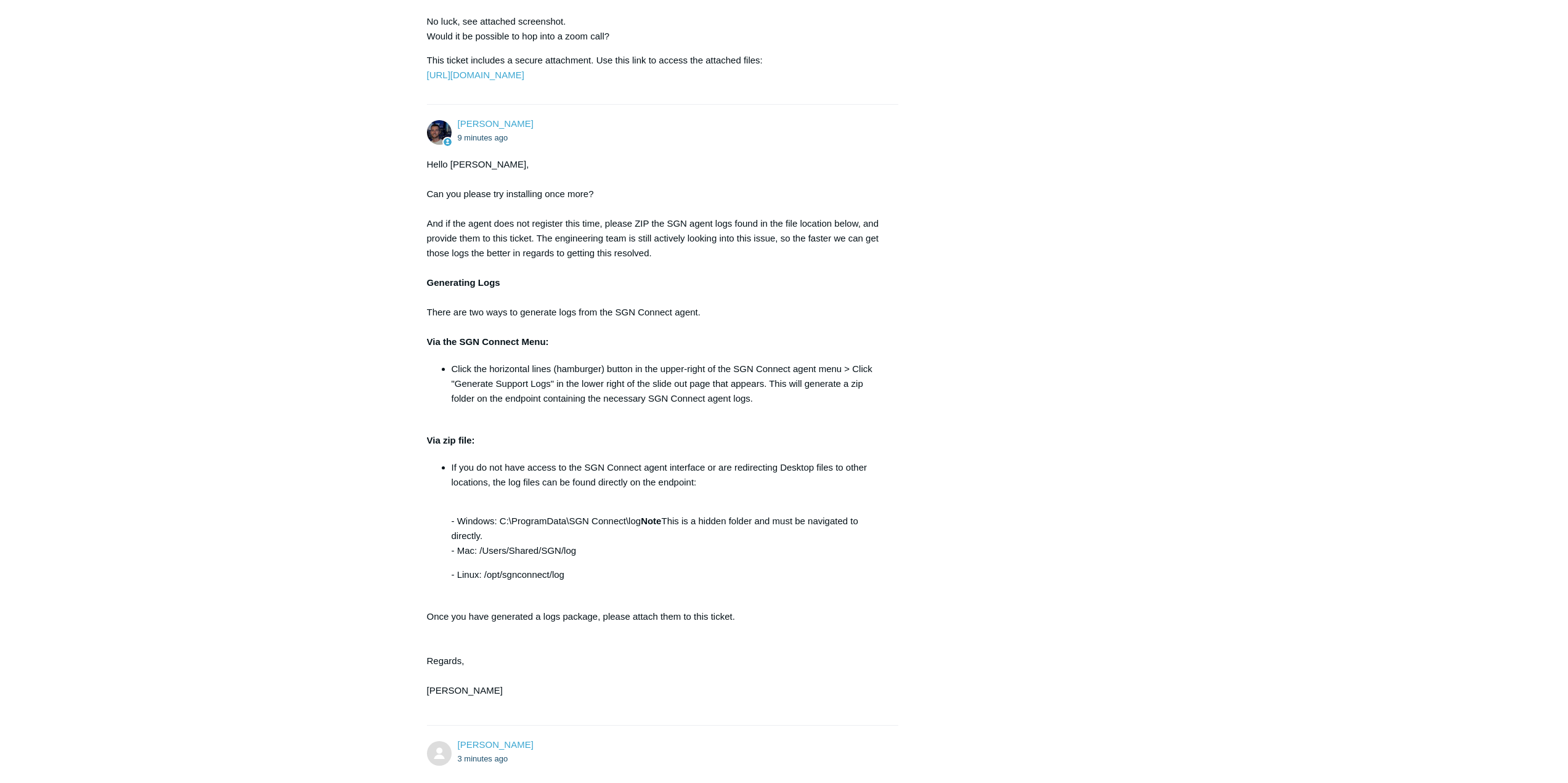
scroll to position [582, 0]
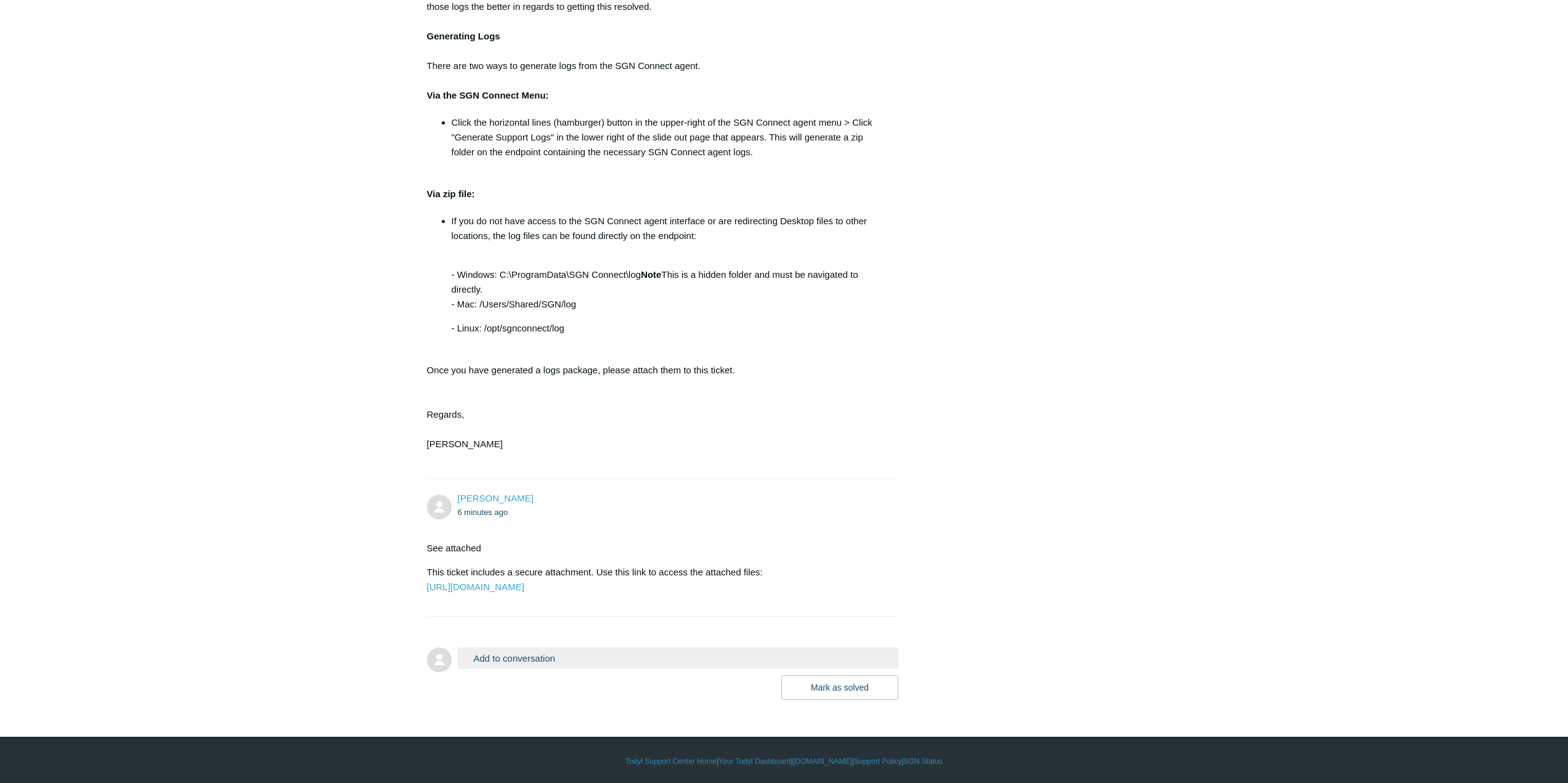
scroll to position [889, 0]
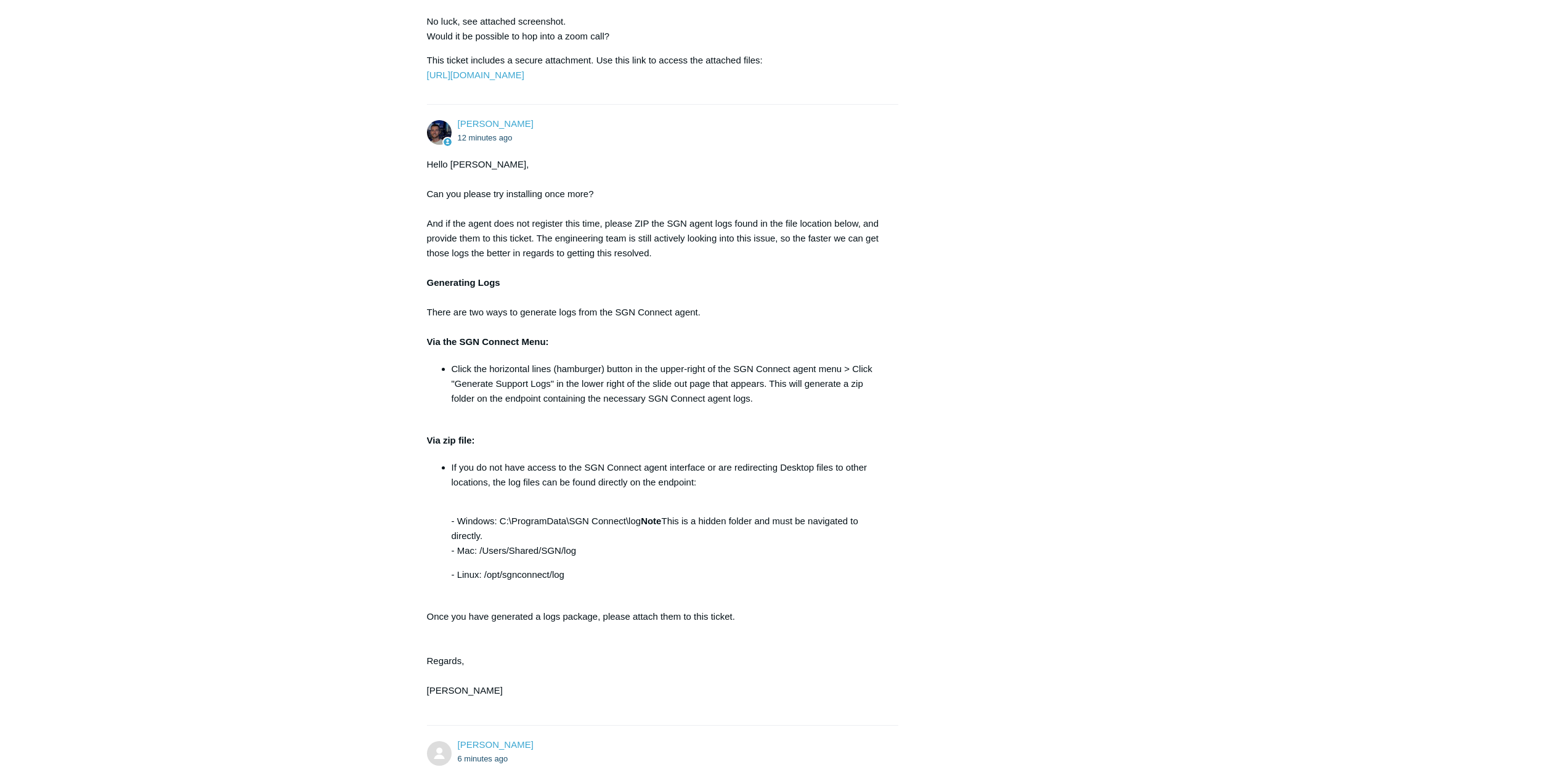
scroll to position [889, 0]
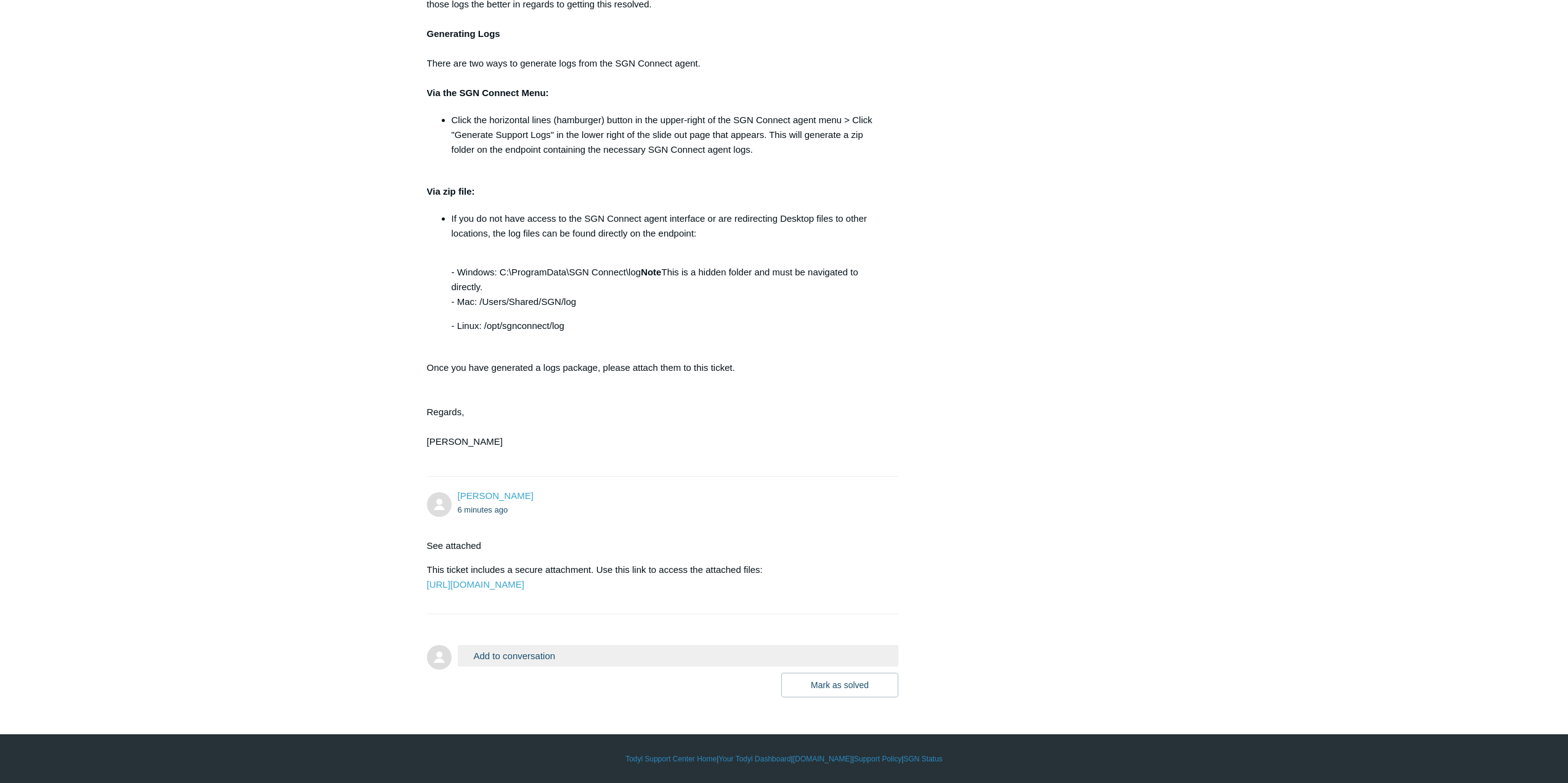
drag, startPoint x: 425, startPoint y: 337, endPoint x: 739, endPoint y: 341, distance: 314.0
click at [739, 341] on div "Hello Rudy, Can you please try installing once more? And if the agent does not …" at bounding box center [656, 185] width 460 height 556
drag, startPoint x: 742, startPoint y: 341, endPoint x: 429, endPoint y: 344, distance: 313.0
click at [429, 344] on div "Hello Rudy, Can you please try installing once more? And if the agent does not …" at bounding box center [656, 185] width 460 height 556
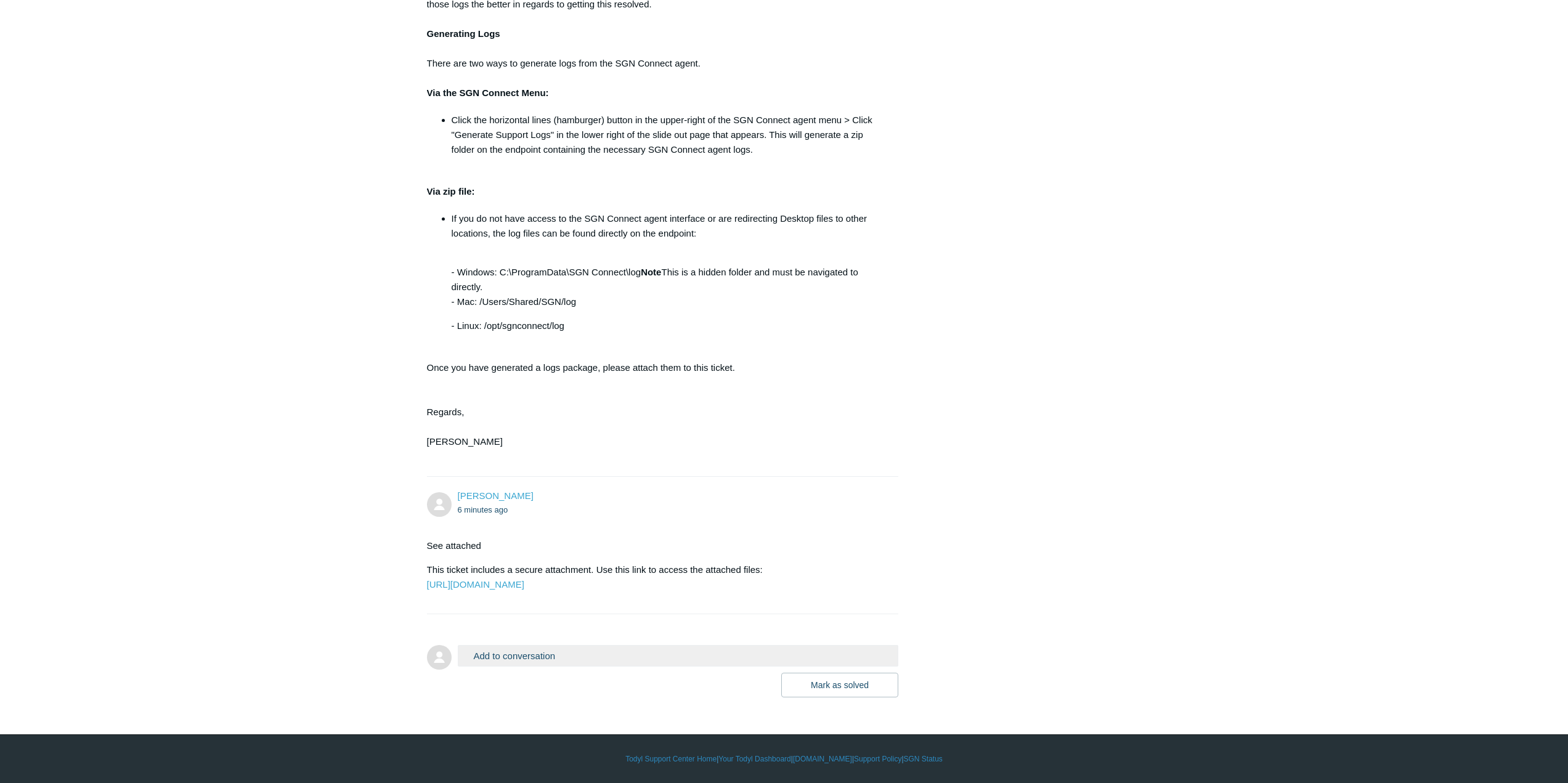
click at [429, 344] on div "Hello Rudy, Can you please try installing once more? And if the agent does not …" at bounding box center [656, 185] width 460 height 556
drag, startPoint x: 428, startPoint y: 338, endPoint x: 741, endPoint y: 338, distance: 313.0
click at [741, 338] on div "Hello Rudy, Can you please try installing once more? And if the agent does not …" at bounding box center [656, 185] width 460 height 556
drag, startPoint x: 657, startPoint y: 338, endPoint x: 428, endPoint y: 342, distance: 229.0
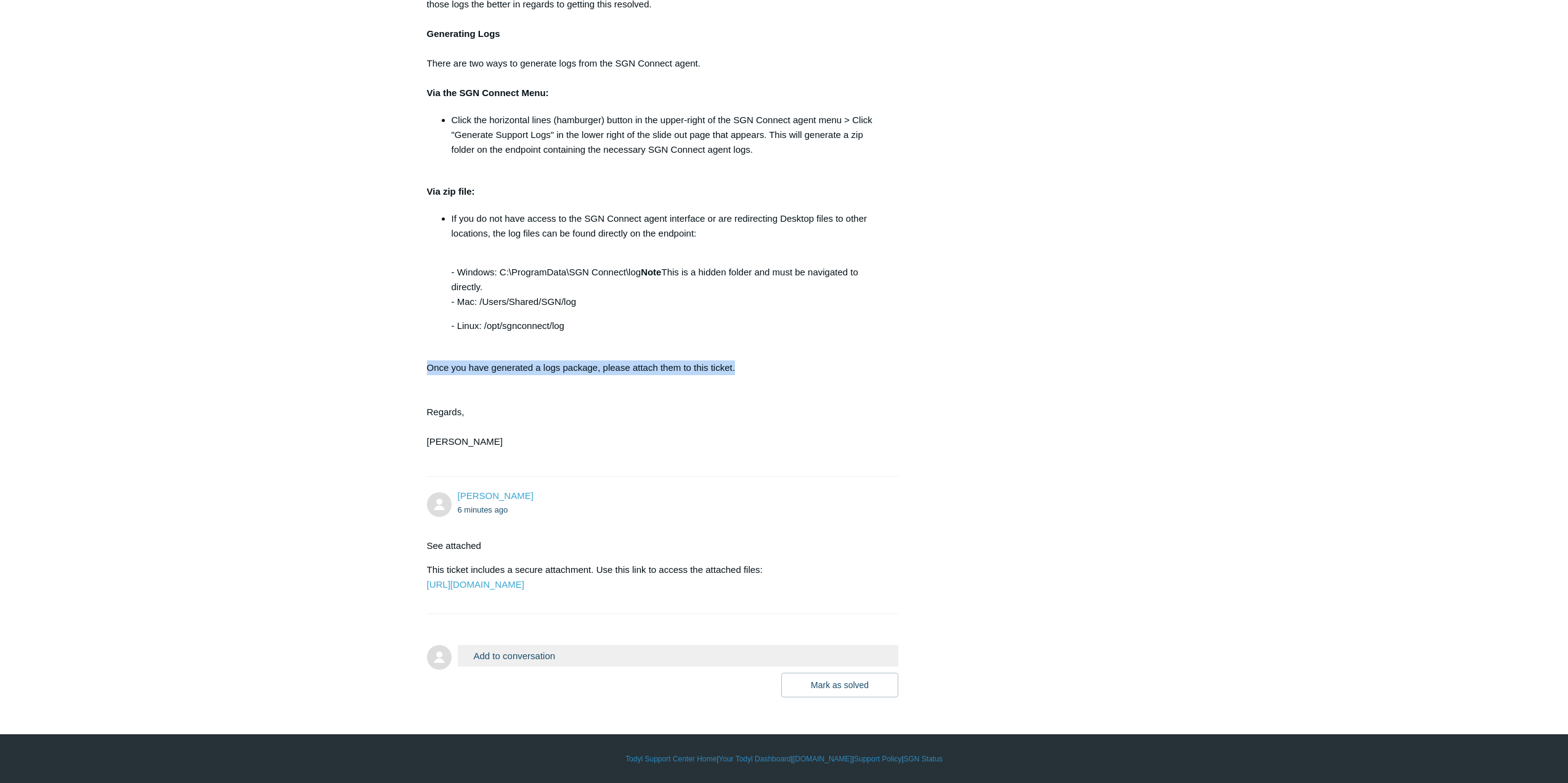
click at [428, 342] on div "Hello Rudy, Can you please try installing once more? And if the agent does not …" at bounding box center [656, 185] width 460 height 556
drag, startPoint x: 428, startPoint y: 339, endPoint x: 754, endPoint y: 343, distance: 326.0
click at [754, 343] on div "Hello Rudy, Can you please try installing once more? And if the agent does not …" at bounding box center [656, 185] width 460 height 556
click at [753, 343] on div "Hello Rudy, Can you please try installing once more? And if the agent does not …" at bounding box center [656, 185] width 460 height 556
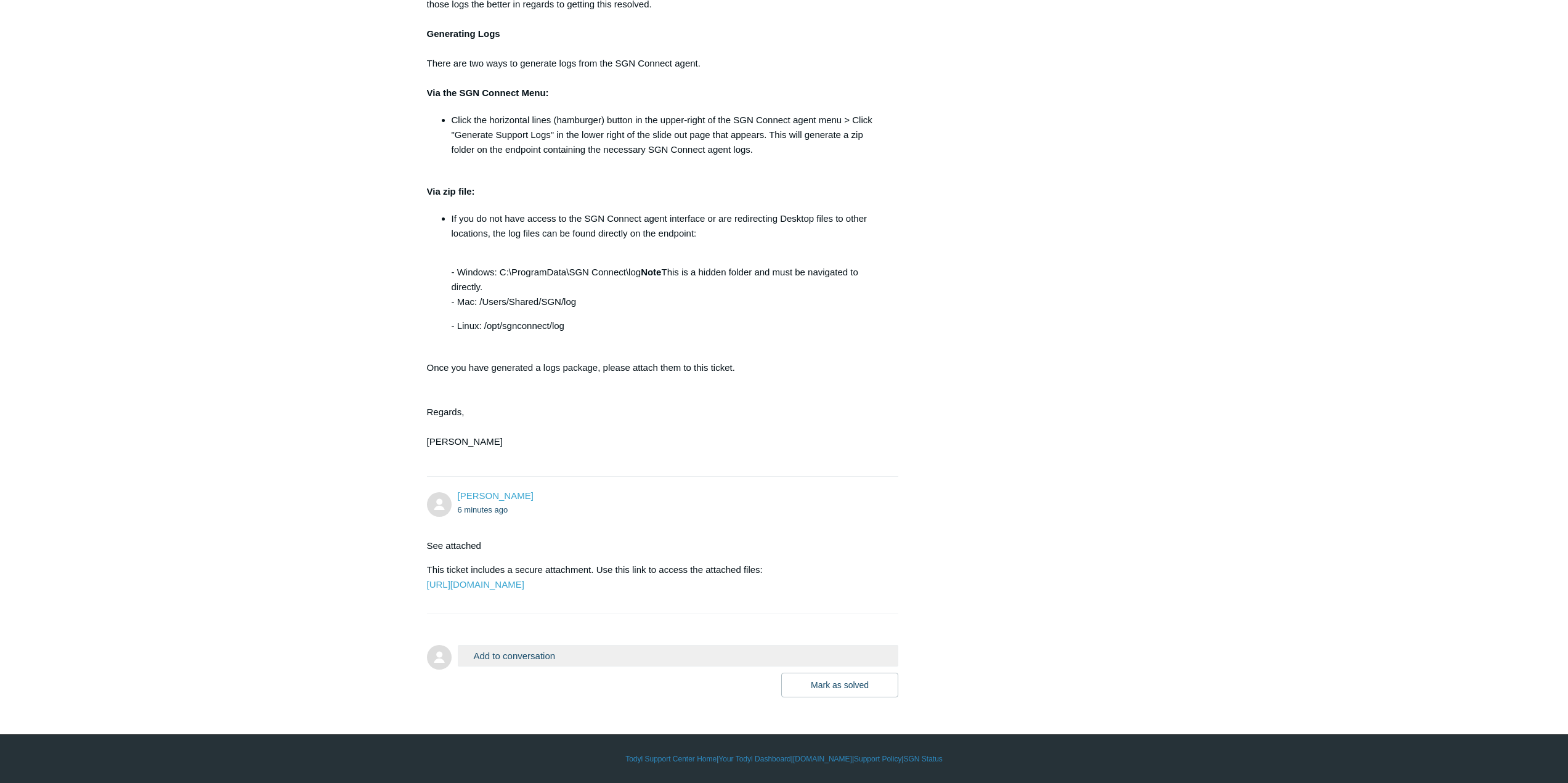
click at [709, 340] on div "Hello Rudy, Can you please try installing once more? And if the agent does not …" at bounding box center [656, 185] width 460 height 556
click at [757, 338] on div "Hello Rudy, Can you please try installing once more? And if the agent does not …" at bounding box center [656, 185] width 460 height 556
drag, startPoint x: 743, startPoint y: 337, endPoint x: 429, endPoint y: 338, distance: 314.0
click at [429, 338] on div "Hello Rudy, Can you please try installing once more? And if the agent does not …" at bounding box center [656, 185] width 460 height 556
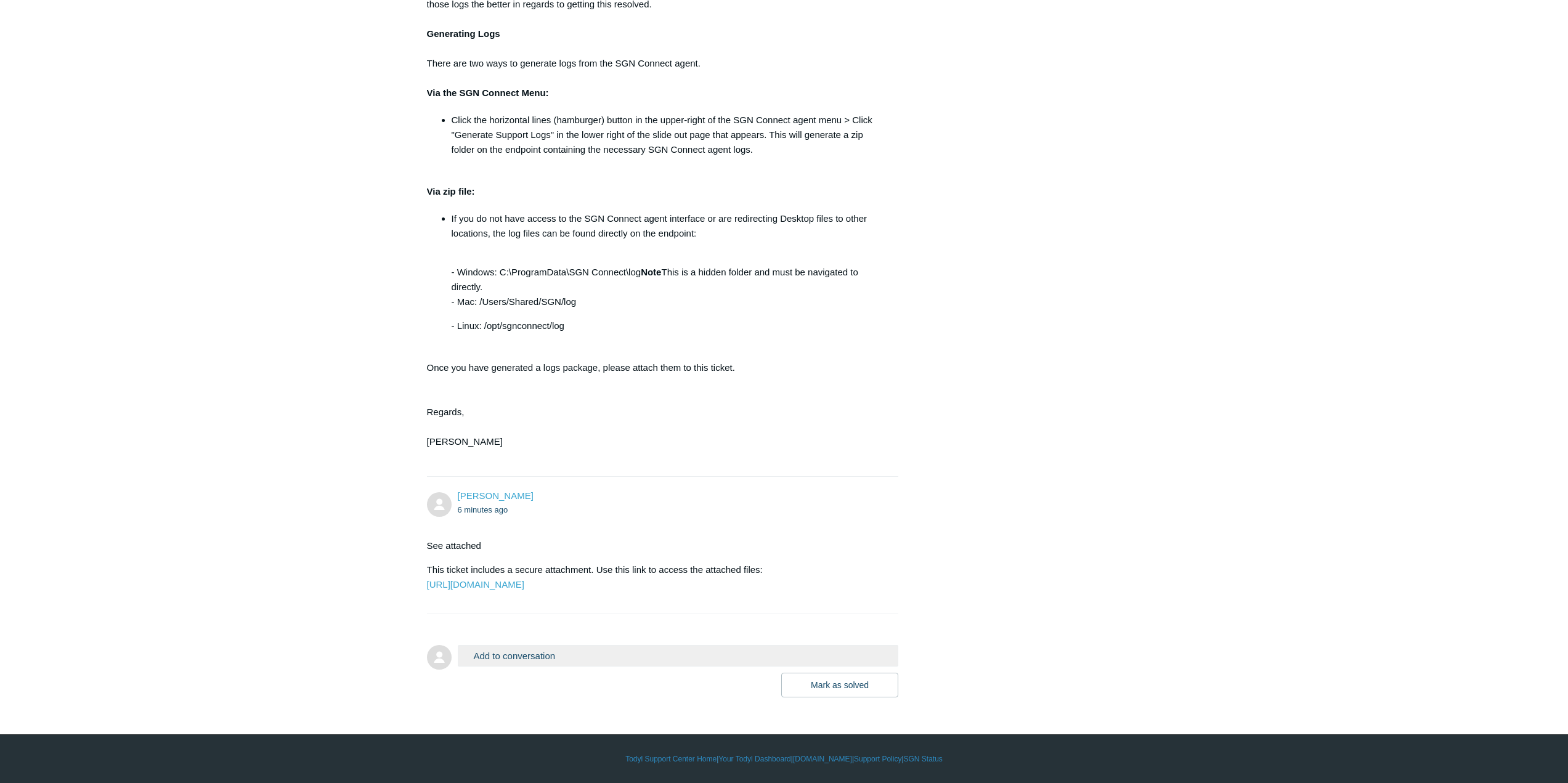
drag, startPoint x: 427, startPoint y: 337, endPoint x: 756, endPoint y: 339, distance: 329.0
click at [756, 339] on div "Hello Rudy, Can you please try installing once more? And if the agent does not …" at bounding box center [656, 185] width 460 height 556
click at [754, 339] on div "Hello Rudy, Can you please try installing once more? And if the agent does not …" at bounding box center [656, 185] width 460 height 556
click at [743, 340] on div "Hello Rudy, Can you please try installing once more? And if the agent does not …" at bounding box center [656, 185] width 460 height 556
drag, startPoint x: 743, startPoint y: 341, endPoint x: 429, endPoint y: 338, distance: 314.0
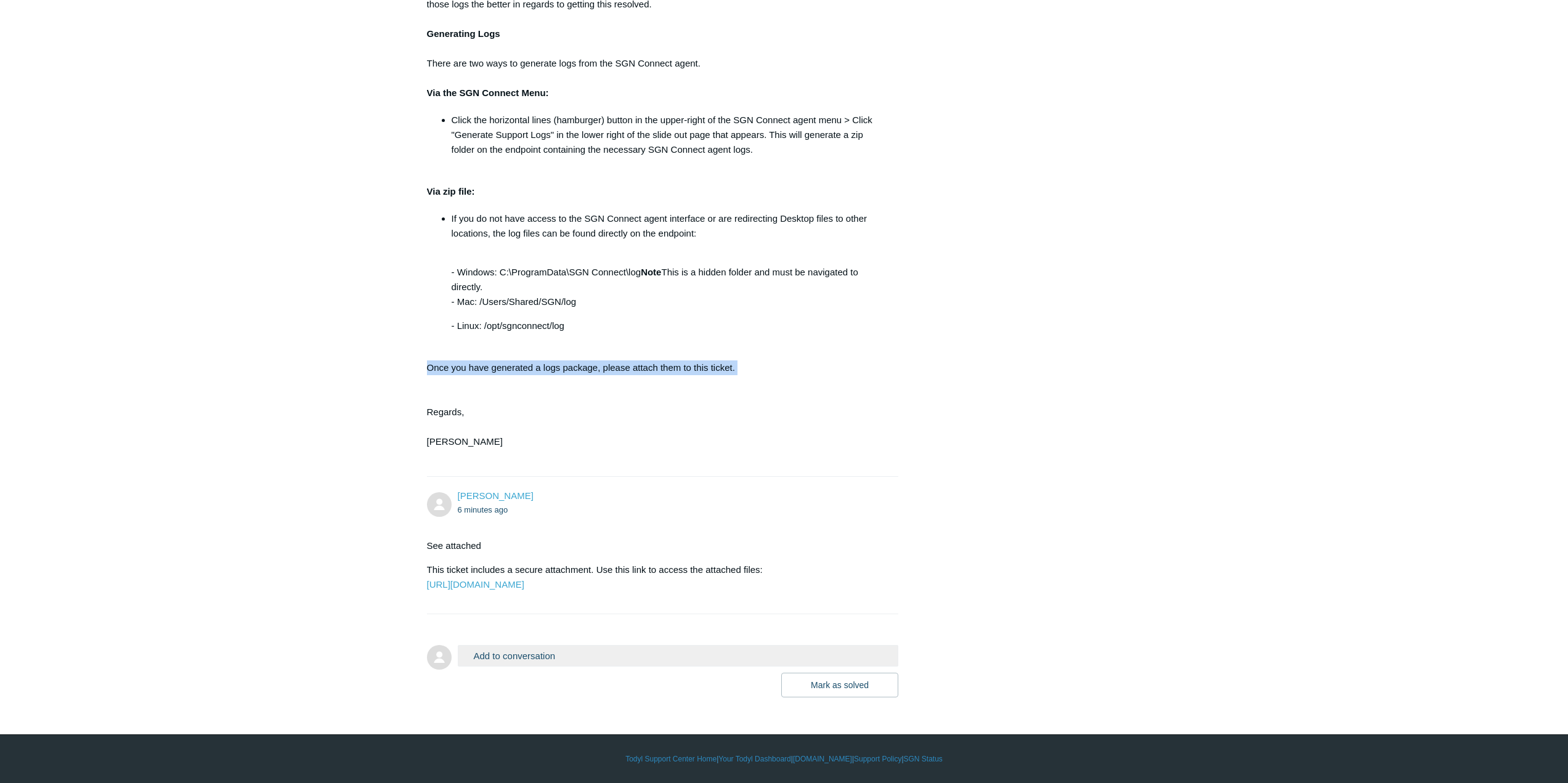
click at [429, 338] on div "Hello Rudy, Can you please try installing once more? And if the agent does not …" at bounding box center [656, 185] width 460 height 556
drag, startPoint x: 744, startPoint y: 337, endPoint x: 429, endPoint y: 339, distance: 315.0
click at [429, 339] on div "Hello Rudy, Can you please try installing once more? And if the agent does not …" at bounding box center [656, 185] width 460 height 556
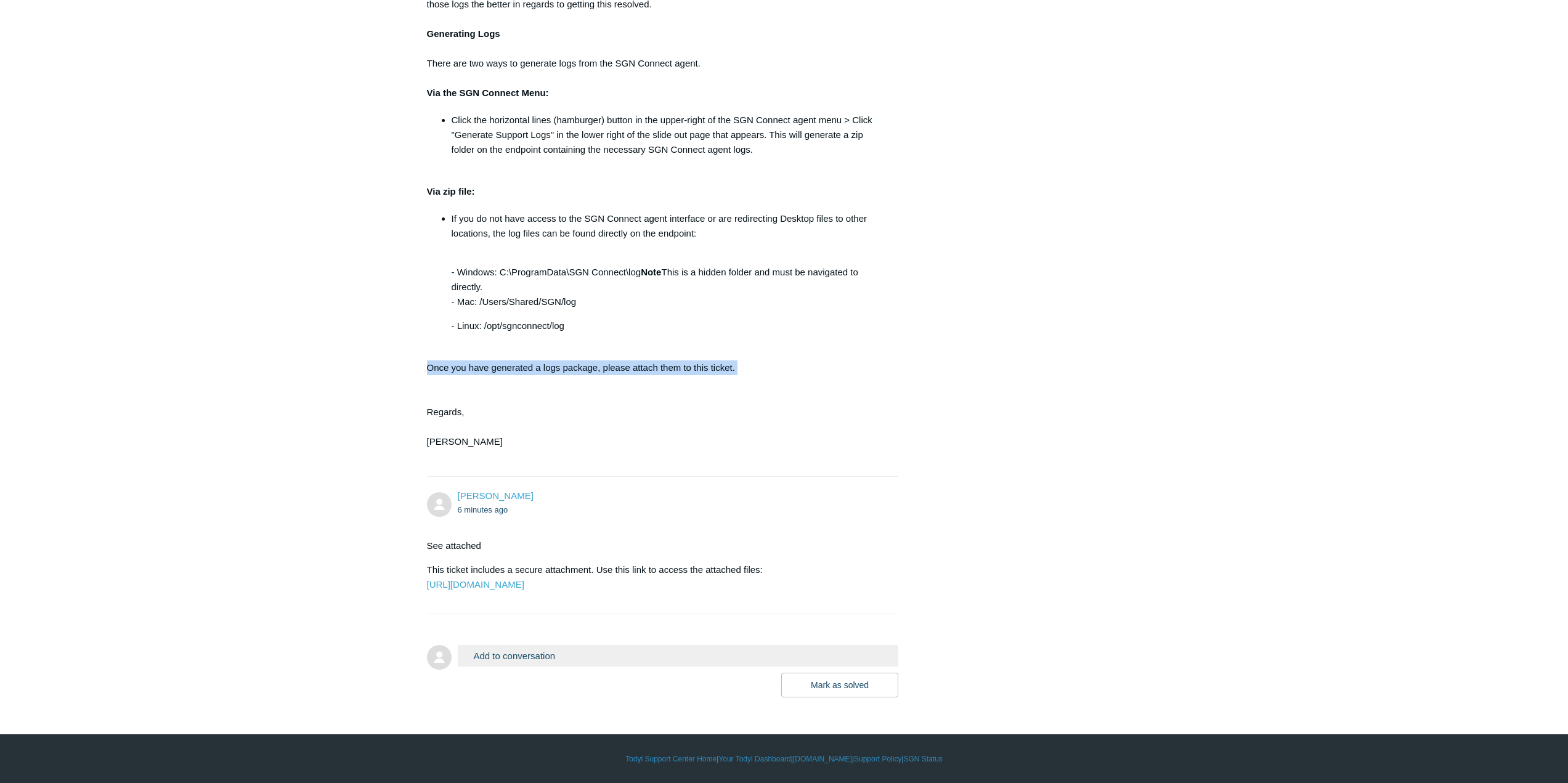
drag, startPoint x: 429, startPoint y: 339, endPoint x: 760, endPoint y: 338, distance: 331.0
click at [760, 338] on div "Hello Rudy, Can you please try installing once more? And if the agent does not …" at bounding box center [656, 185] width 460 height 556
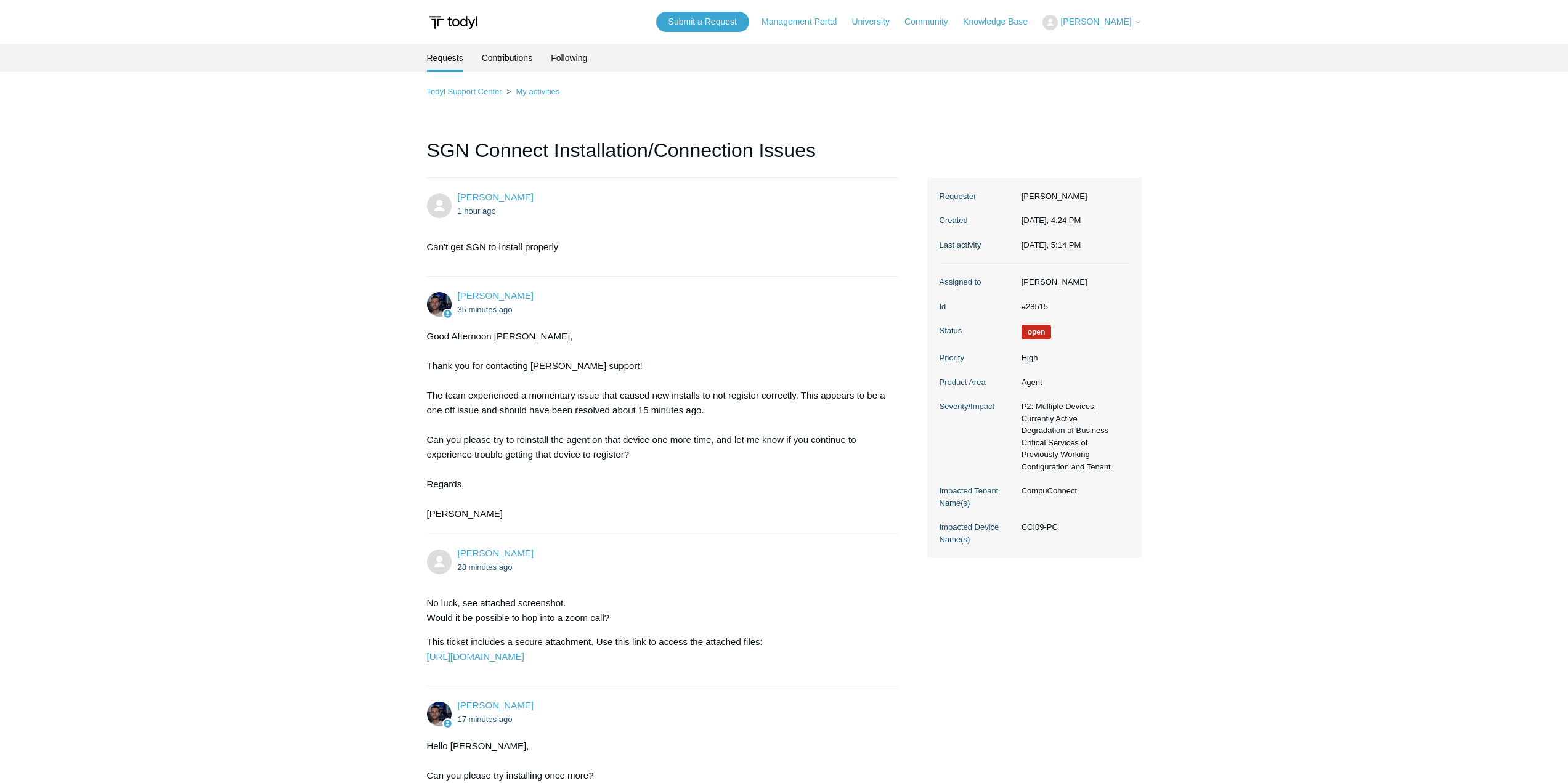
scroll to position [889, 0]
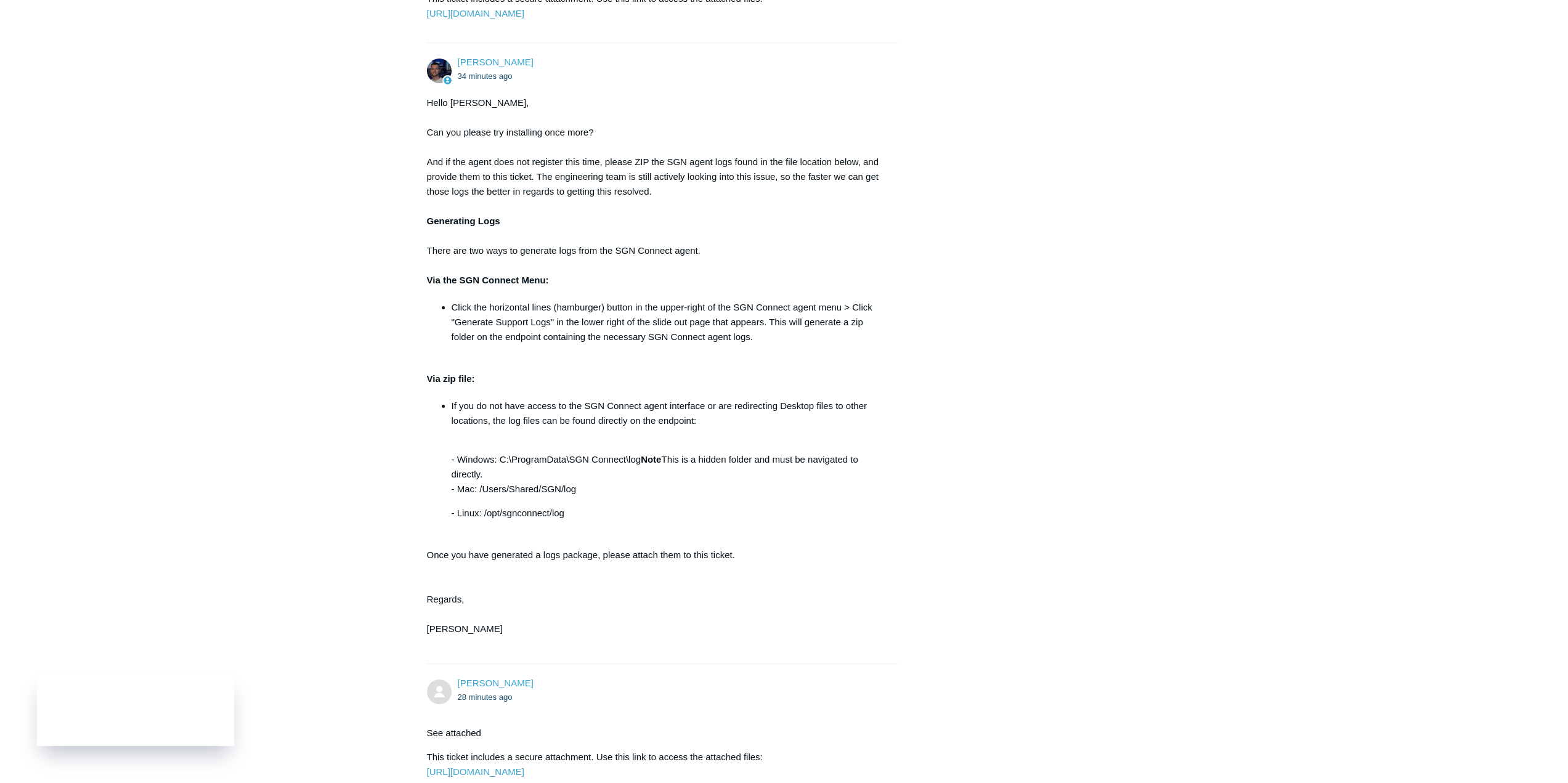
scroll to position [889, 0]
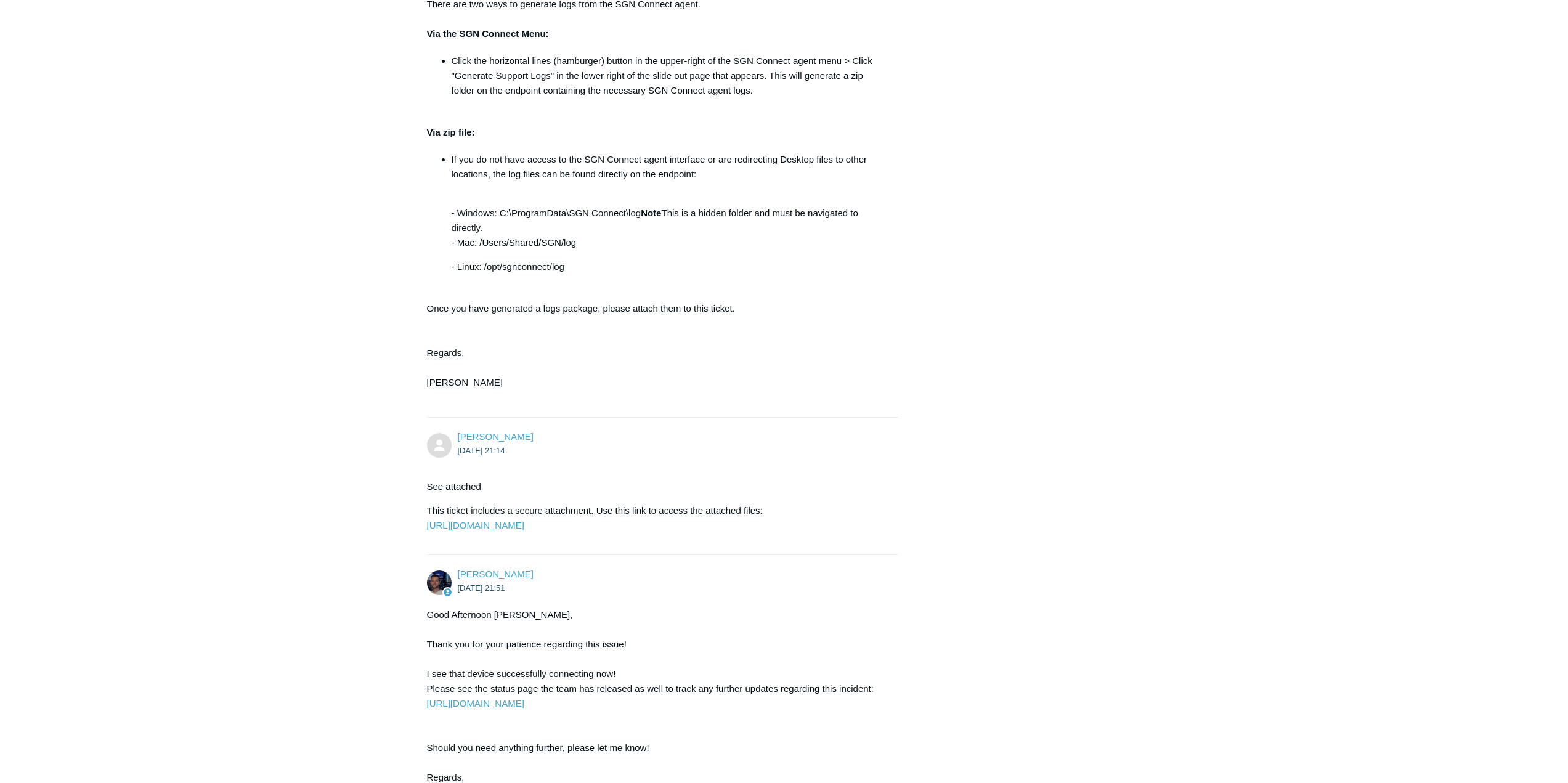
scroll to position [1162, 0]
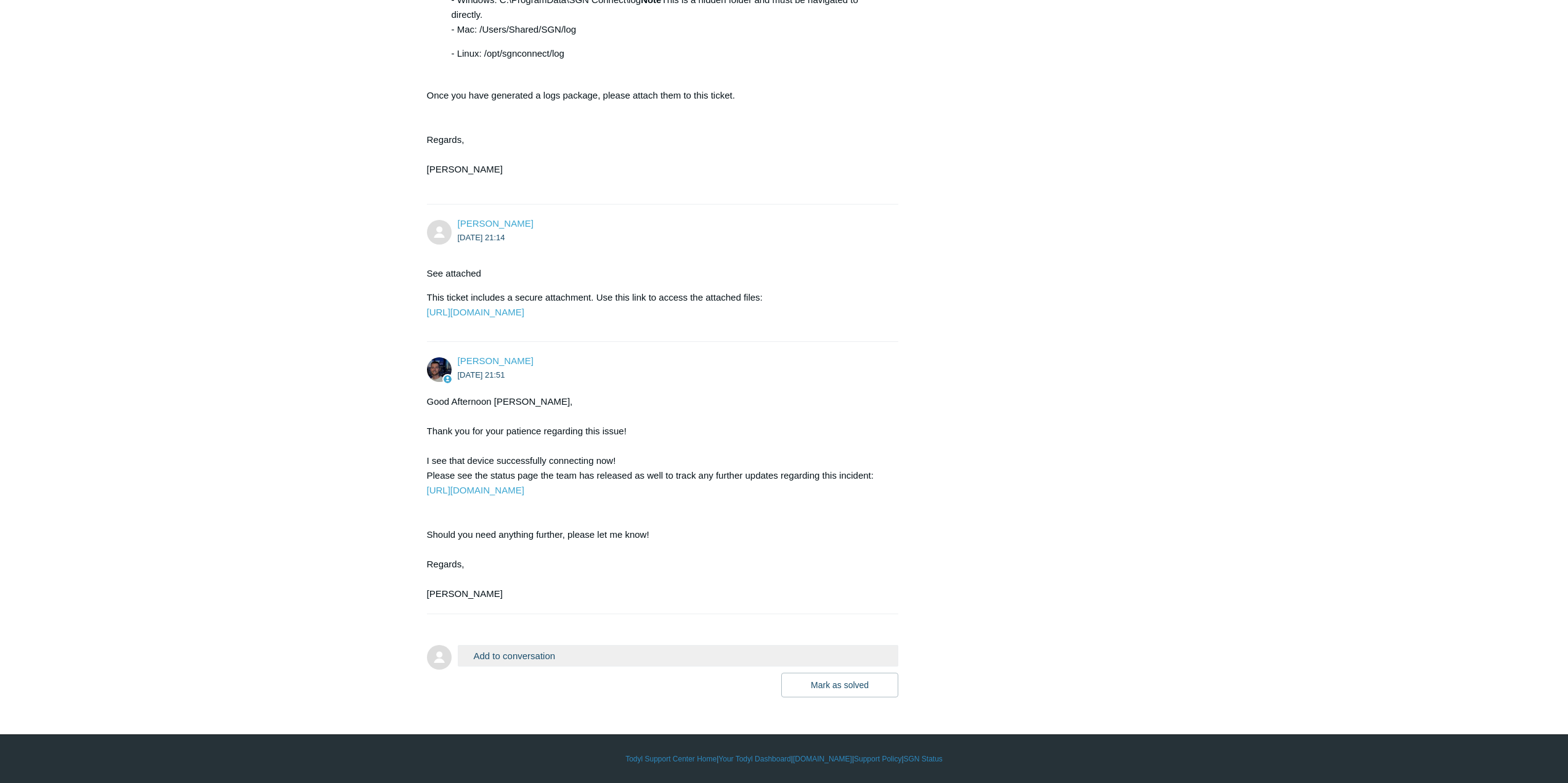
click at [516, 656] on button "Add to conversation" at bounding box center [679, 656] width 441 height 21
